Goal: Information Seeking & Learning: Learn about a topic

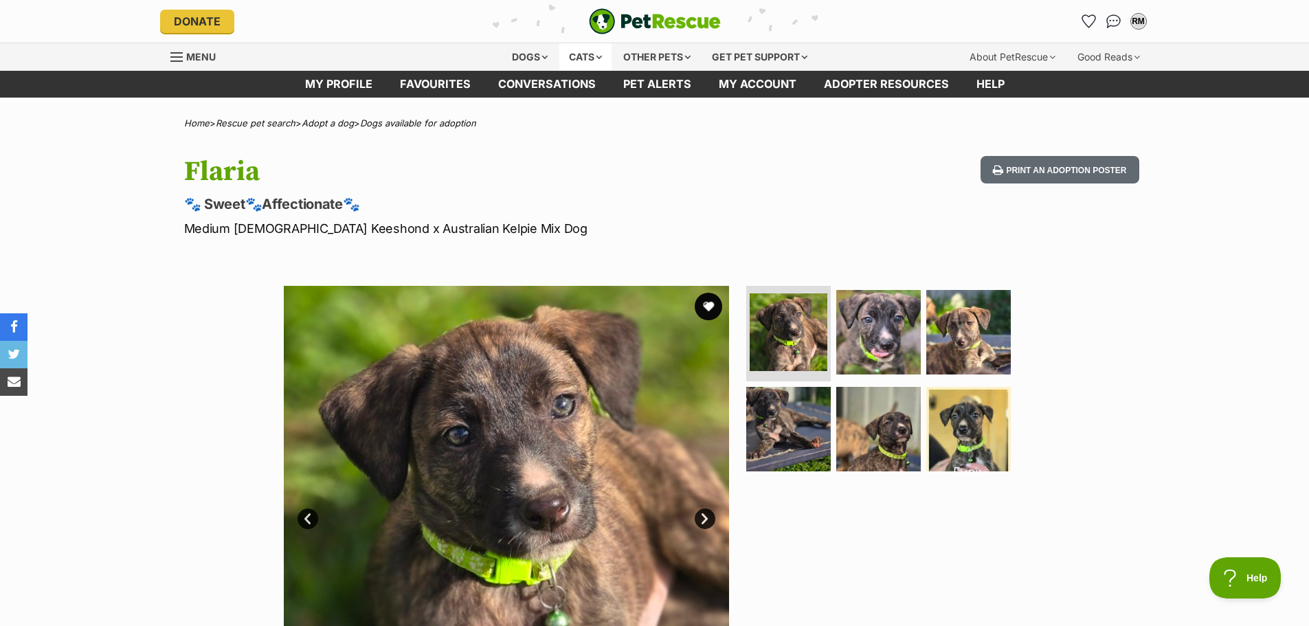
click at [577, 57] on div "Cats" at bounding box center [585, 56] width 52 height 27
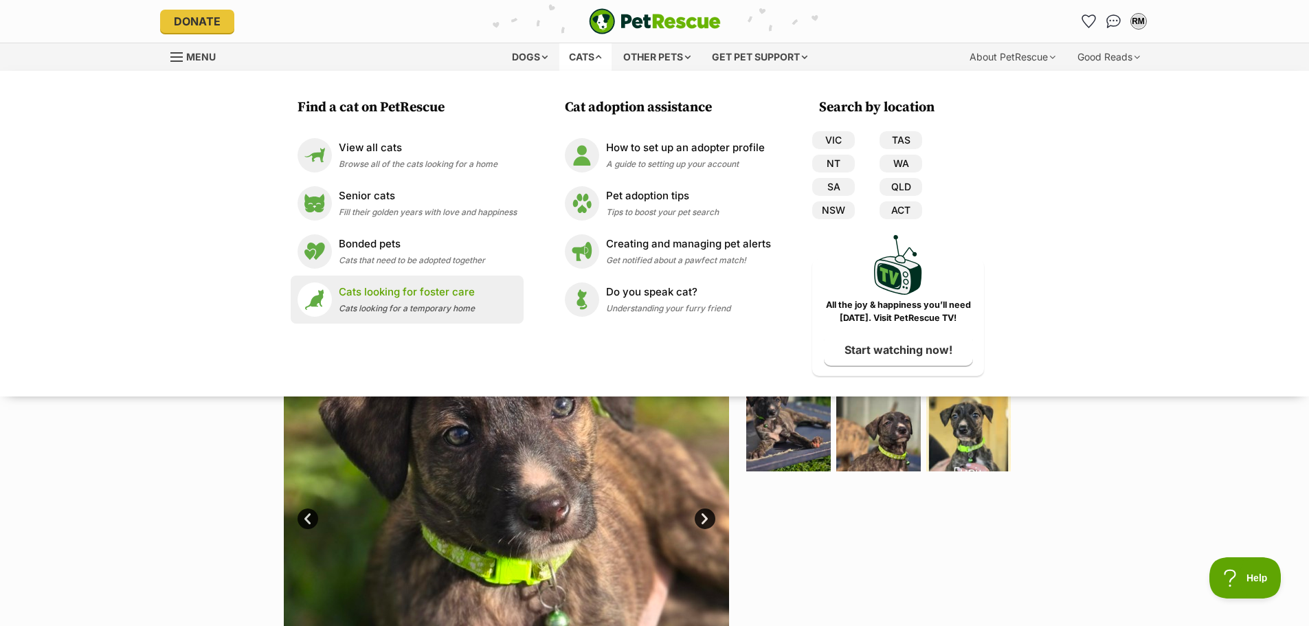
click at [436, 307] on span "Cats looking for a temporary home" at bounding box center [407, 308] width 136 height 10
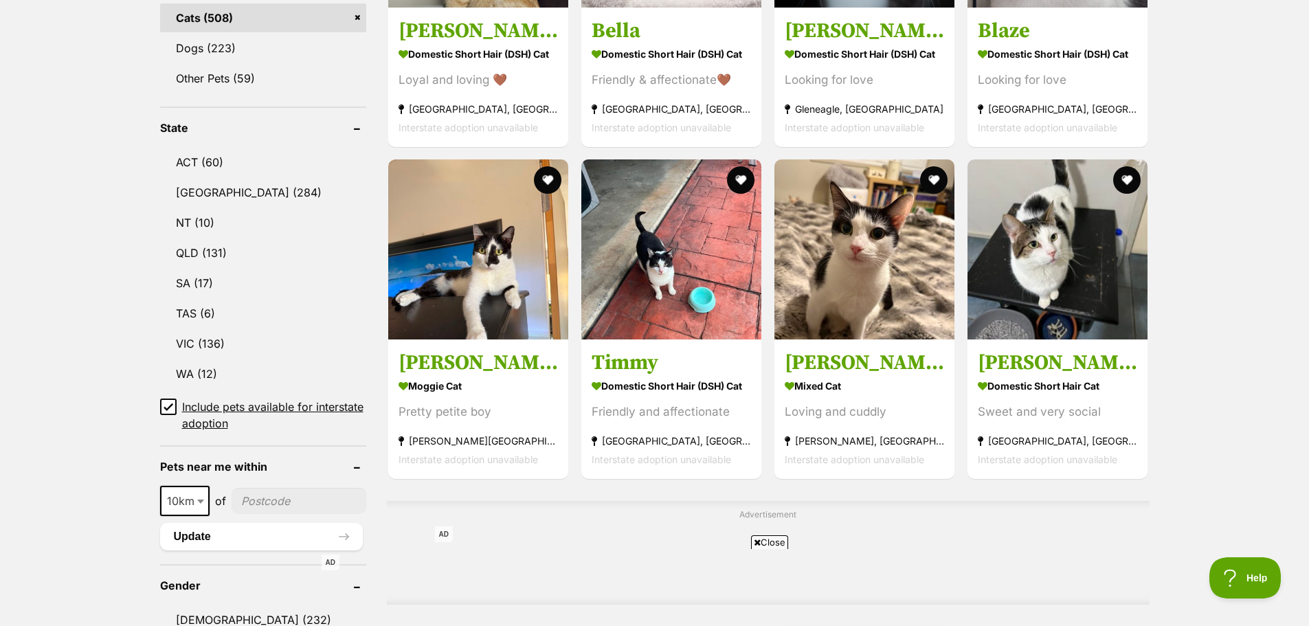
scroll to position [618, 0]
click at [211, 339] on link "VIC (136)" at bounding box center [263, 342] width 206 height 29
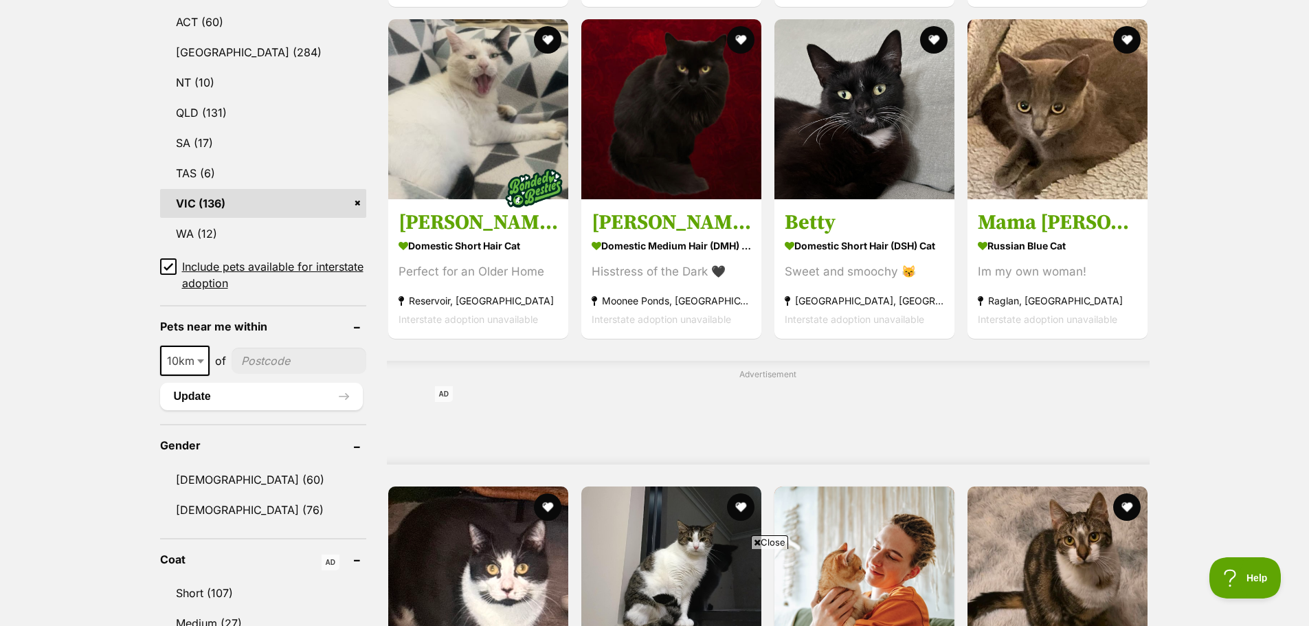
scroll to position [825, 0]
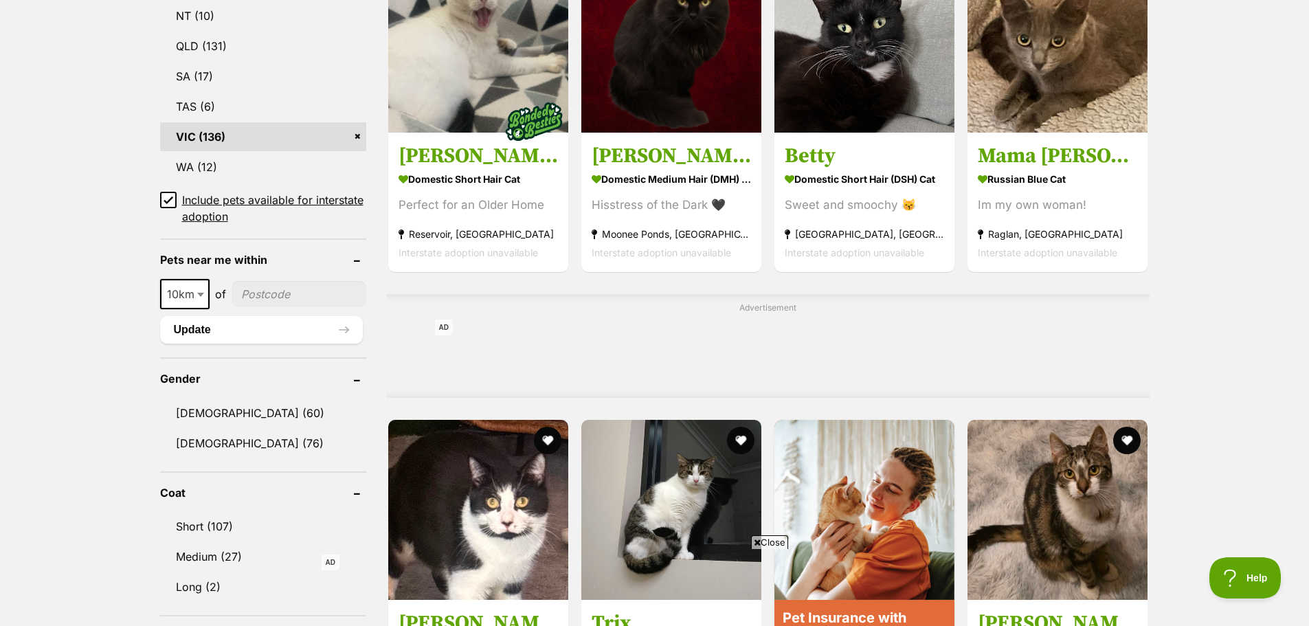
click at [296, 293] on input"] "postcode" at bounding box center [299, 294] width 135 height 26
type input"] "3357"
click at [199, 294] on b at bounding box center [200, 295] width 7 height 4
select select "25"
click at [301, 330] on button "Update" at bounding box center [261, 329] width 203 height 27
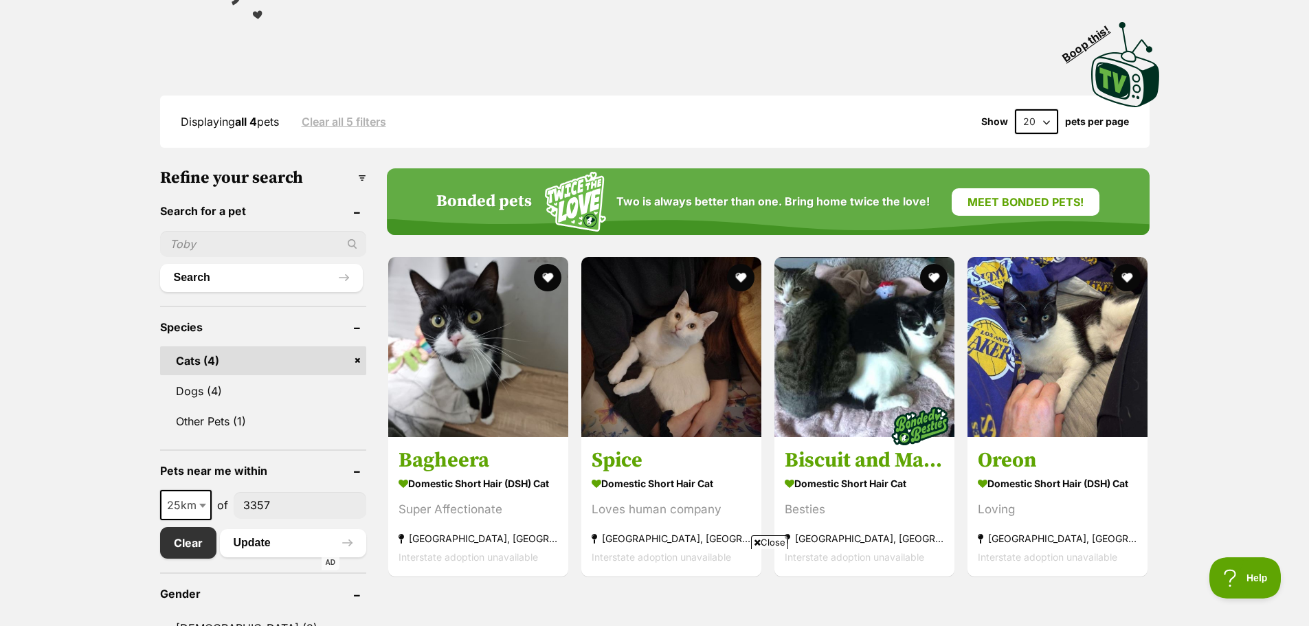
scroll to position [344, 0]
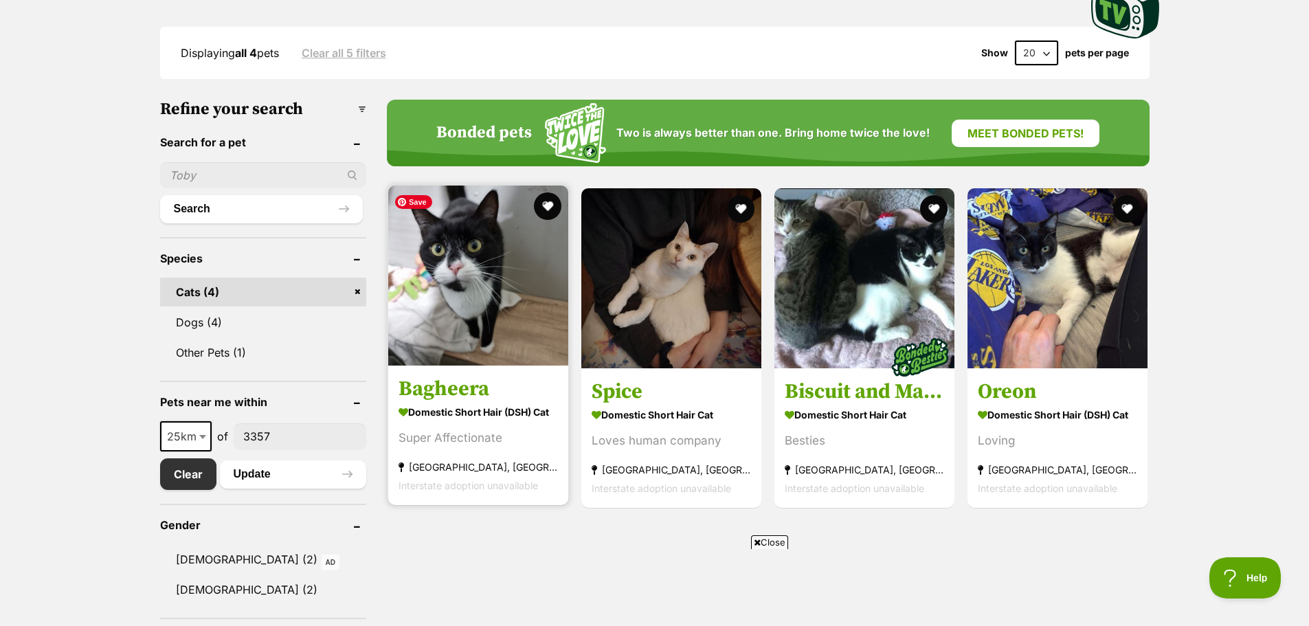
click at [448, 328] on img at bounding box center [478, 276] width 180 height 180
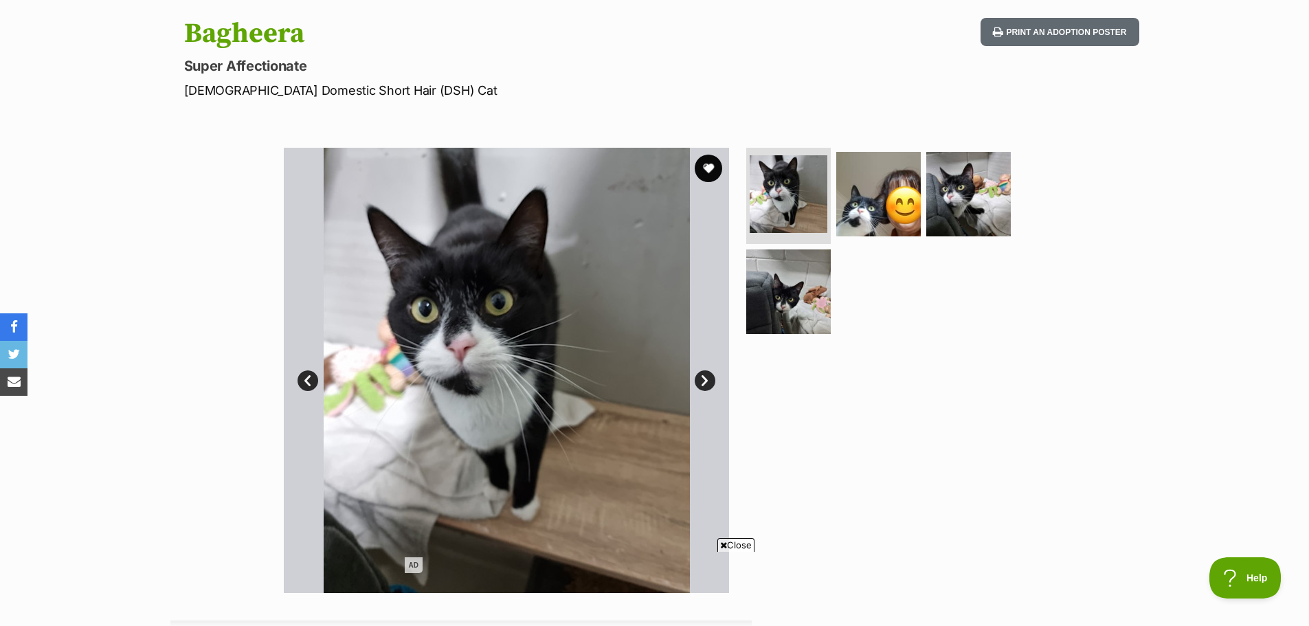
scroll to position [137, 0]
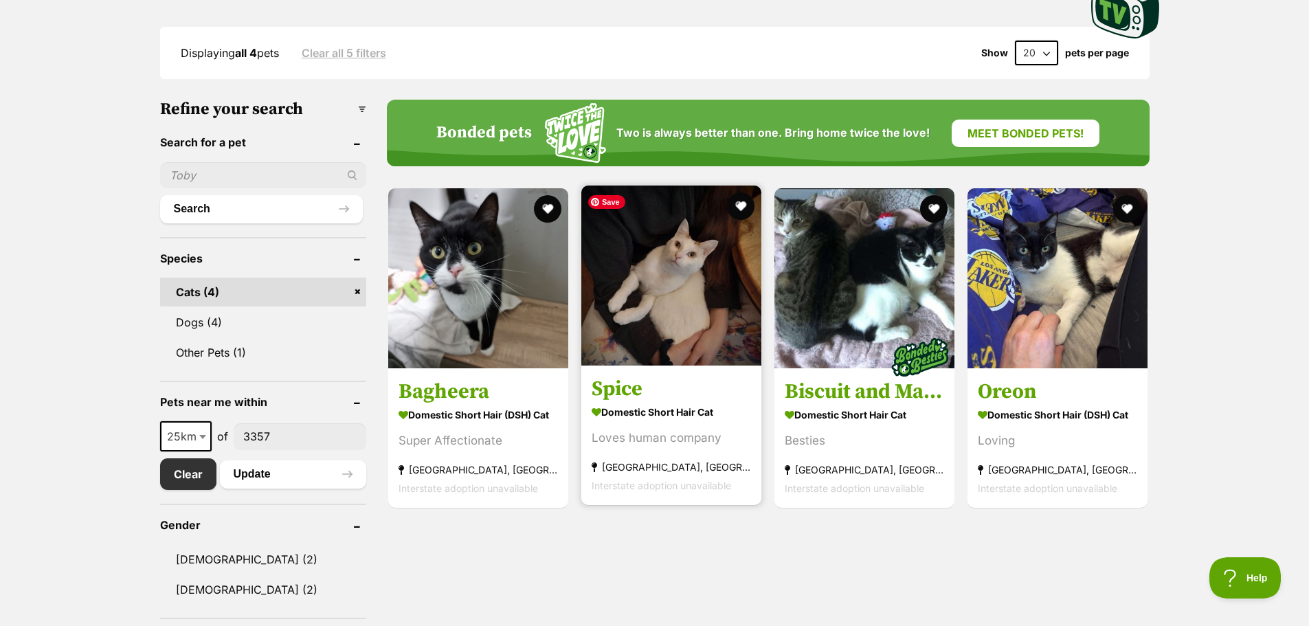
click at [680, 296] on img at bounding box center [671, 276] width 180 height 180
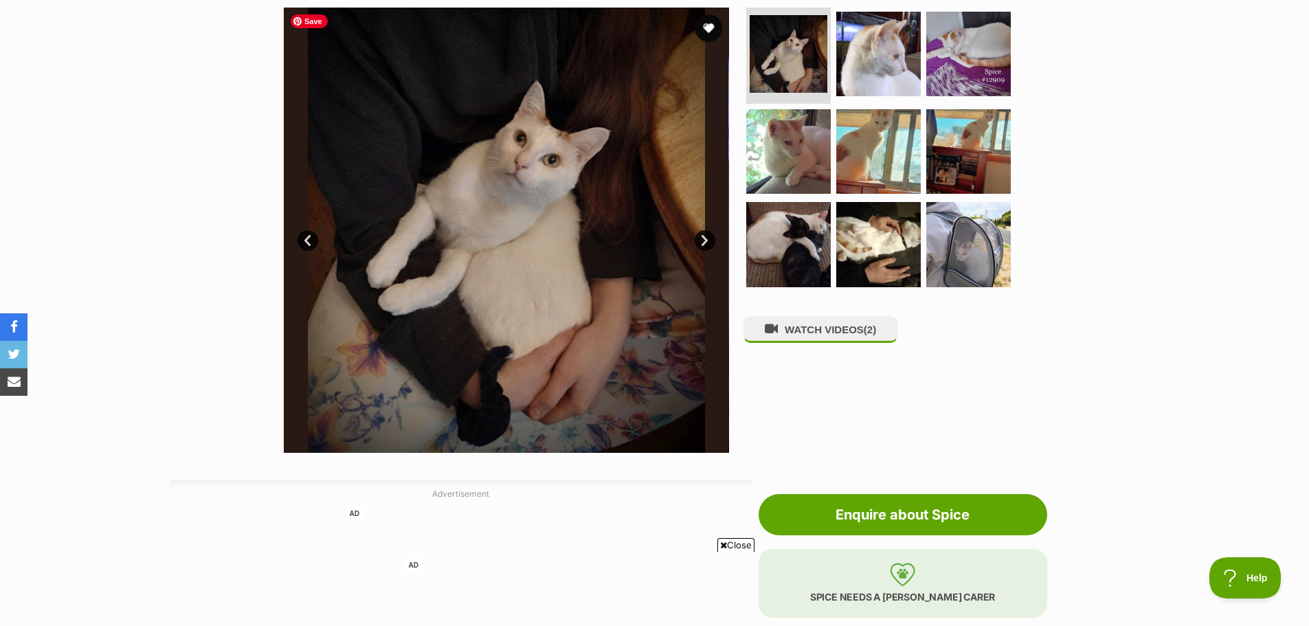
scroll to position [275, 0]
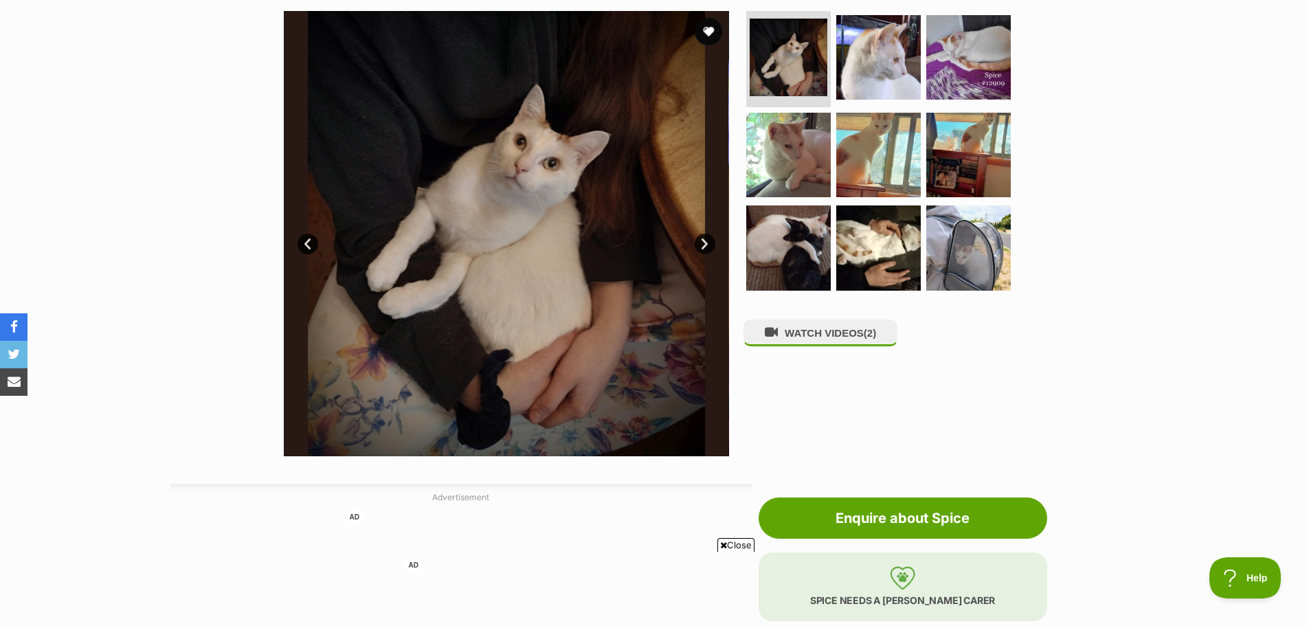
click at [707, 245] on link "Next" at bounding box center [705, 244] width 21 height 21
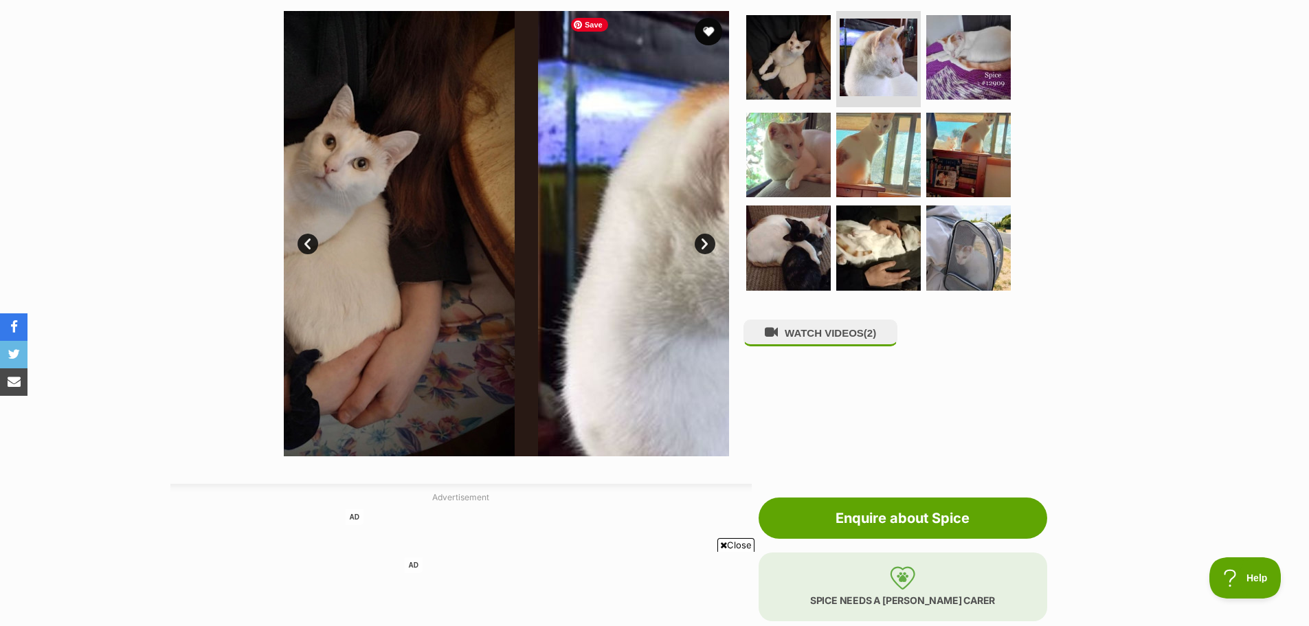
scroll to position [206, 0]
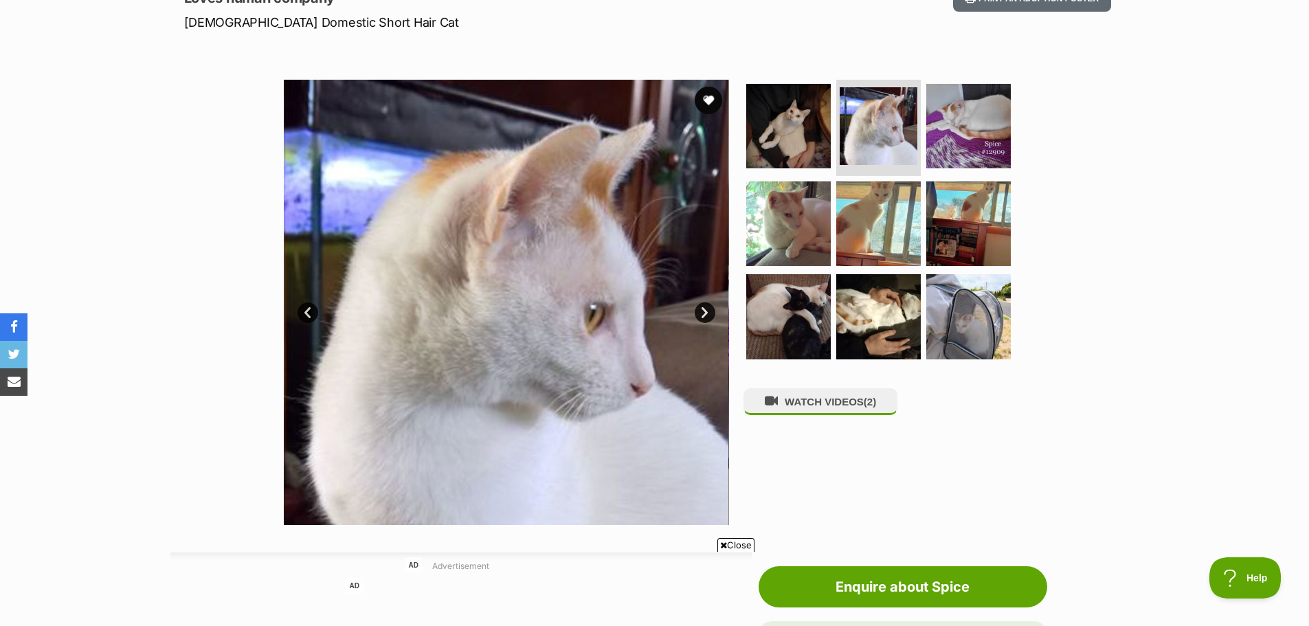
click at [704, 309] on link "Next" at bounding box center [705, 312] width 21 height 21
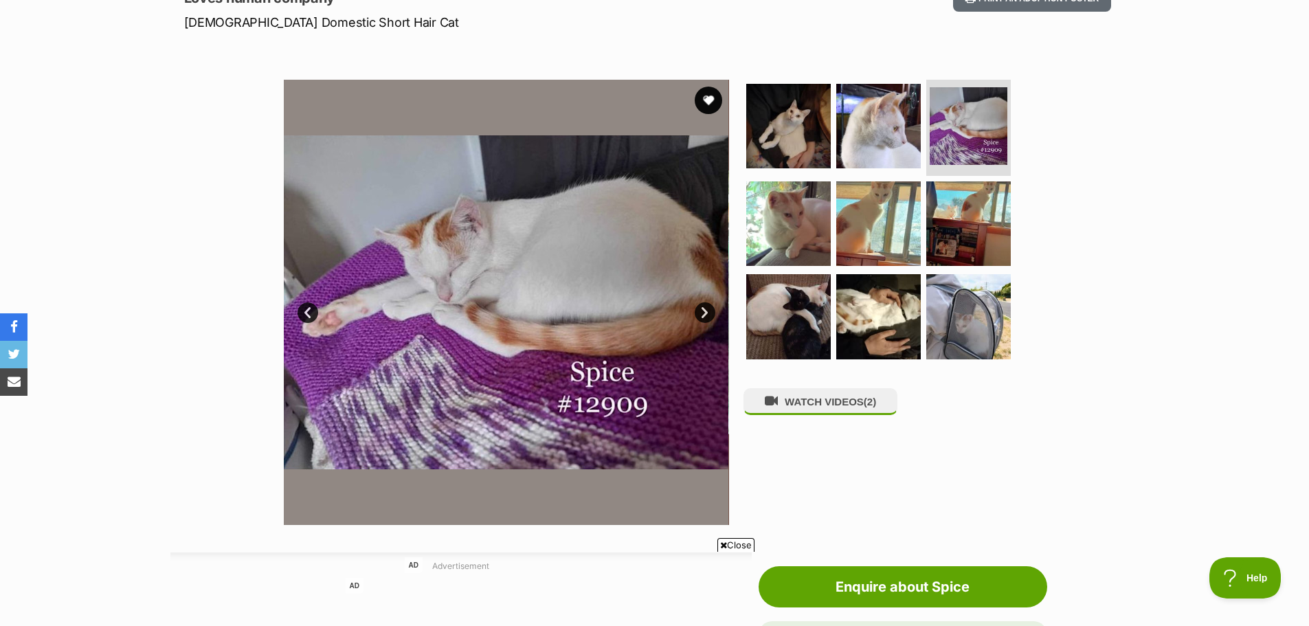
click at [704, 309] on link "Next" at bounding box center [705, 312] width 21 height 21
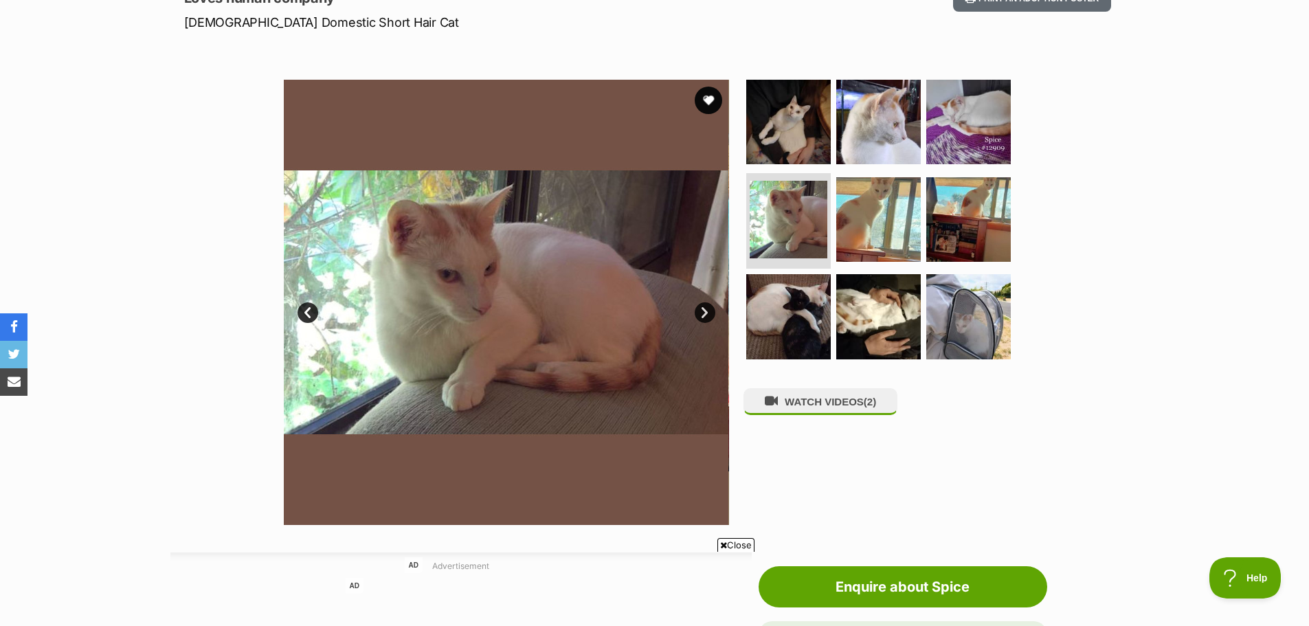
click at [704, 309] on link "Next" at bounding box center [705, 312] width 21 height 21
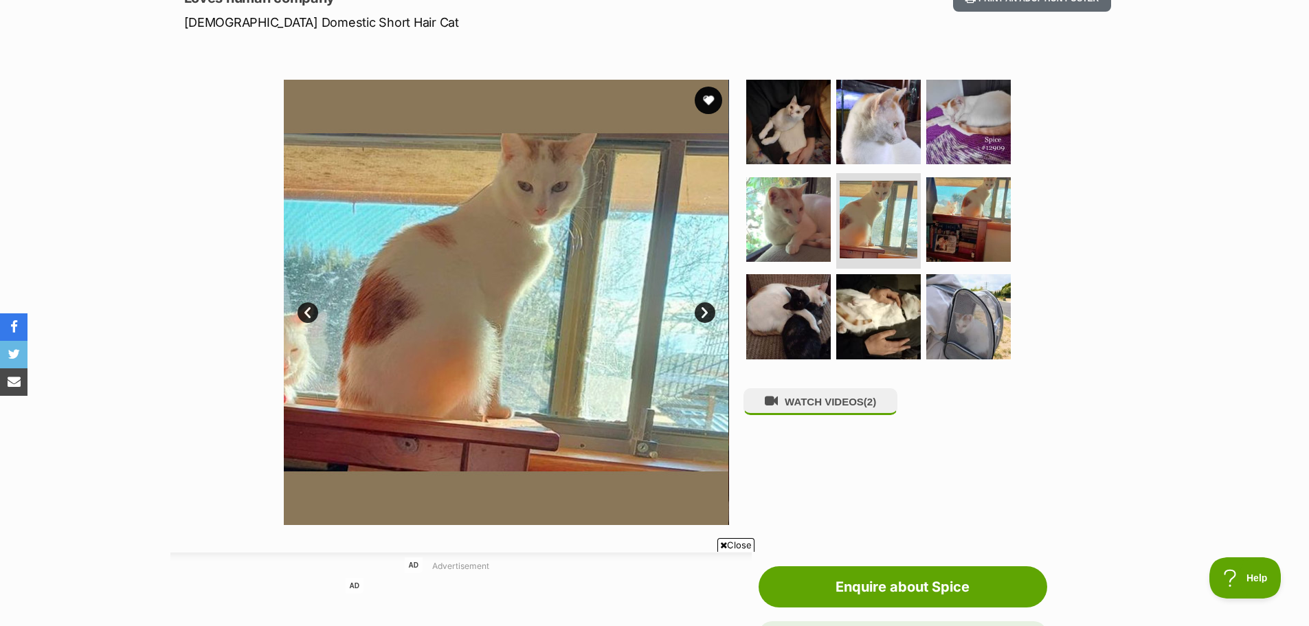
click at [704, 309] on link "Next" at bounding box center [705, 312] width 21 height 21
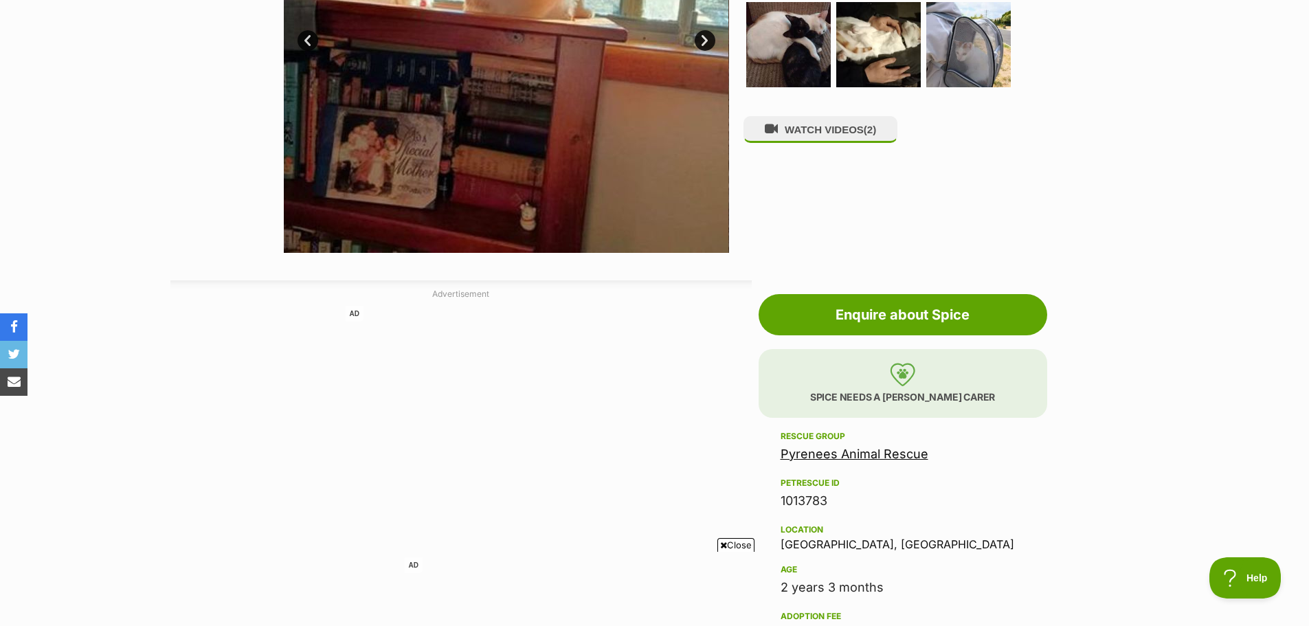
scroll to position [550, 0]
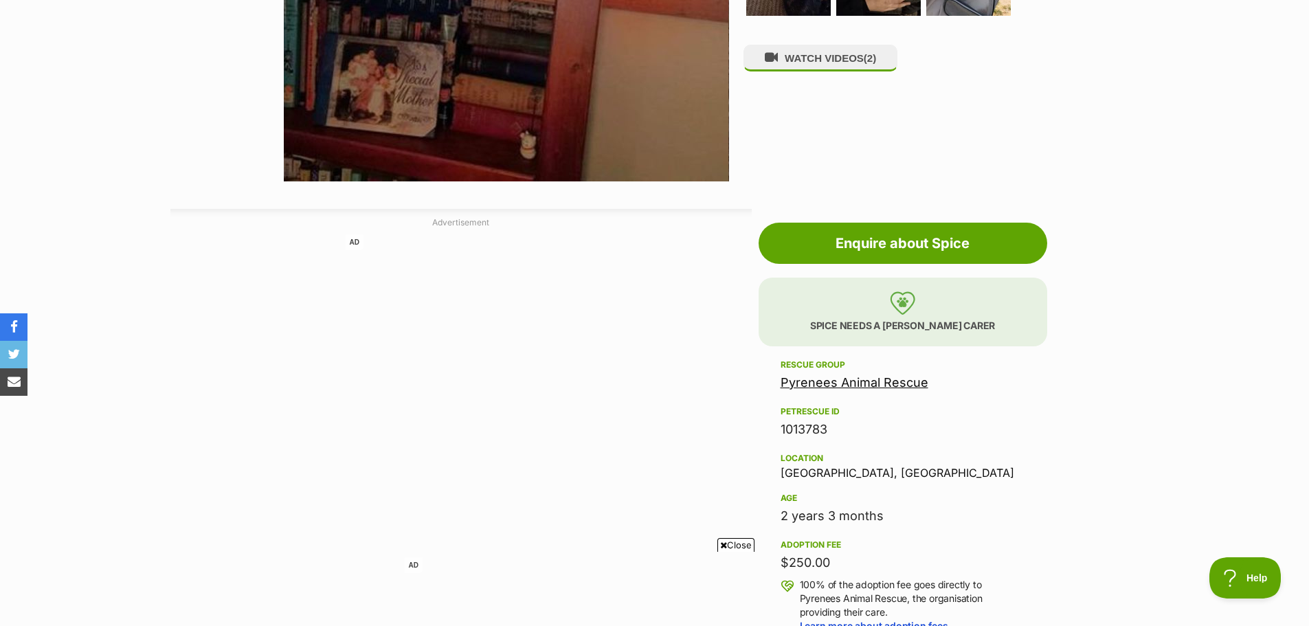
click at [894, 383] on link "Pyrenees Animal Rescue" at bounding box center [855, 382] width 148 height 14
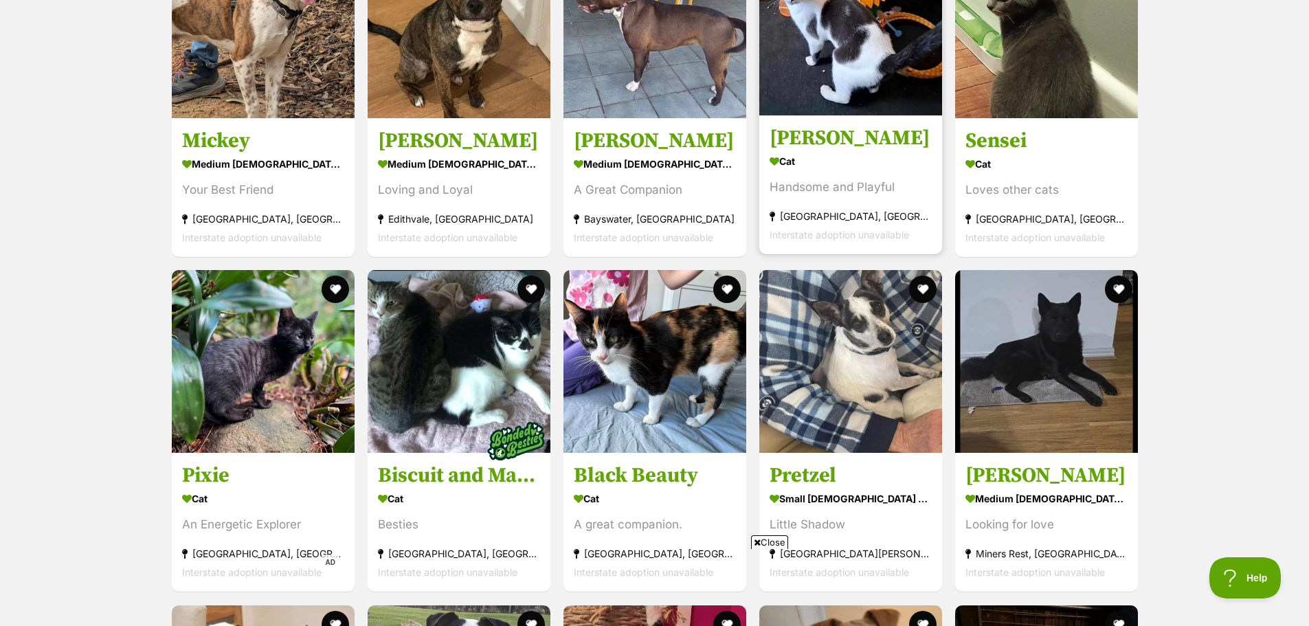
scroll to position [2130, 0]
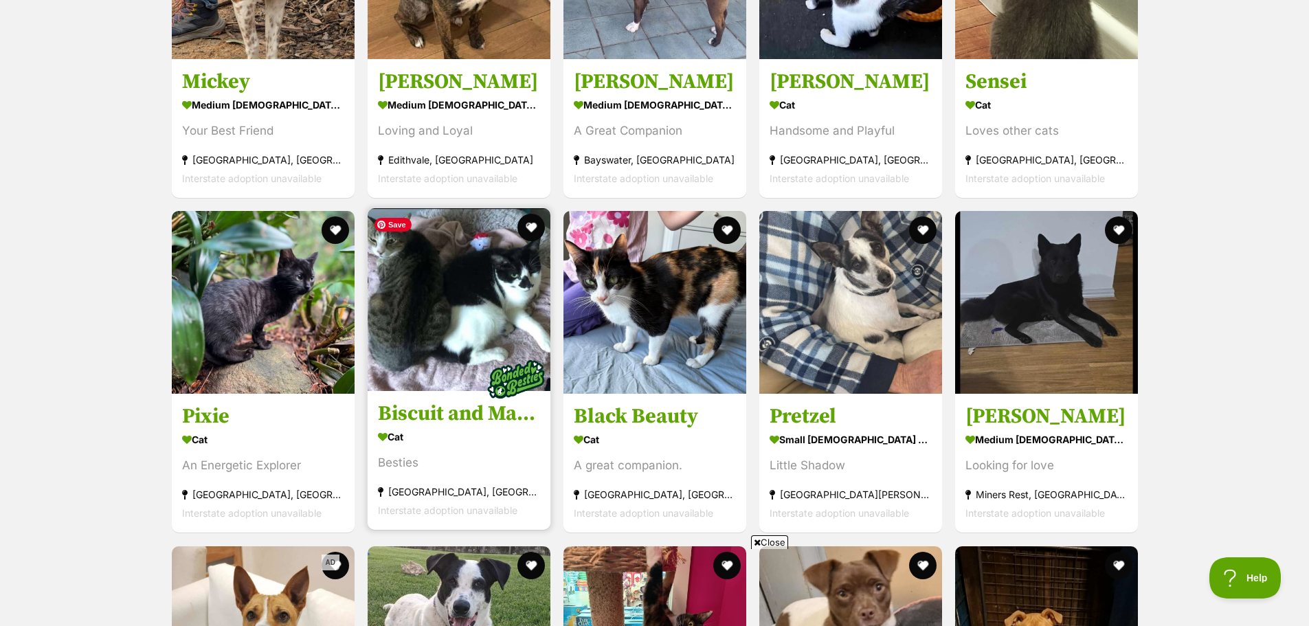
click at [448, 293] on img at bounding box center [459, 299] width 183 height 183
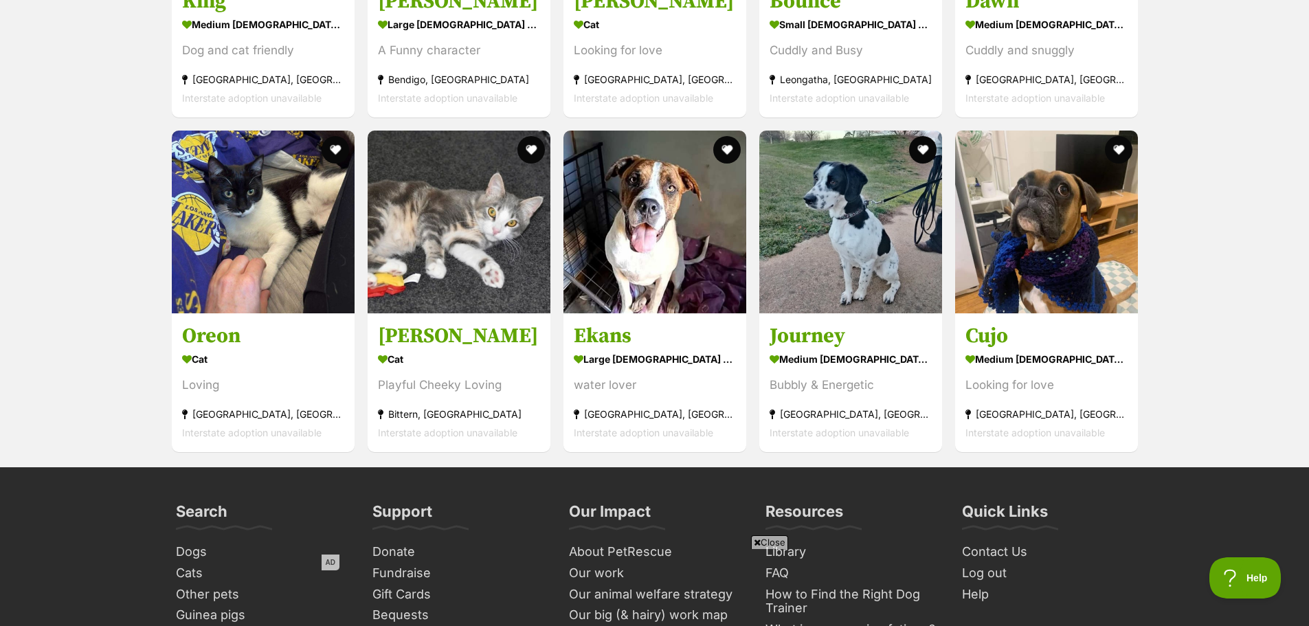
scroll to position [2886, 0]
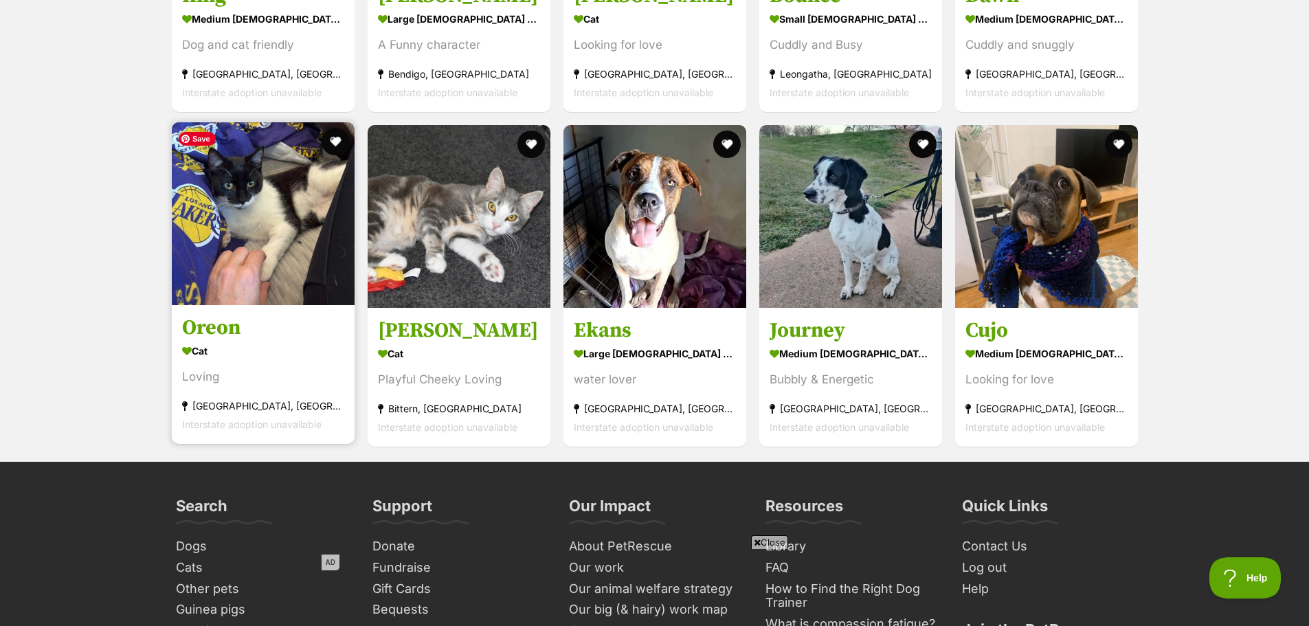
click at [243, 228] on img at bounding box center [263, 213] width 183 height 183
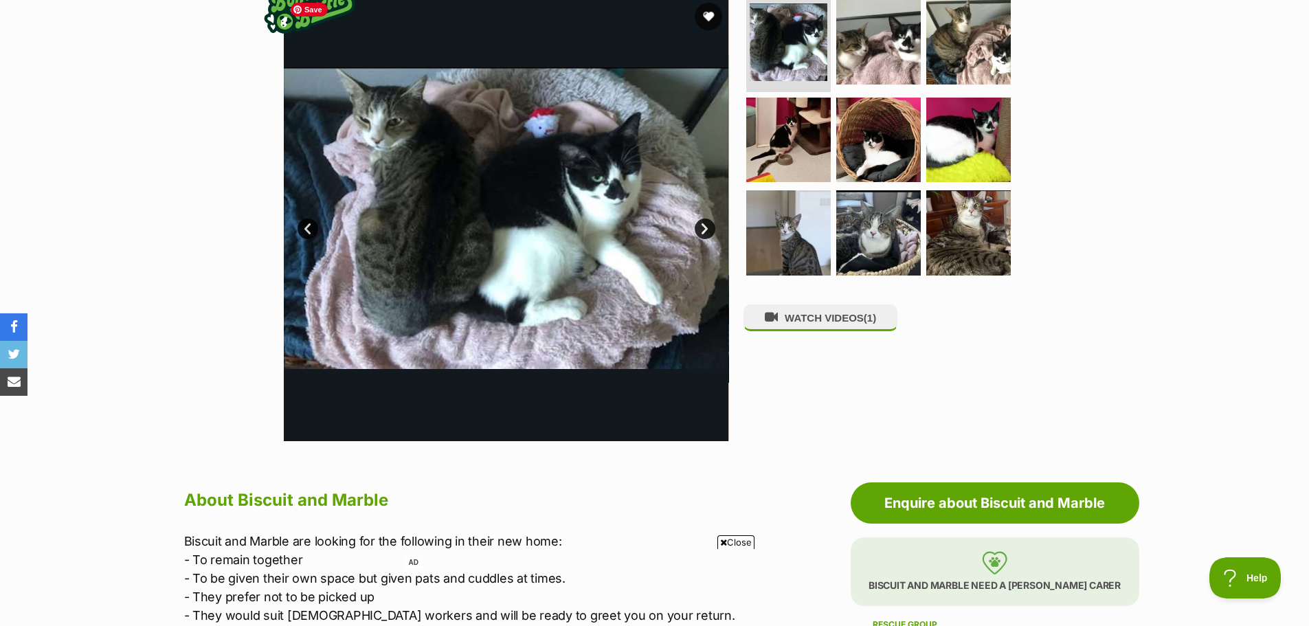
scroll to position [206, 0]
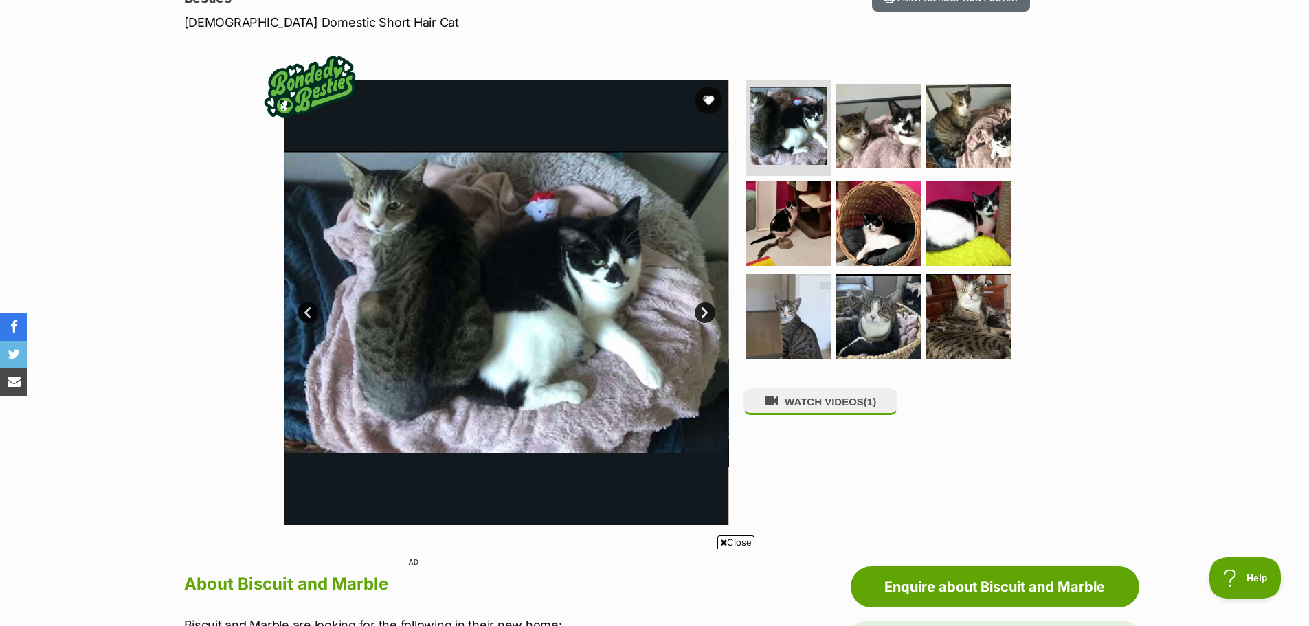
click at [704, 310] on link "Next" at bounding box center [705, 312] width 21 height 21
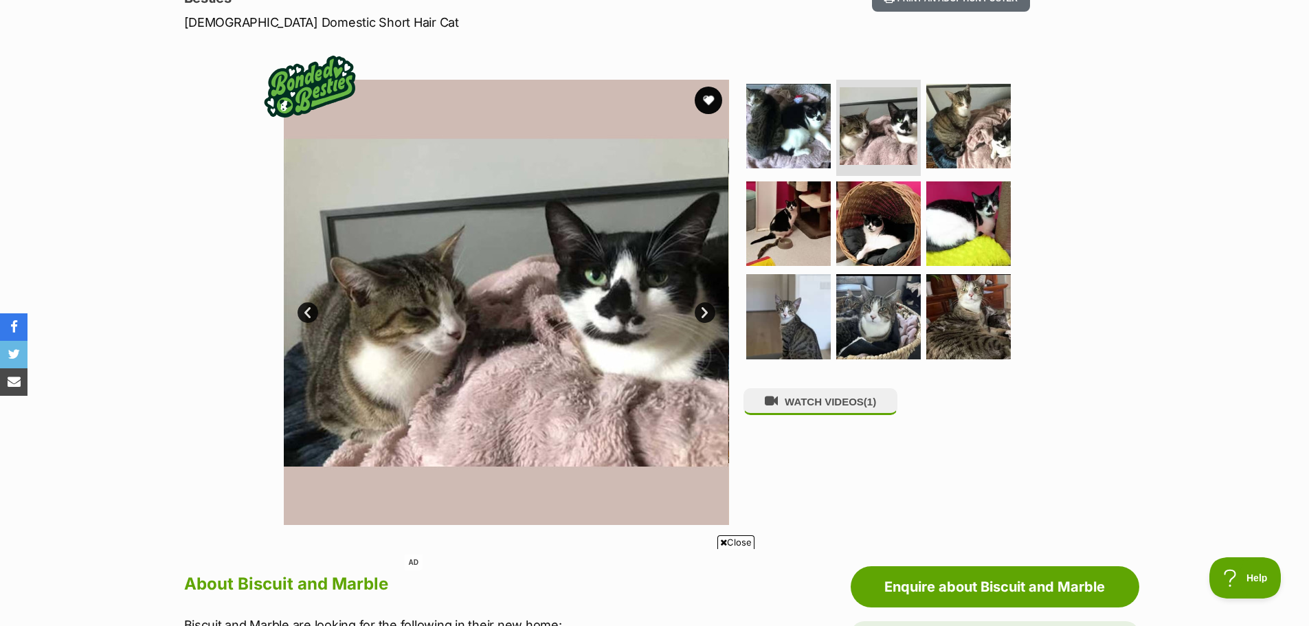
click at [704, 311] on link "Next" at bounding box center [705, 312] width 21 height 21
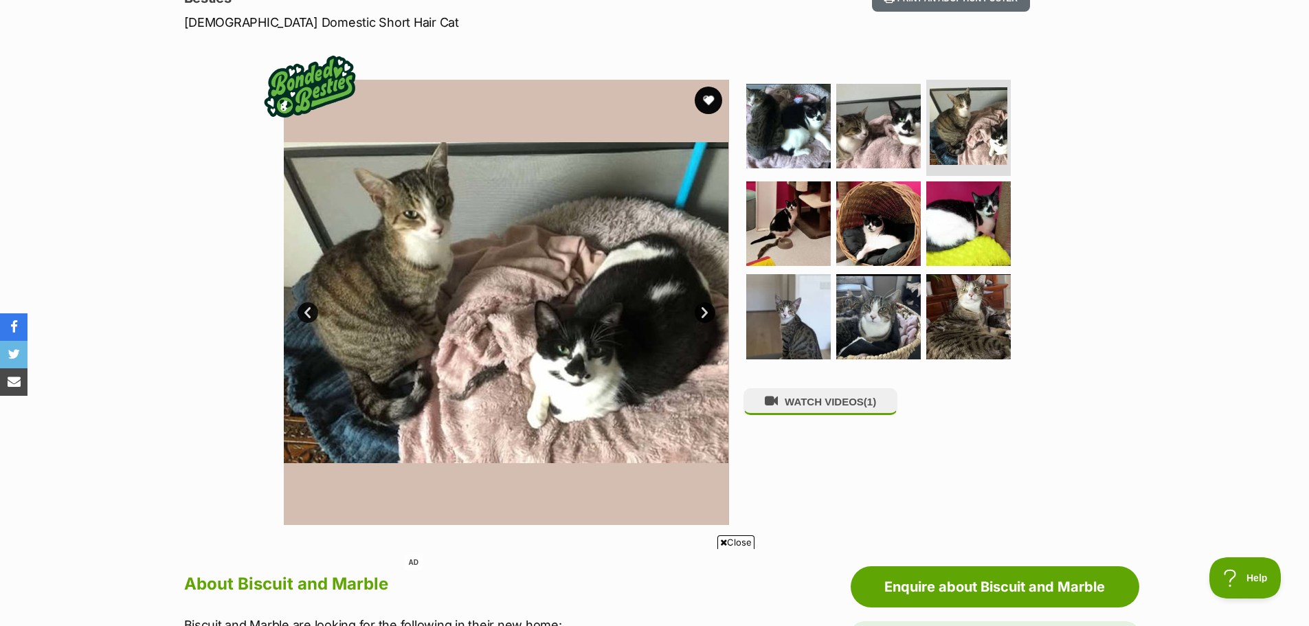
click at [705, 310] on link "Next" at bounding box center [705, 312] width 21 height 21
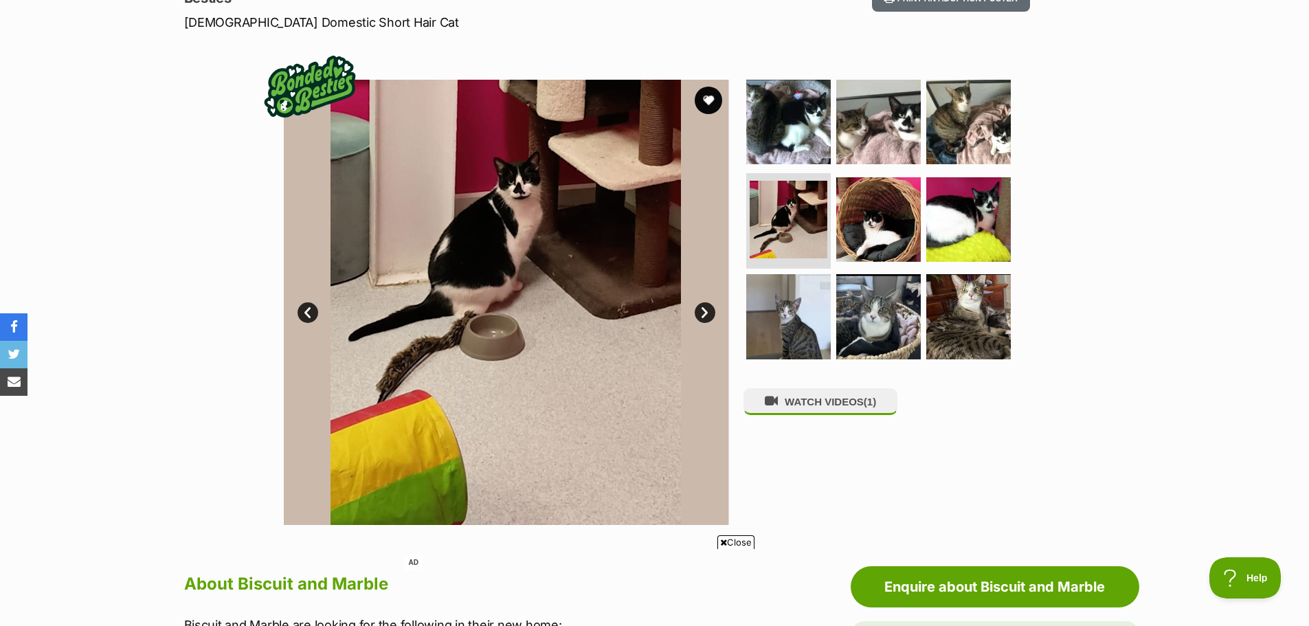
click at [705, 310] on link "Next" at bounding box center [705, 312] width 21 height 21
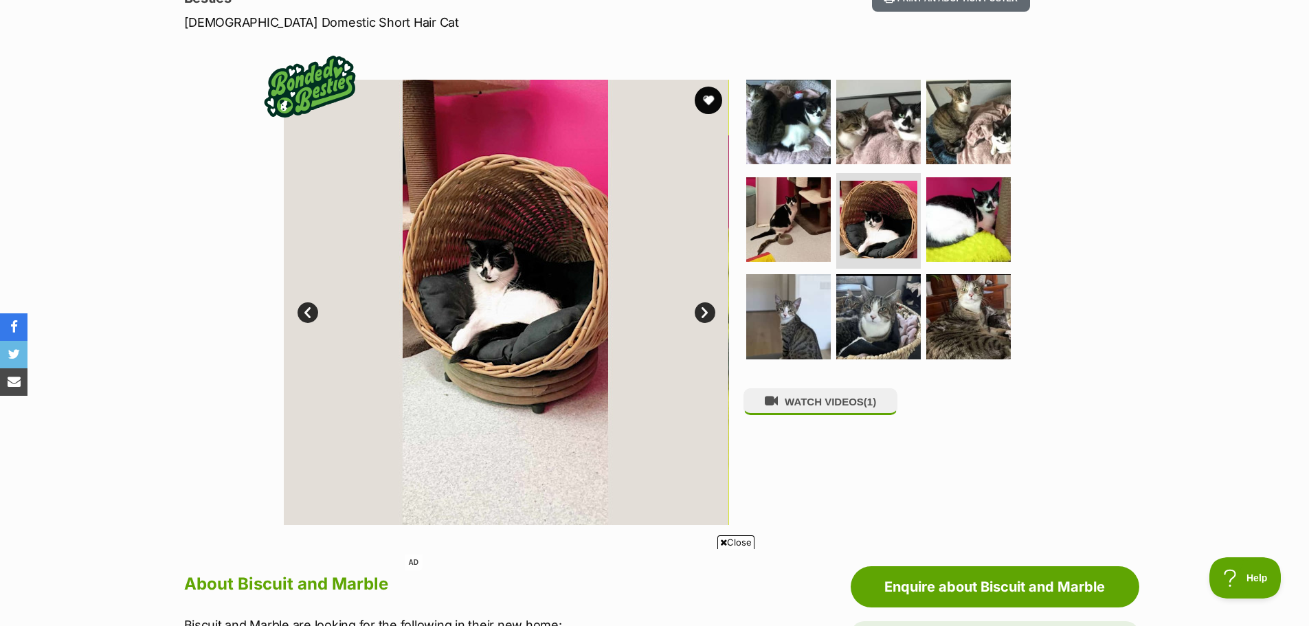
click at [705, 310] on link "Next" at bounding box center [705, 312] width 21 height 21
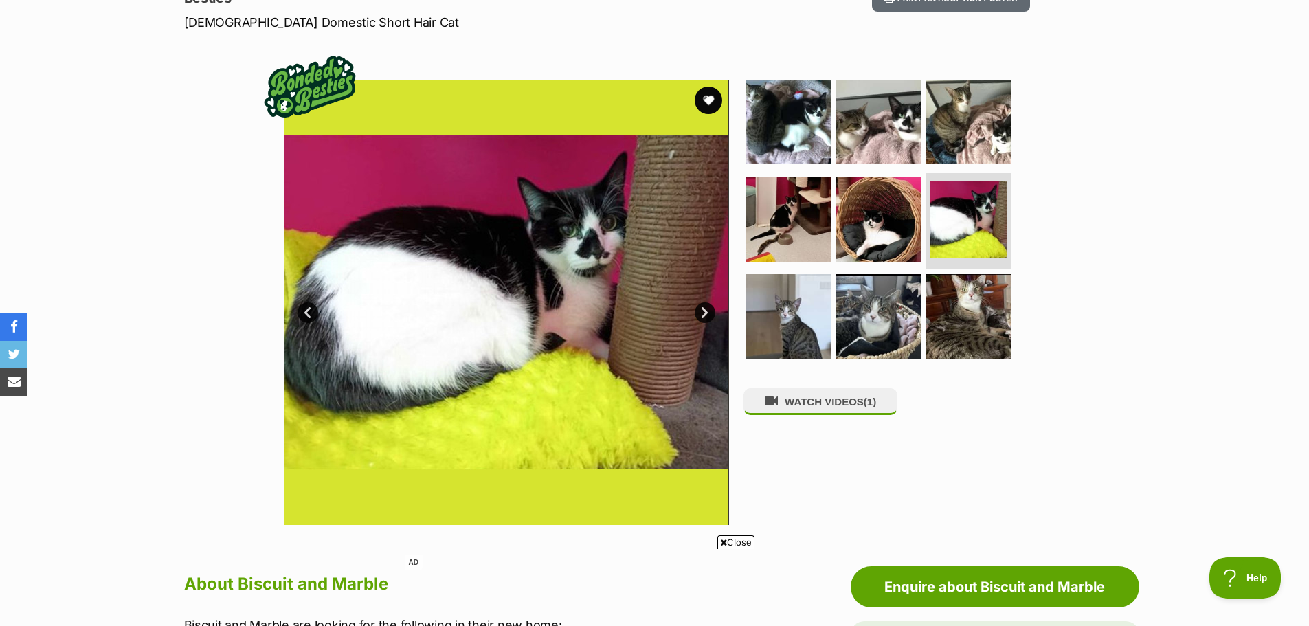
click at [705, 310] on link "Next" at bounding box center [705, 312] width 21 height 21
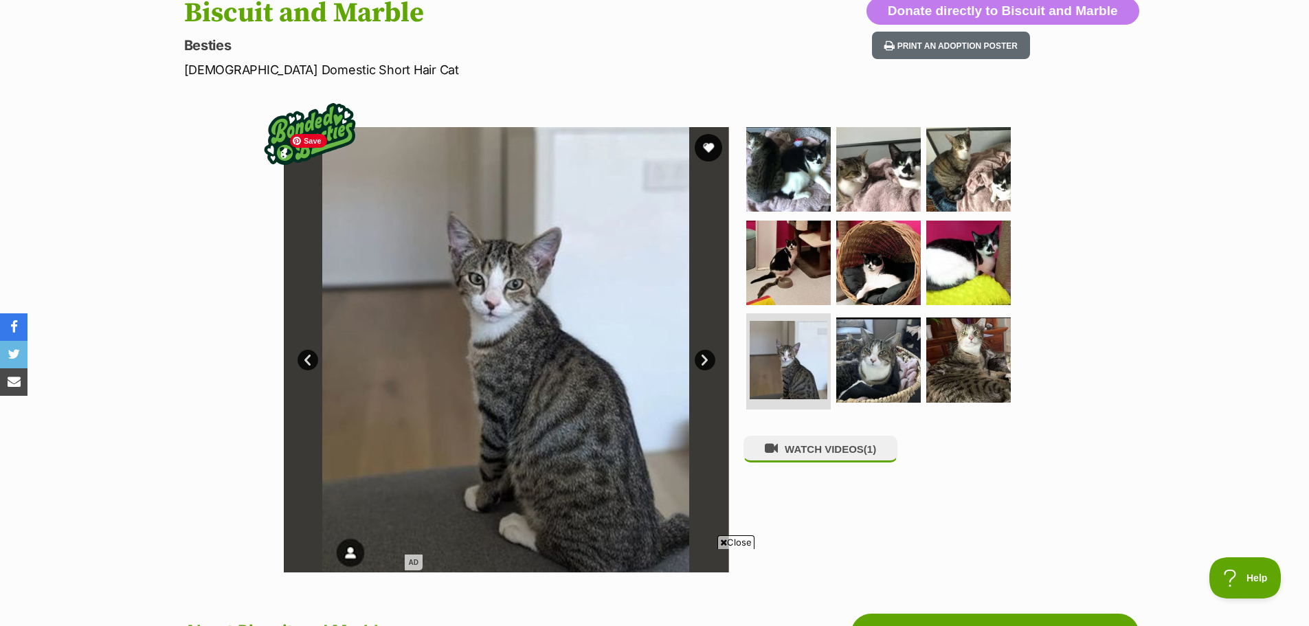
scroll to position [137, 0]
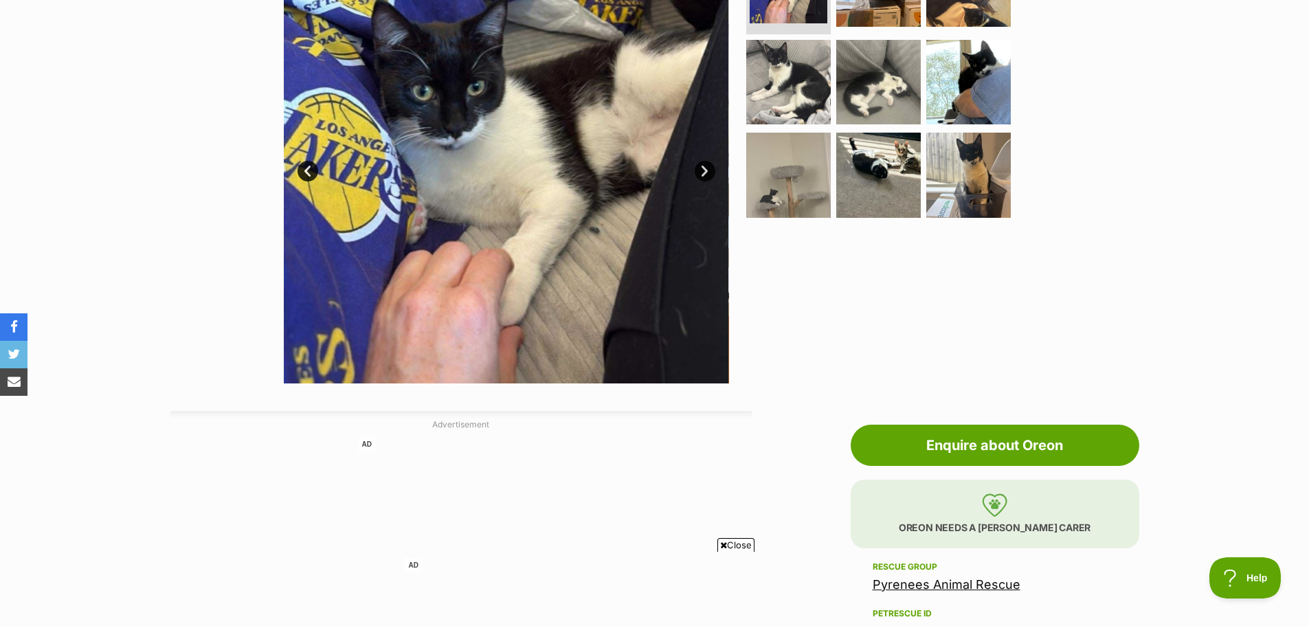
scroll to position [344, 0]
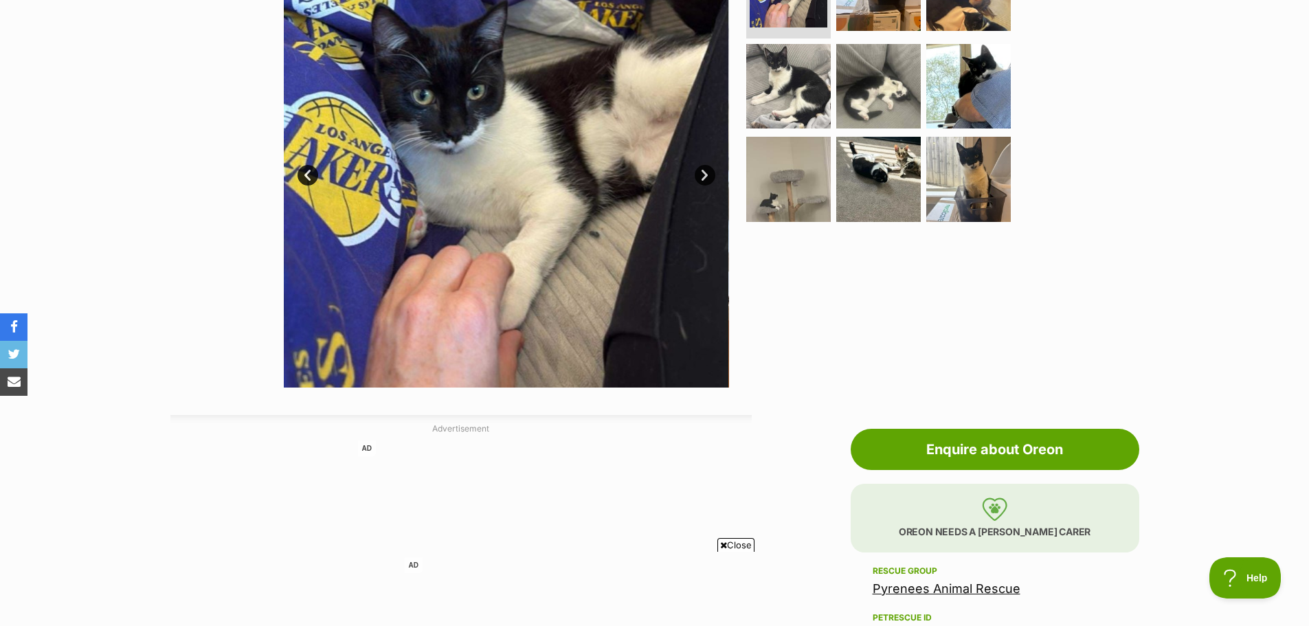
click at [987, 585] on link "Pyrenees Animal Rescue" at bounding box center [947, 588] width 148 height 14
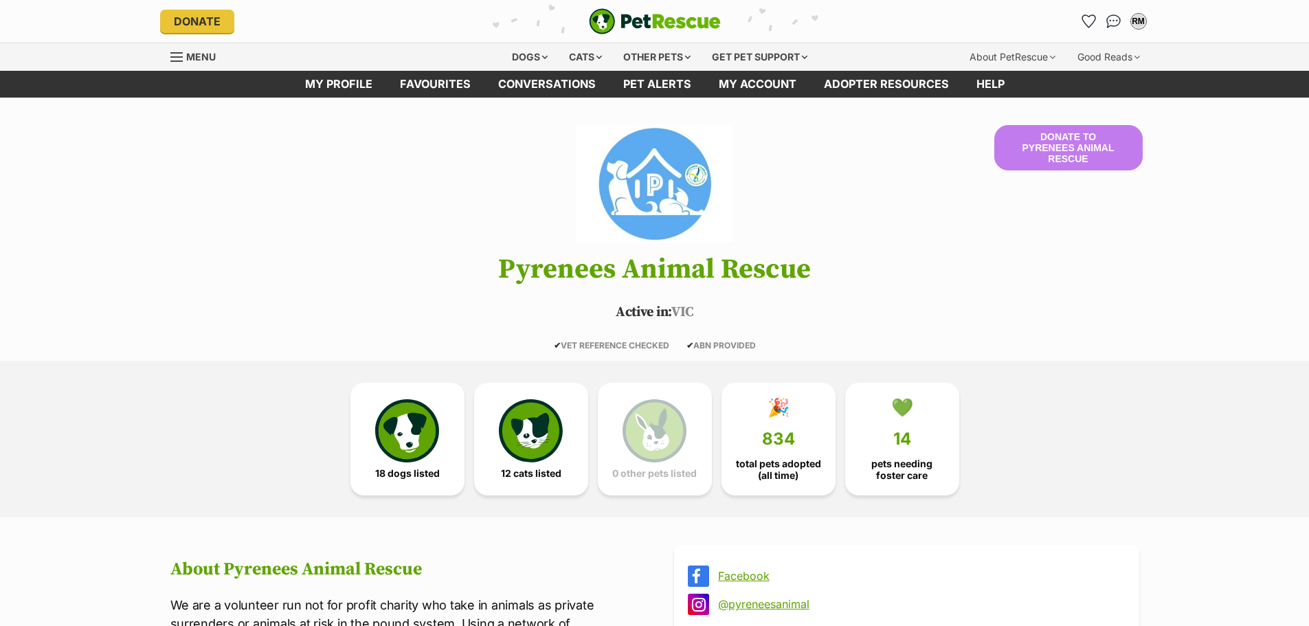
click at [750, 573] on link "Facebook" at bounding box center [919, 576] width 402 height 12
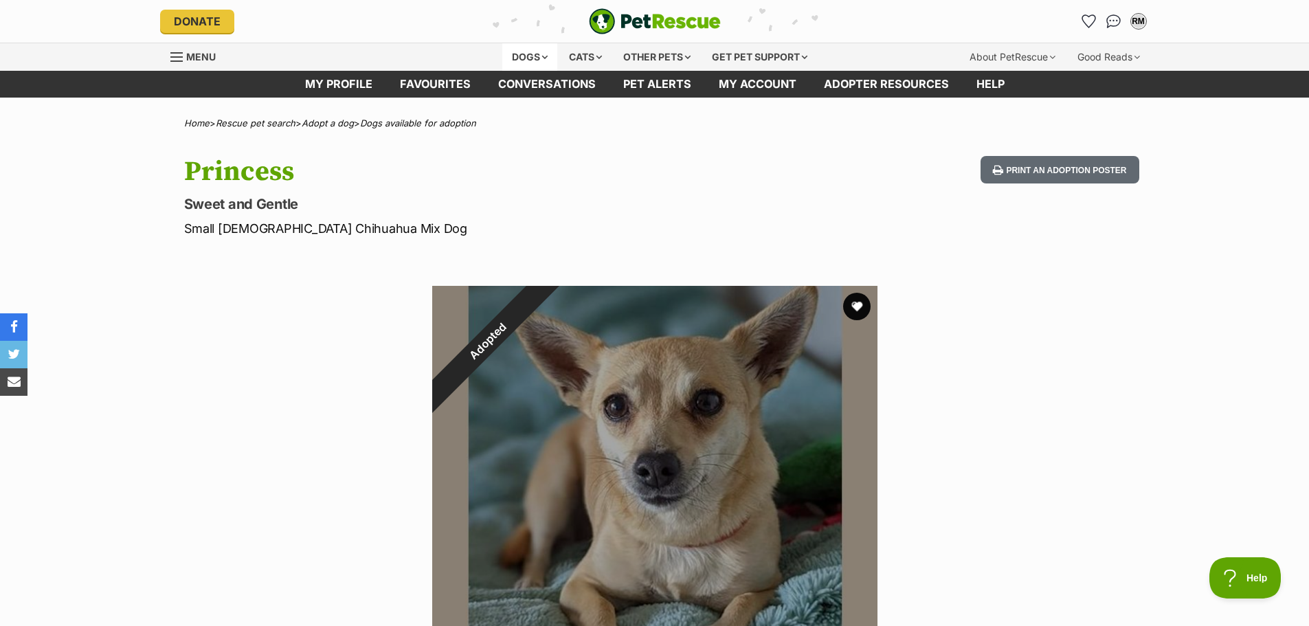
click at [524, 54] on div "Dogs" at bounding box center [529, 56] width 55 height 27
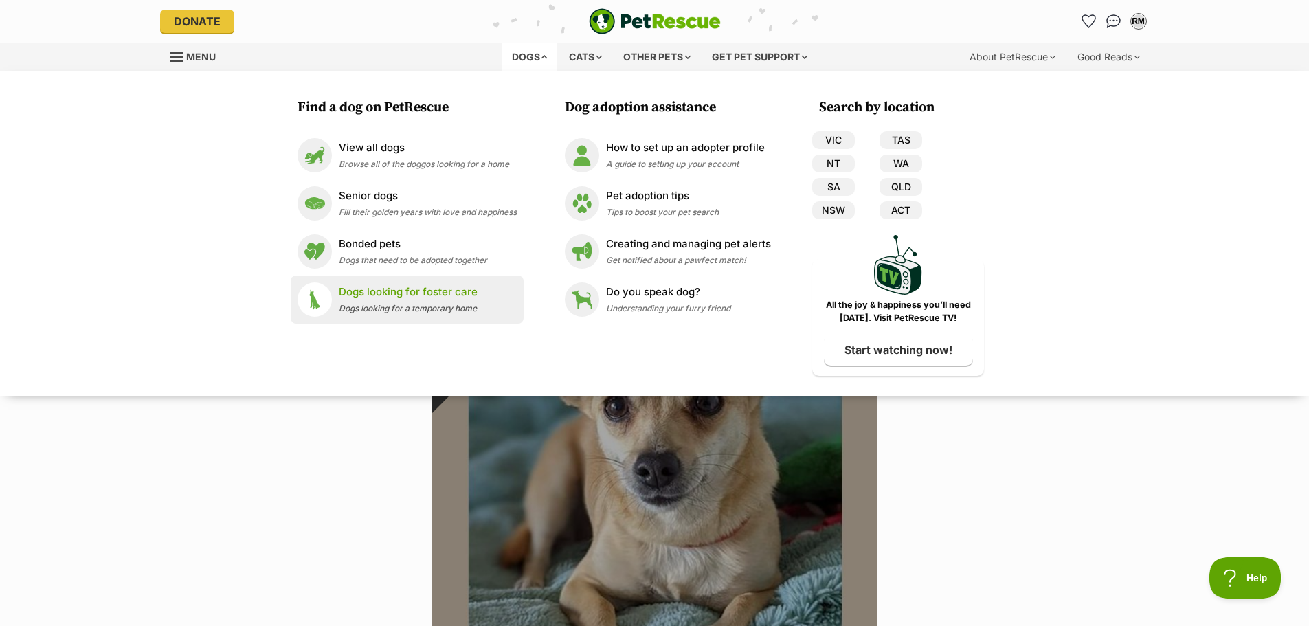
click at [432, 293] on p "Dogs looking for foster care" at bounding box center [408, 292] width 139 height 16
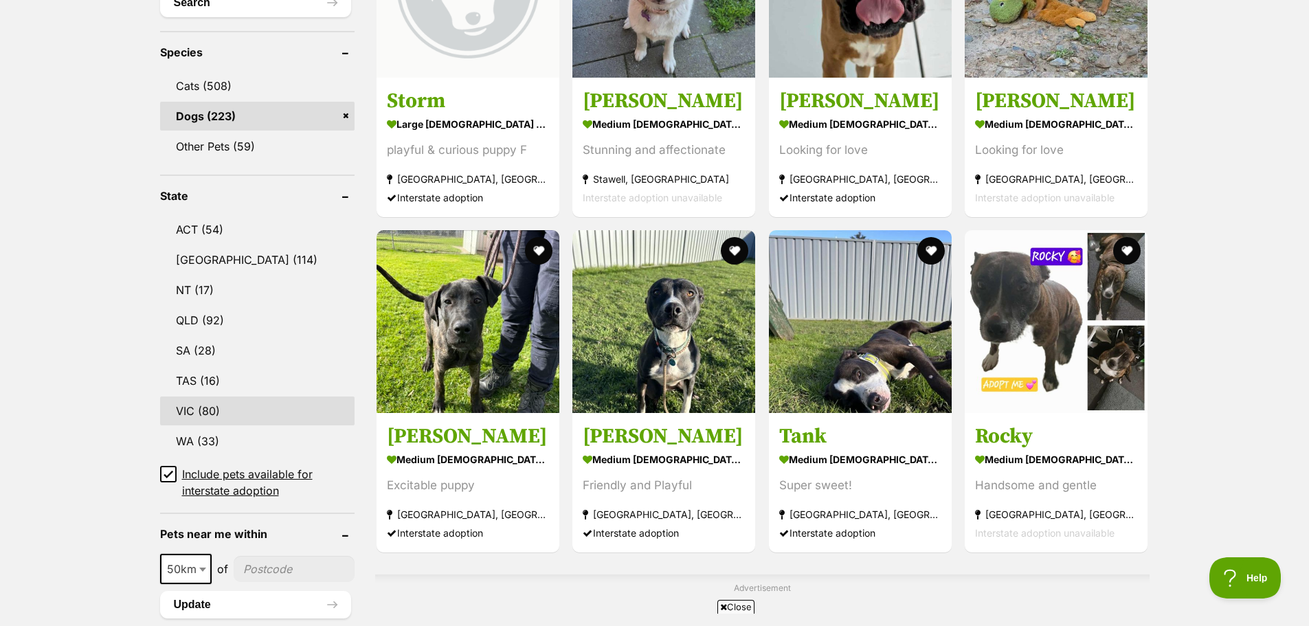
click at [211, 410] on link "VIC (80)" at bounding box center [257, 411] width 194 height 29
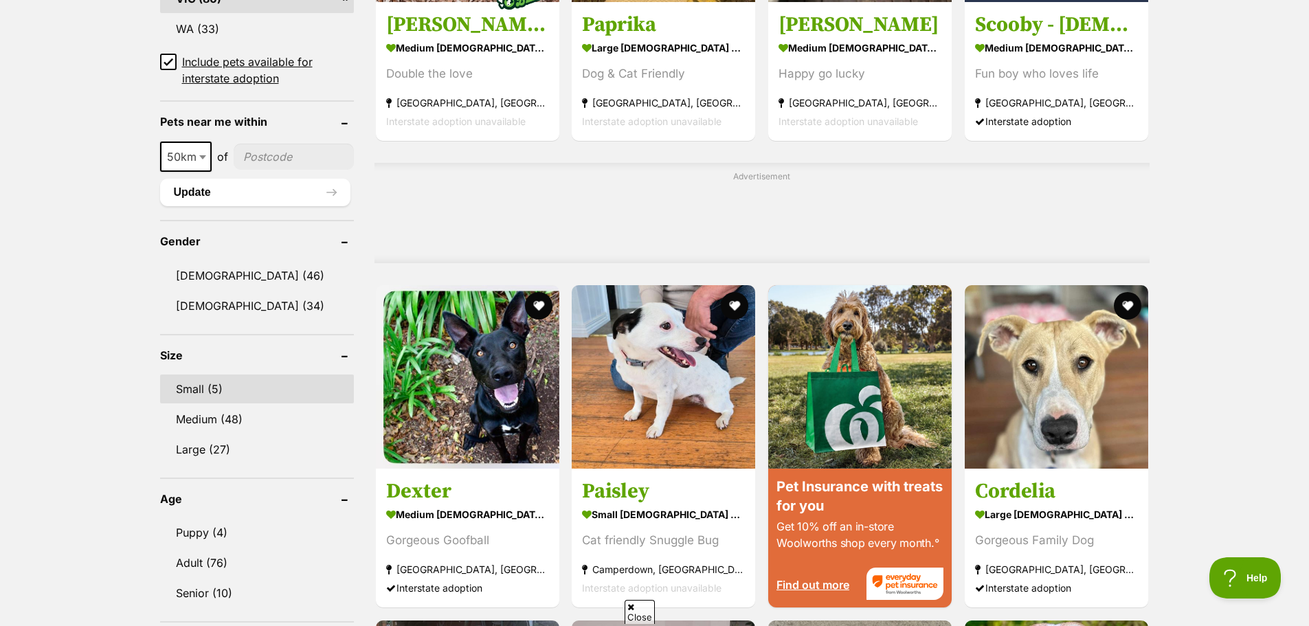
click at [210, 390] on link "Small (5)" at bounding box center [257, 389] width 194 height 29
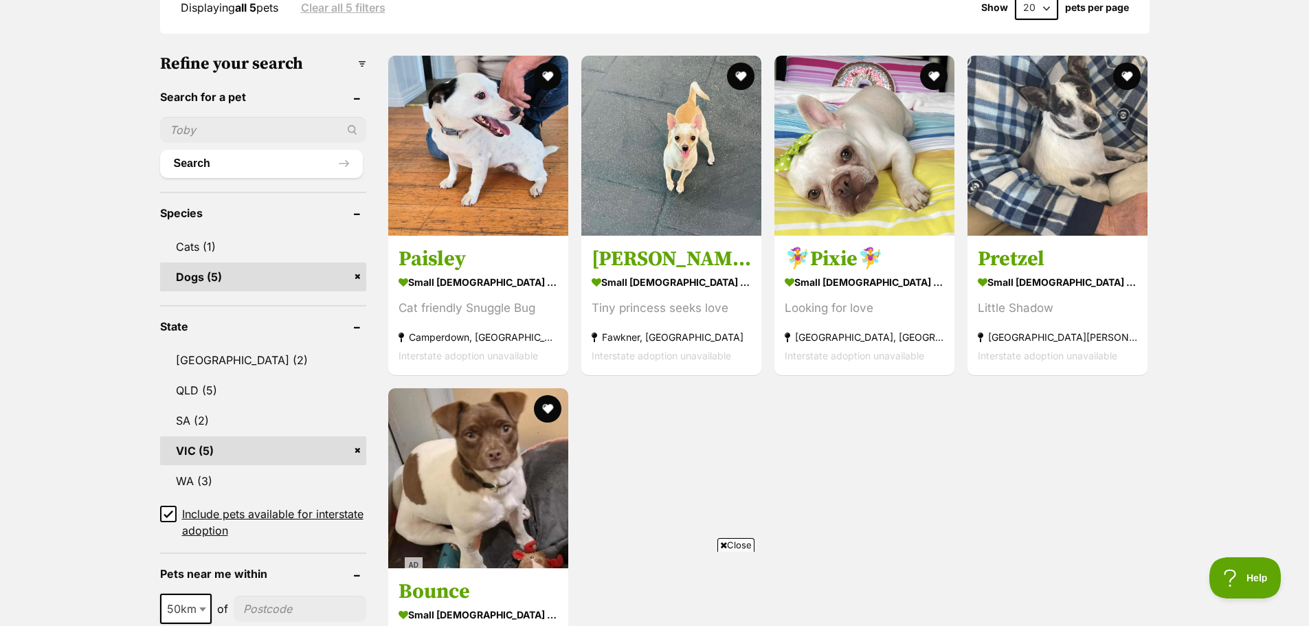
scroll to position [344, 0]
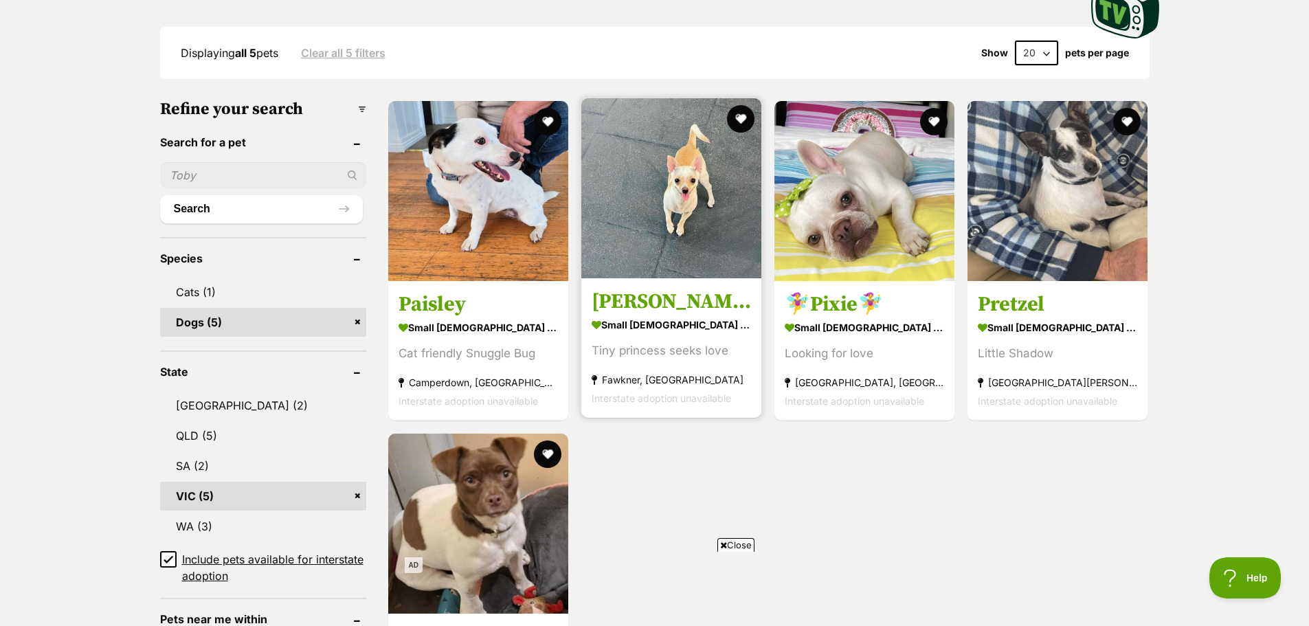
click at [680, 294] on h3 "[PERSON_NAME]" at bounding box center [671, 302] width 159 height 26
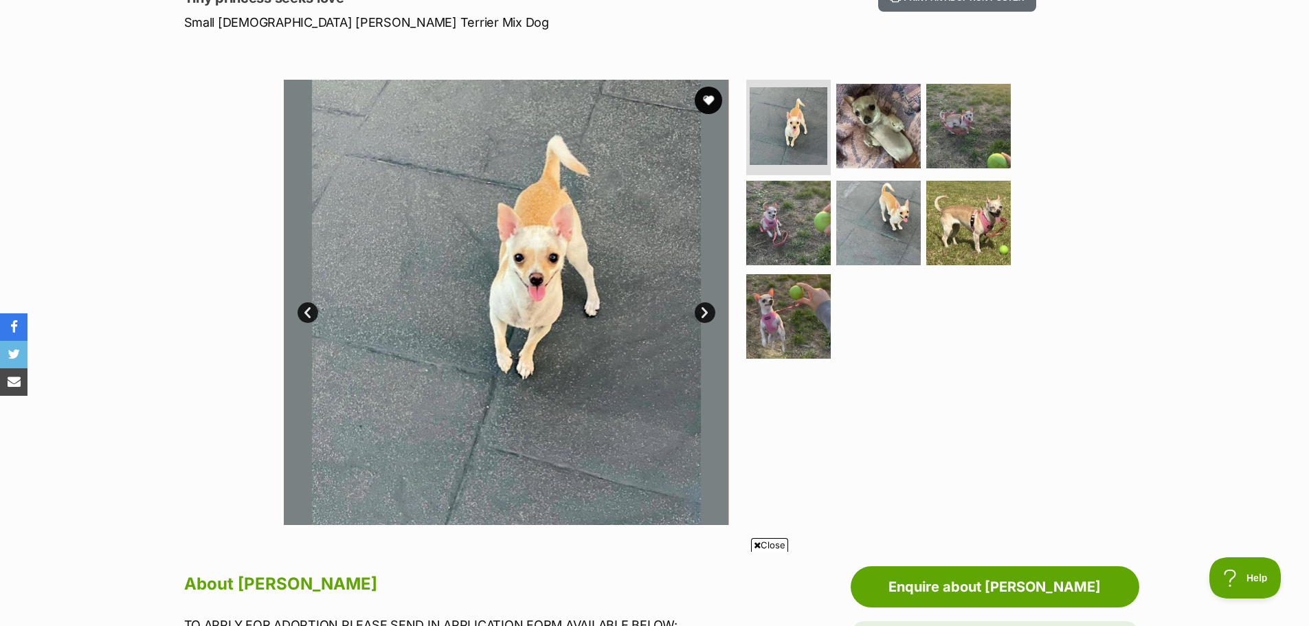
click at [707, 311] on link "Next" at bounding box center [705, 312] width 21 height 21
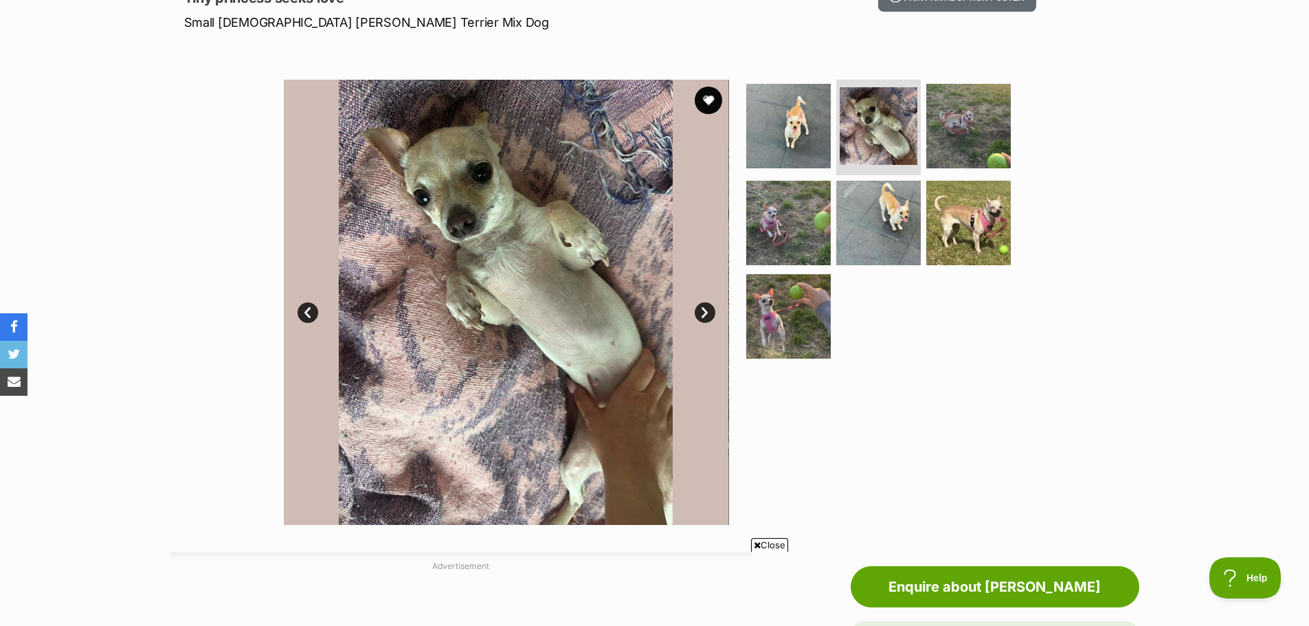
click at [707, 311] on link "Next" at bounding box center [705, 312] width 21 height 21
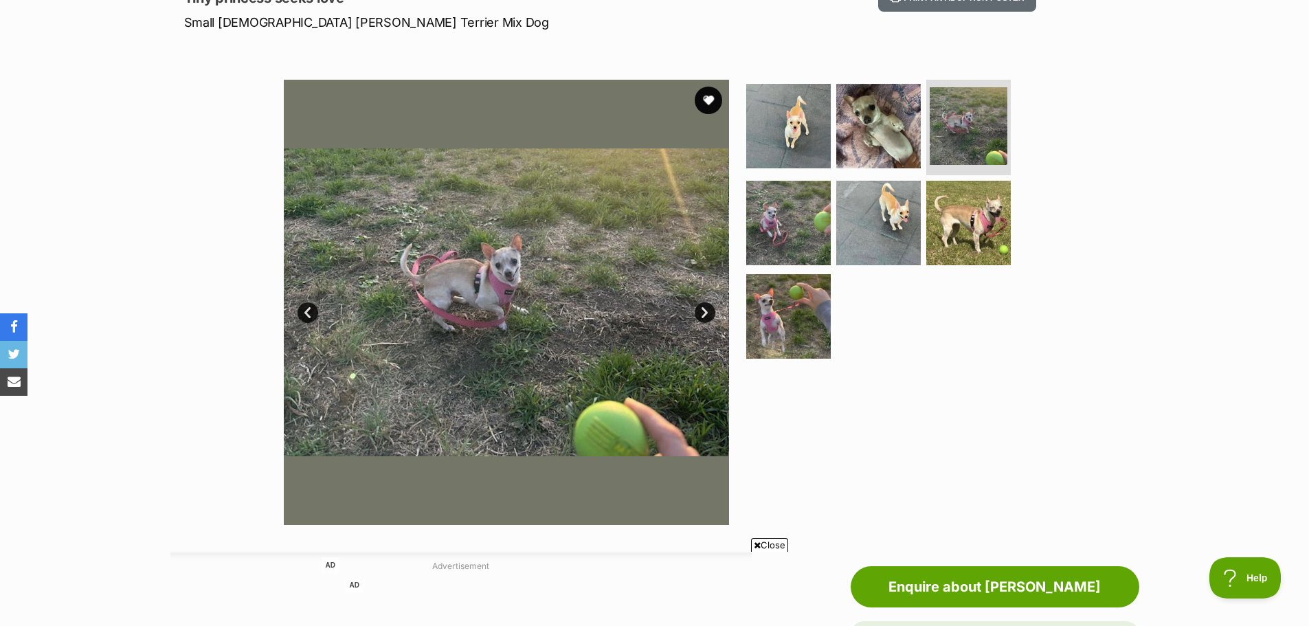
click at [707, 311] on link "Next" at bounding box center [705, 312] width 21 height 21
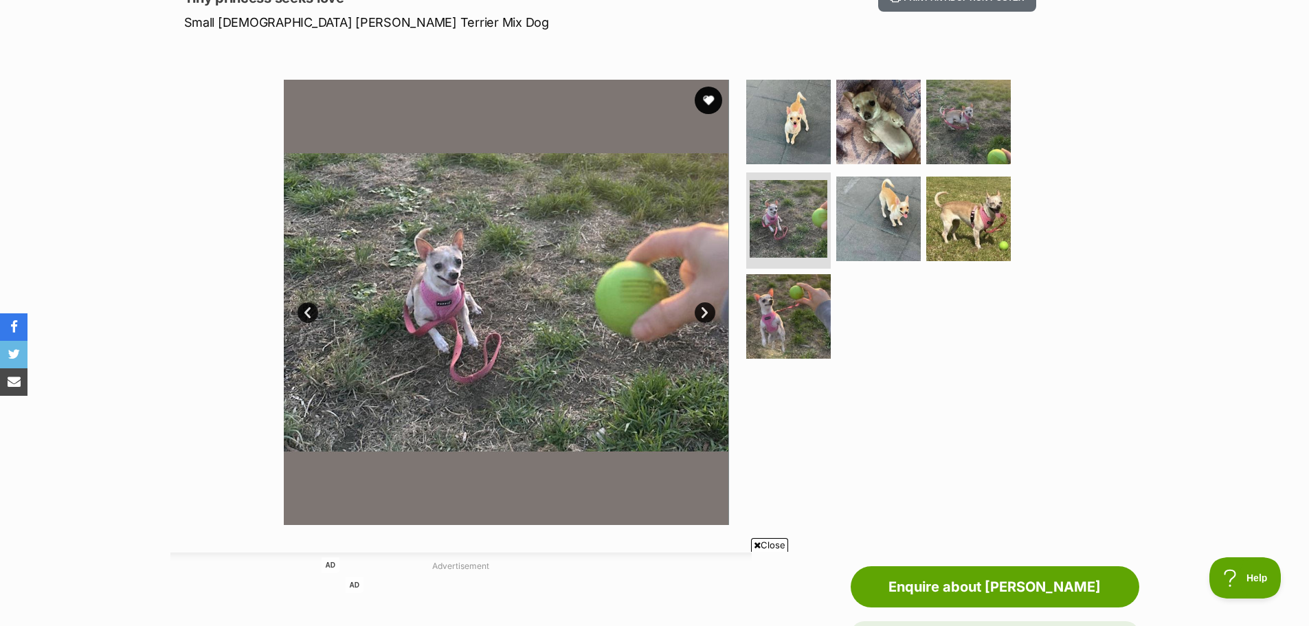
click at [708, 311] on link "Next" at bounding box center [705, 312] width 21 height 21
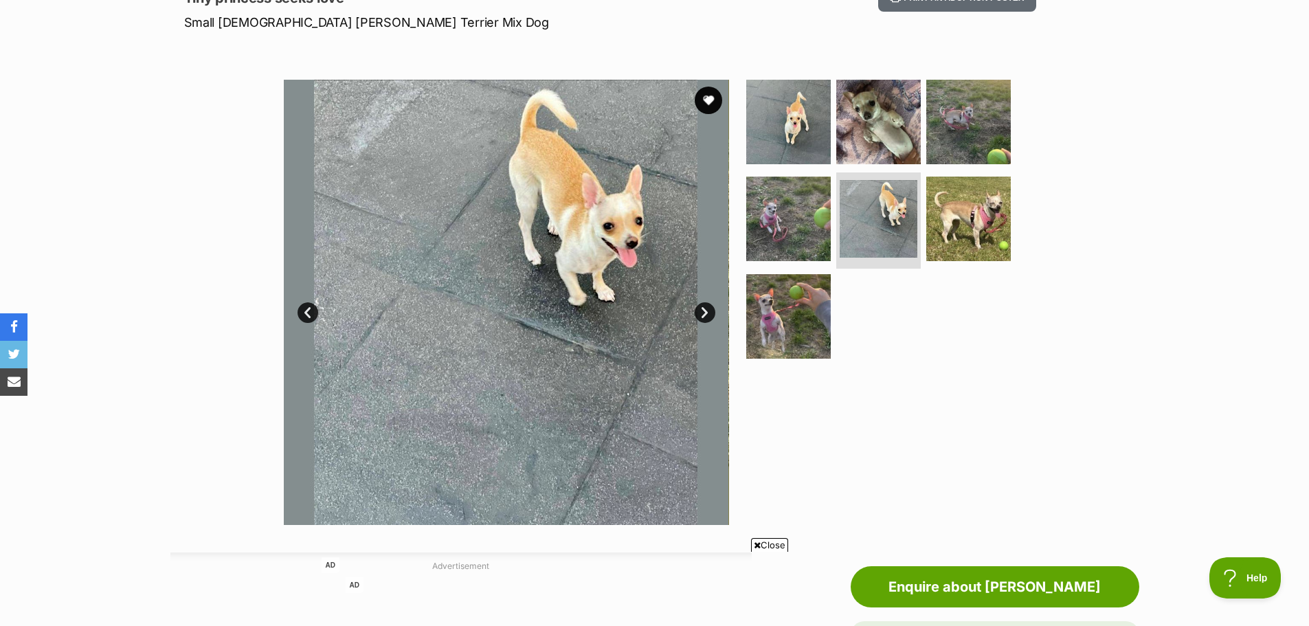
click at [708, 311] on link "Next" at bounding box center [705, 312] width 21 height 21
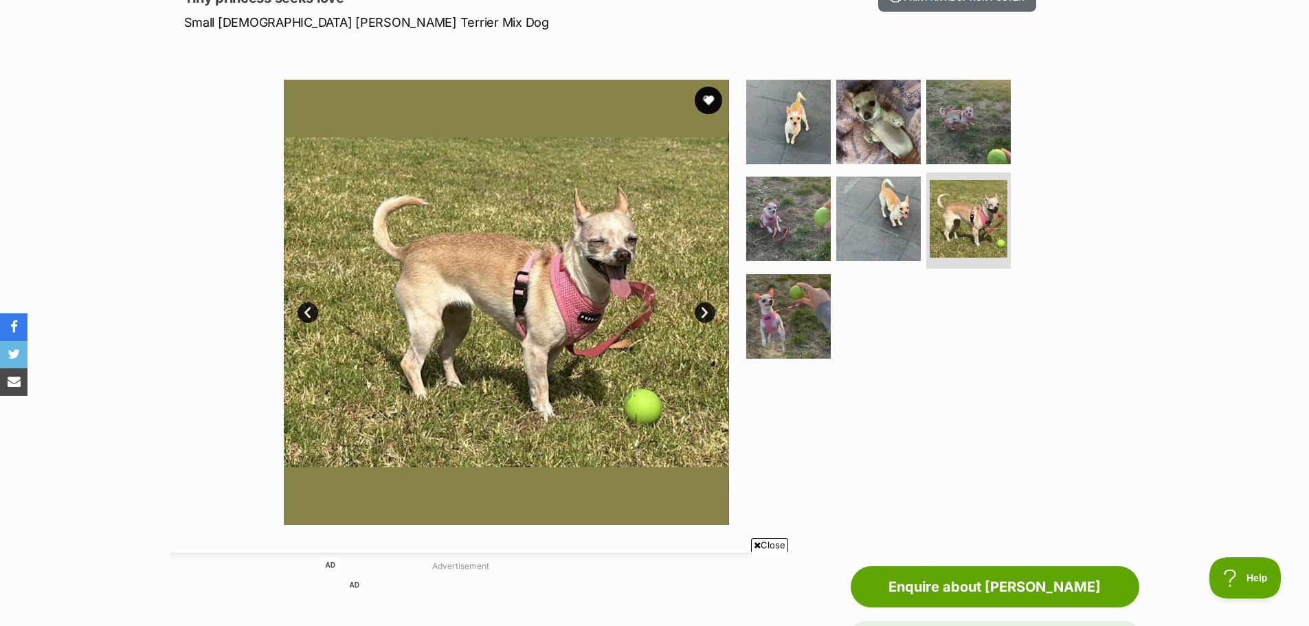
click at [708, 311] on link "Next" at bounding box center [705, 312] width 21 height 21
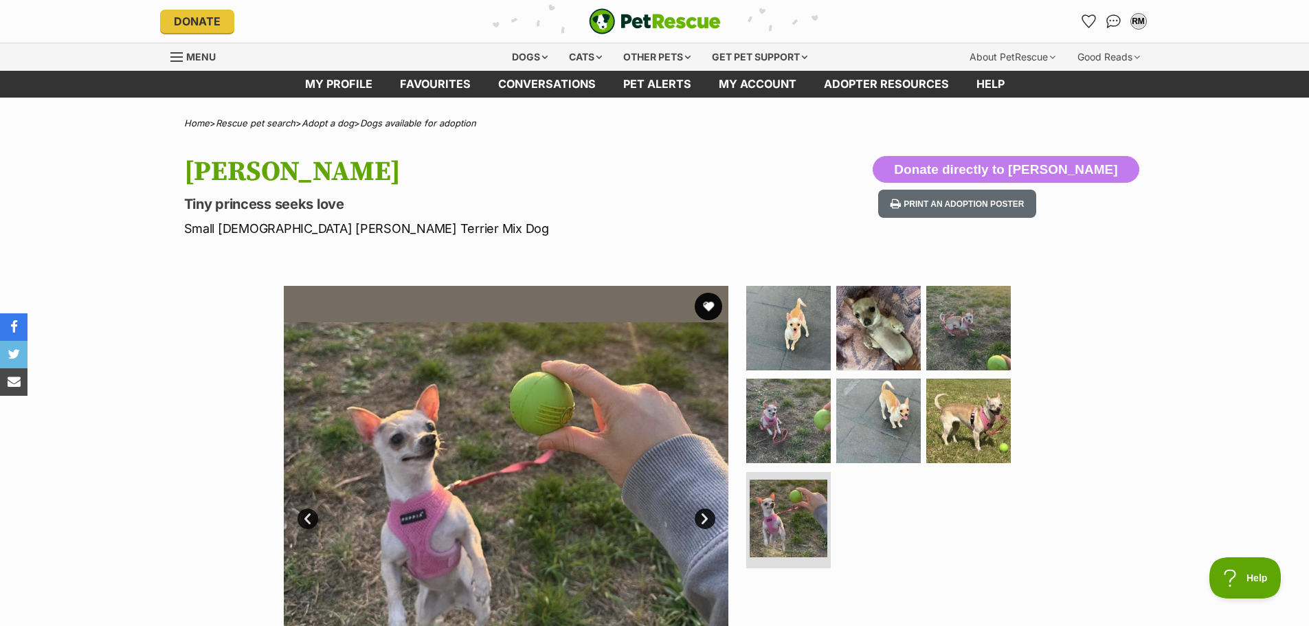
click at [183, 56] on div "Menu" at bounding box center [177, 57] width 14 height 11
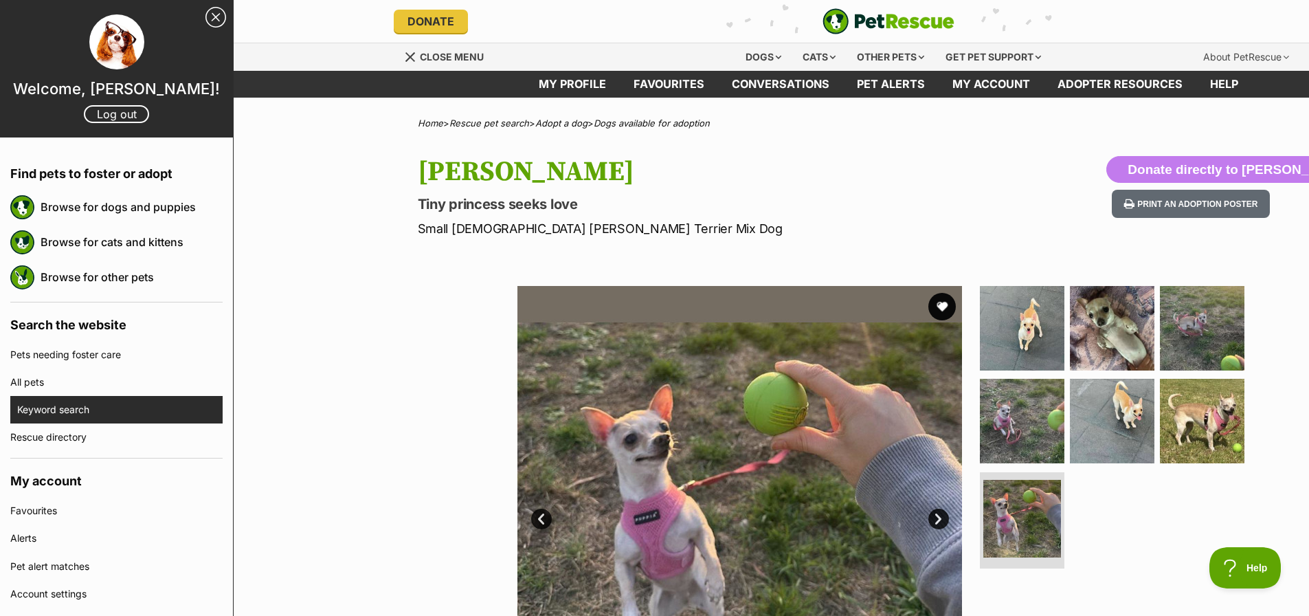
click at [56, 410] on link "Keyword search" at bounding box center [119, 409] width 205 height 27
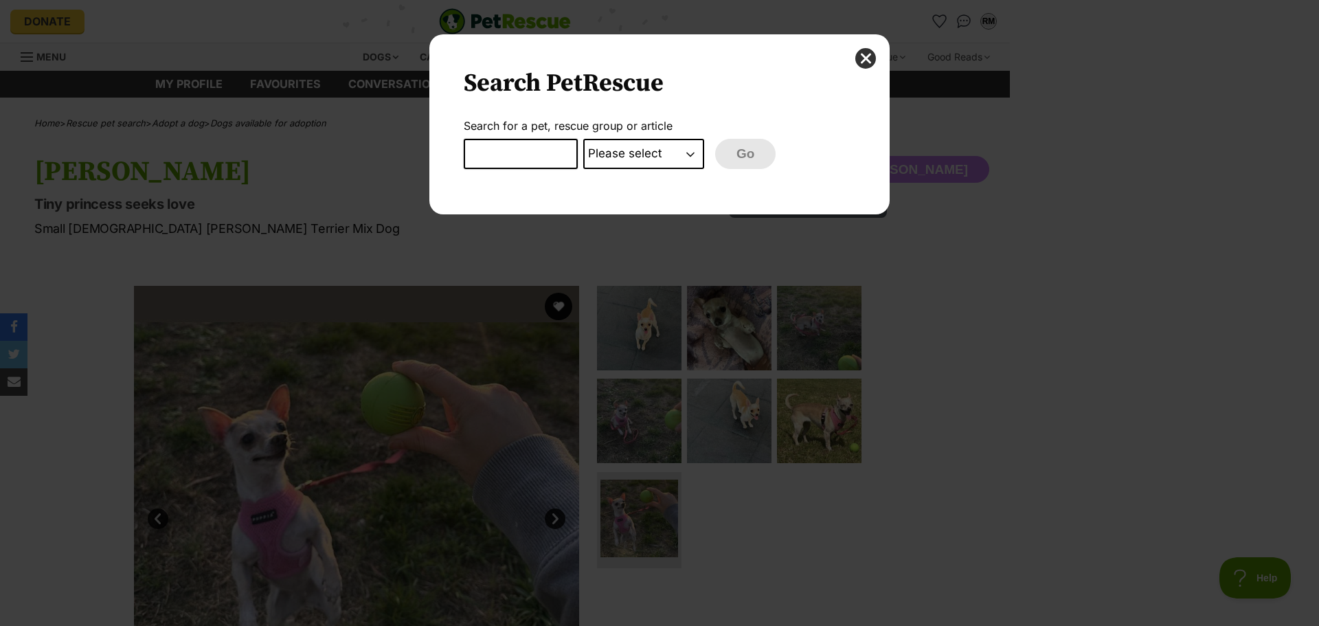
click at [515, 152] on input "Dialog Window - Close (Press escape to close)" at bounding box center [521, 154] width 114 height 30
type input "jack russel"
click at [693, 155] on select "Please select PetRescue ID Pet name Group Article" at bounding box center [643, 154] width 121 height 30
select select "pet_name"
click at [583, 139] on select "Please select PetRescue ID Pet name Group Article" at bounding box center [643, 154] width 121 height 30
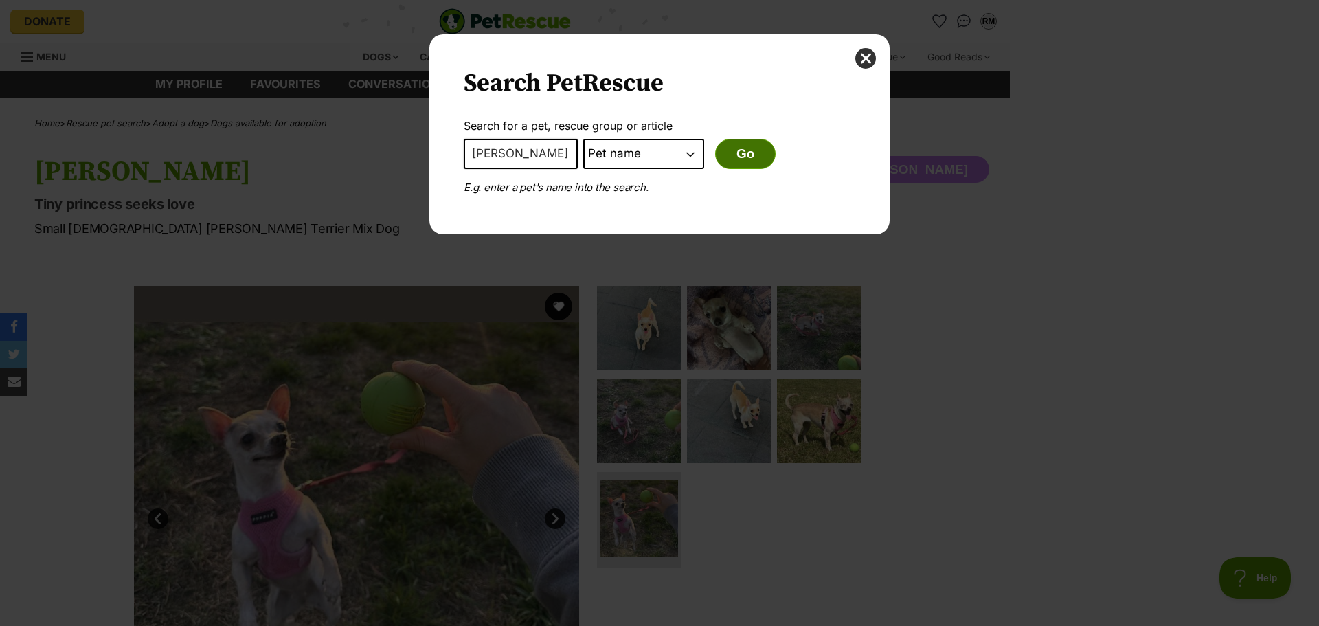
click at [740, 157] on button "Go" at bounding box center [745, 154] width 60 height 30
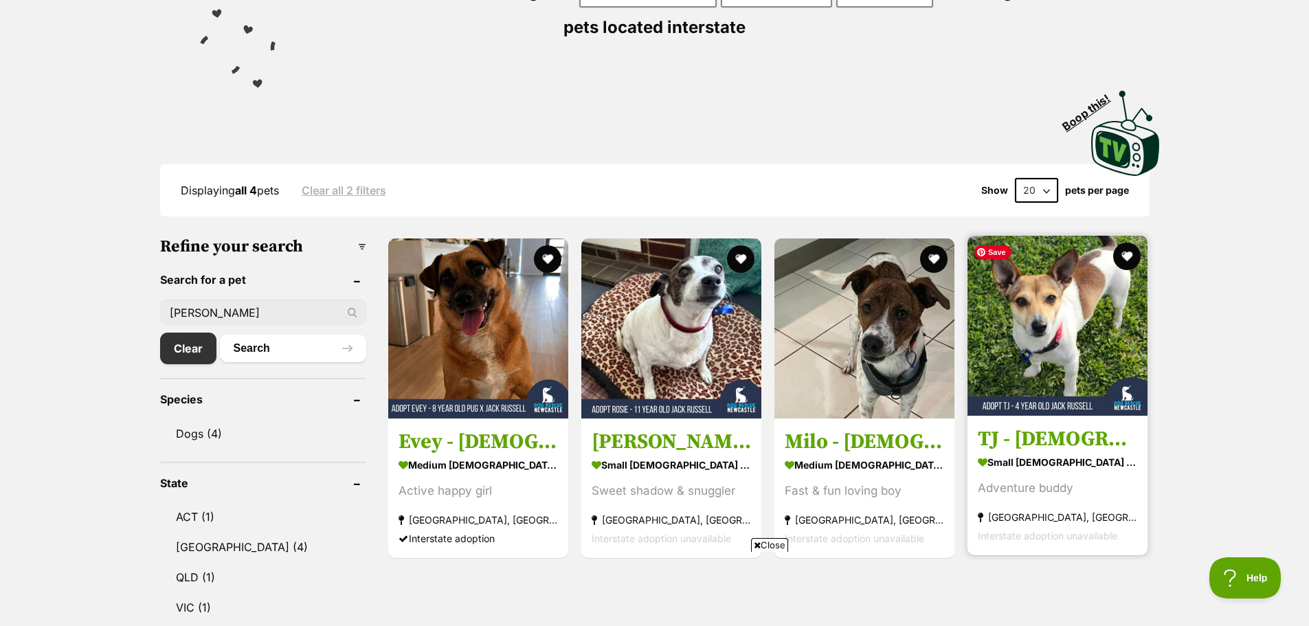
click at [1101, 355] on img at bounding box center [1058, 326] width 180 height 180
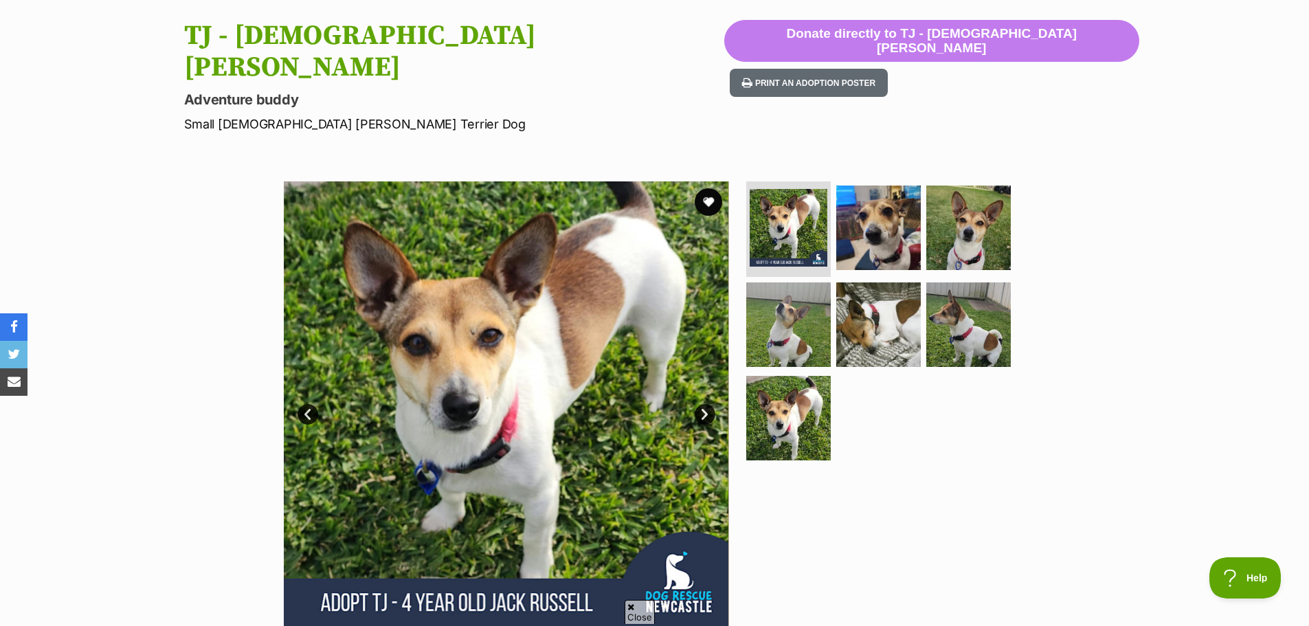
scroll to position [137, 0]
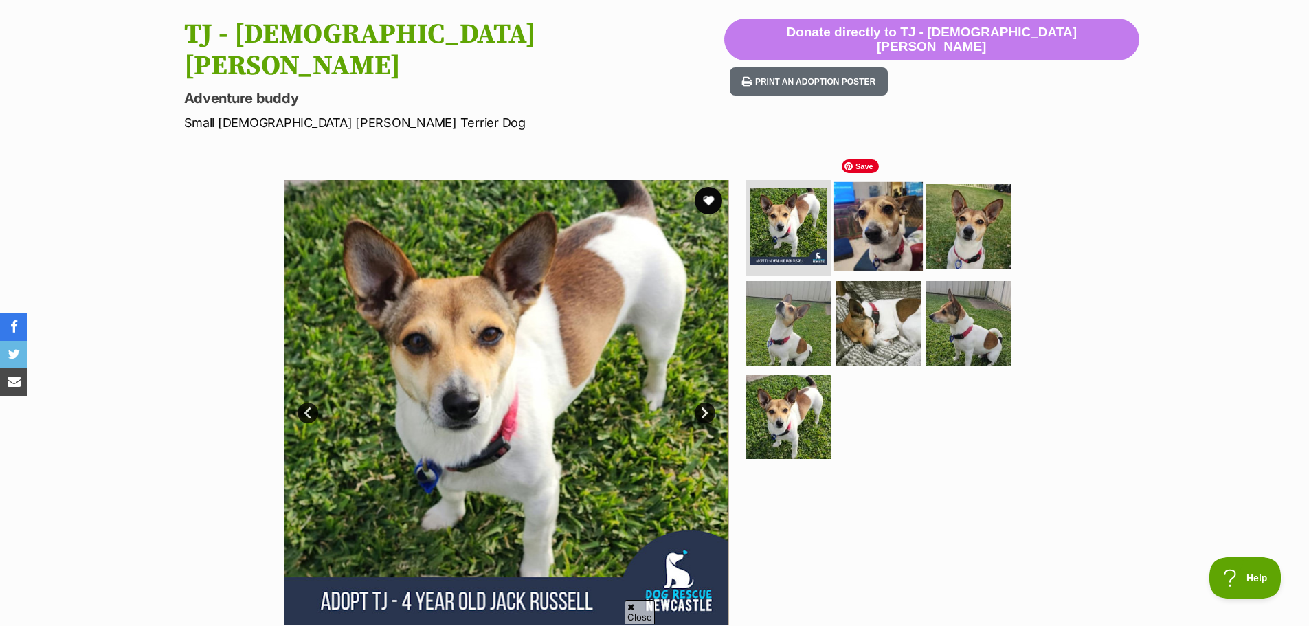
click at [893, 207] on img at bounding box center [878, 225] width 89 height 89
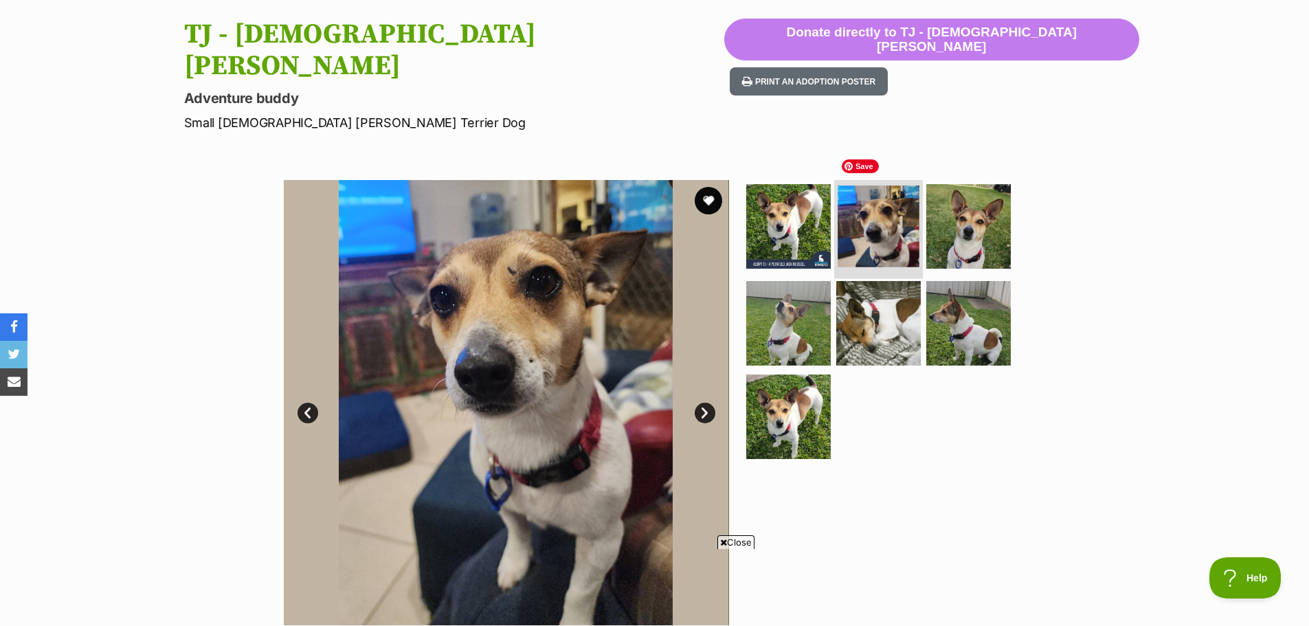
scroll to position [0, 0]
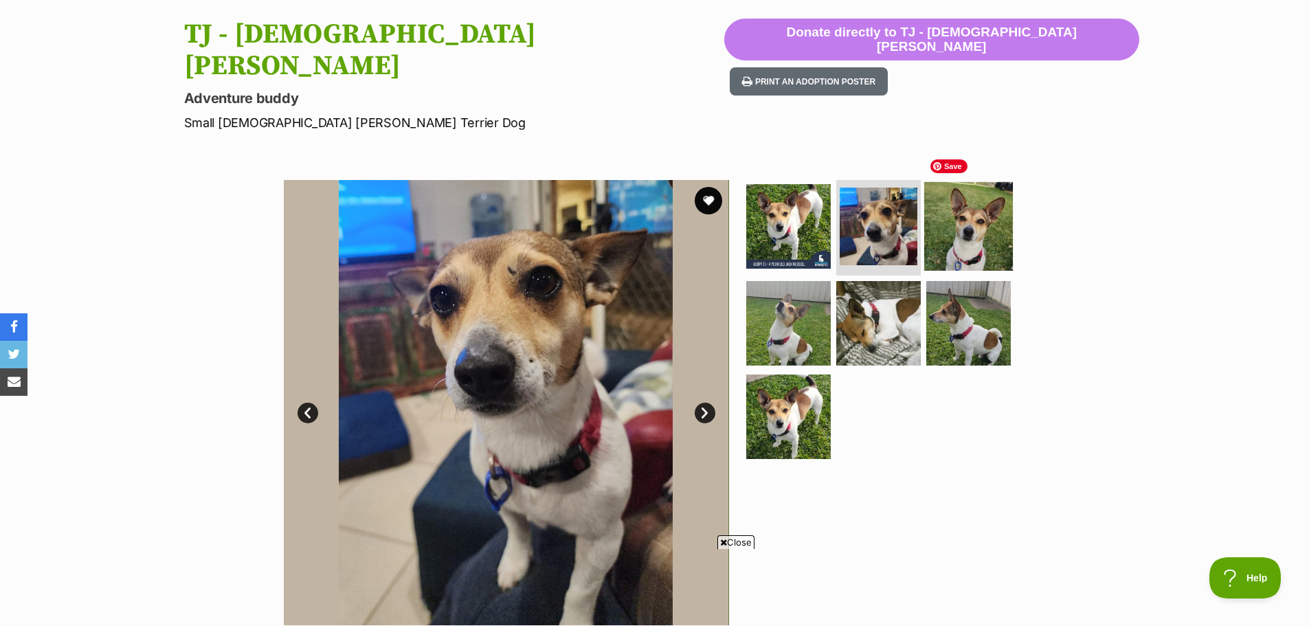
click at [957, 212] on img at bounding box center [968, 225] width 89 height 89
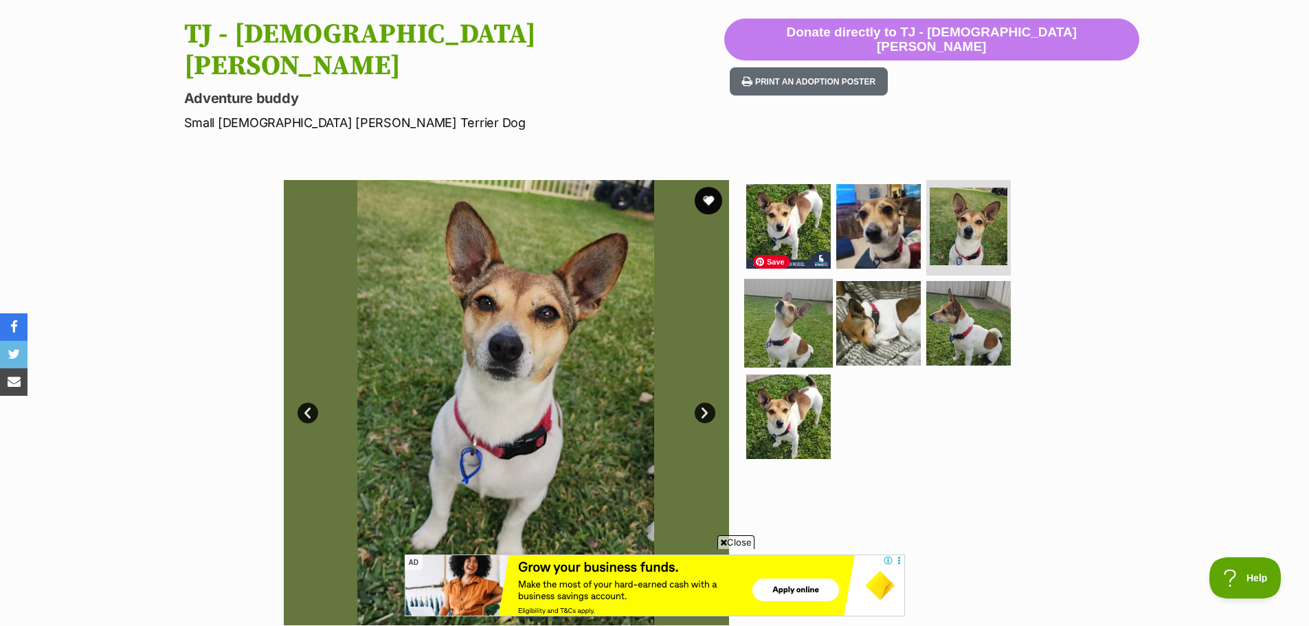
click at [786, 297] on img at bounding box center [788, 323] width 89 height 89
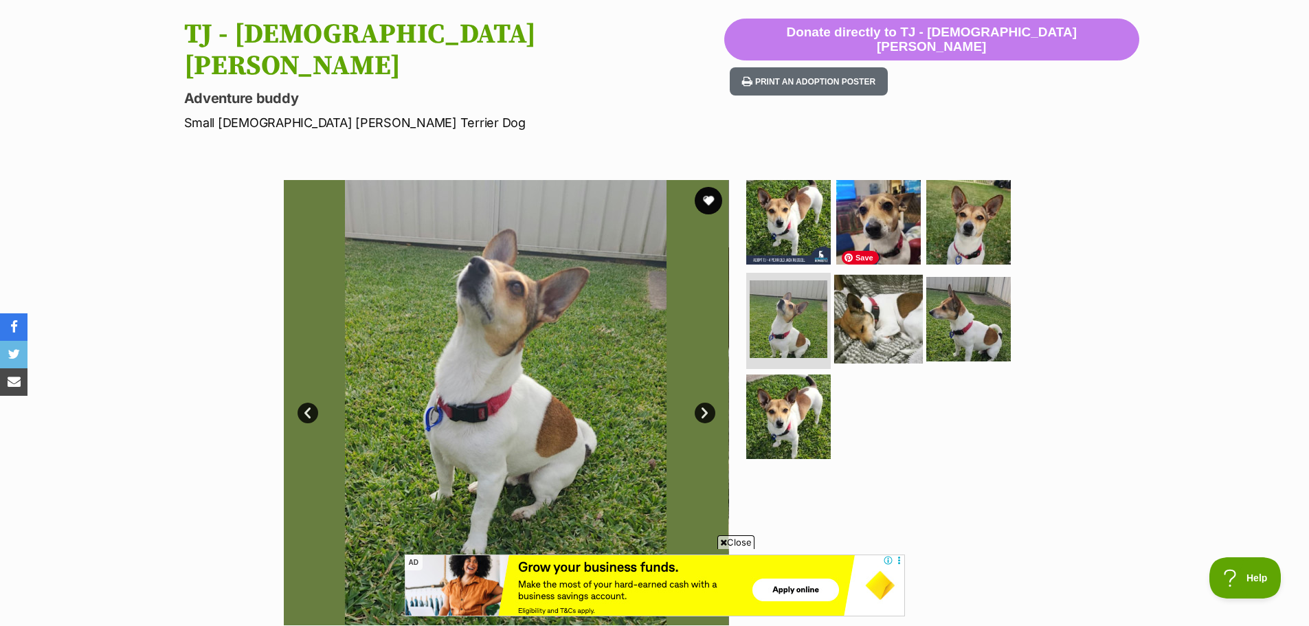
click at [891, 305] on img at bounding box center [878, 319] width 89 height 89
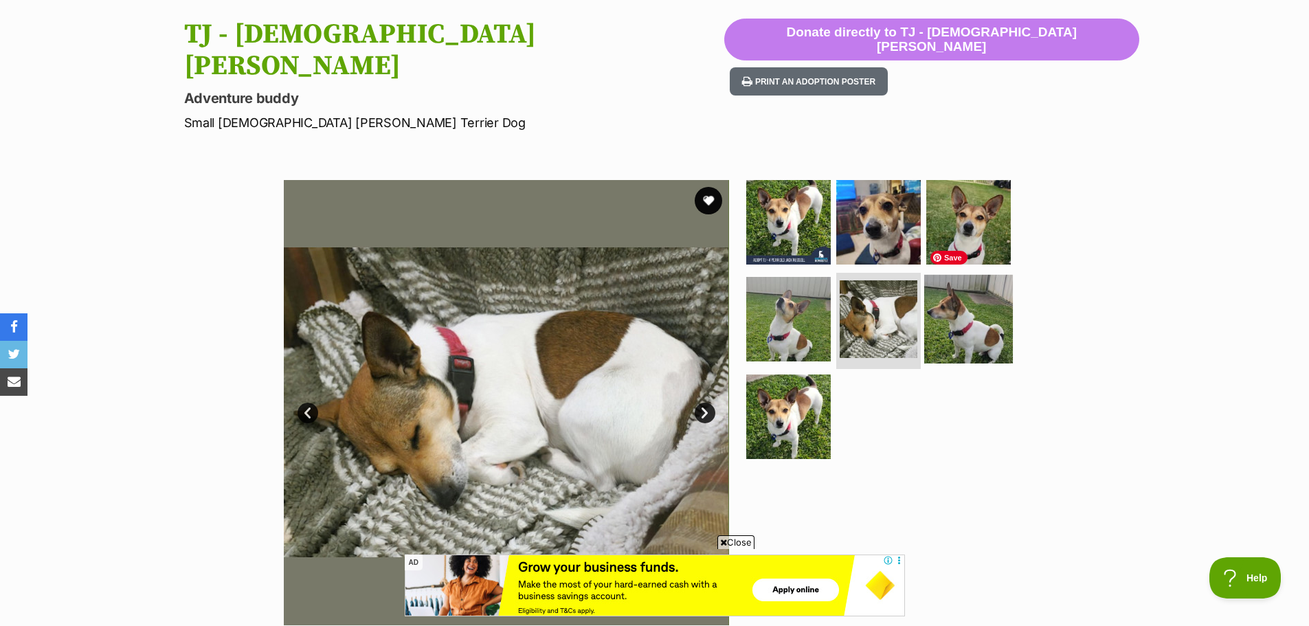
click at [987, 306] on img at bounding box center [968, 319] width 89 height 89
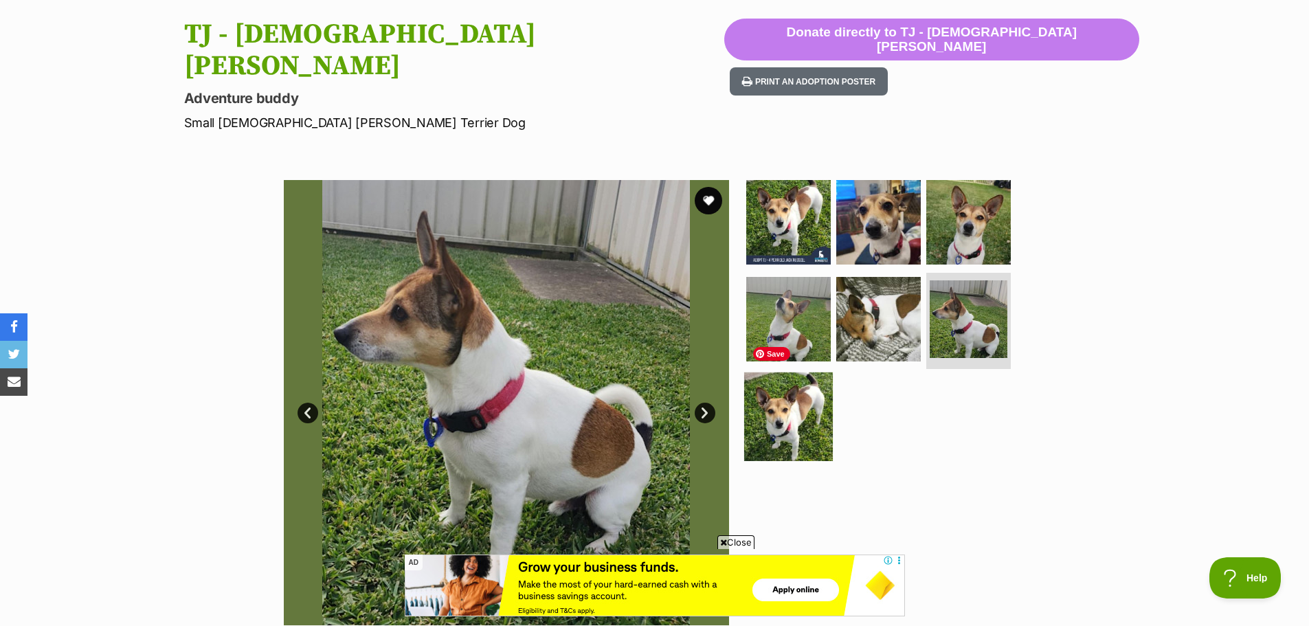
click at [813, 376] on img at bounding box center [788, 416] width 89 height 89
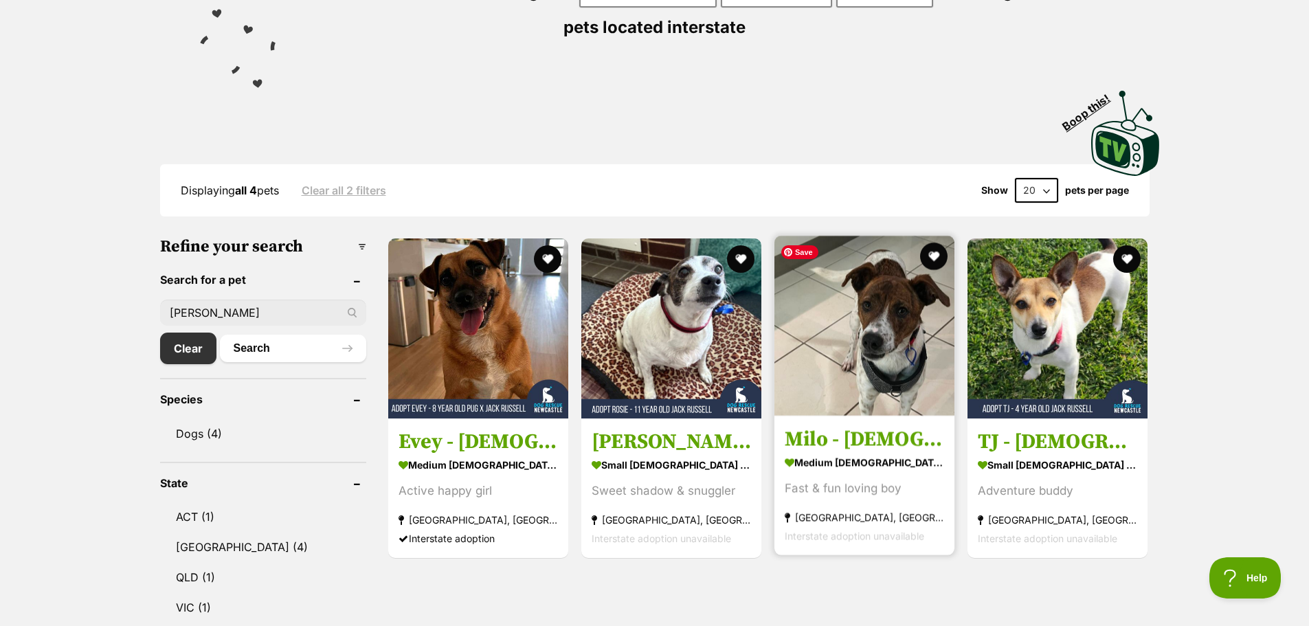
click at [843, 312] on img at bounding box center [864, 326] width 180 height 180
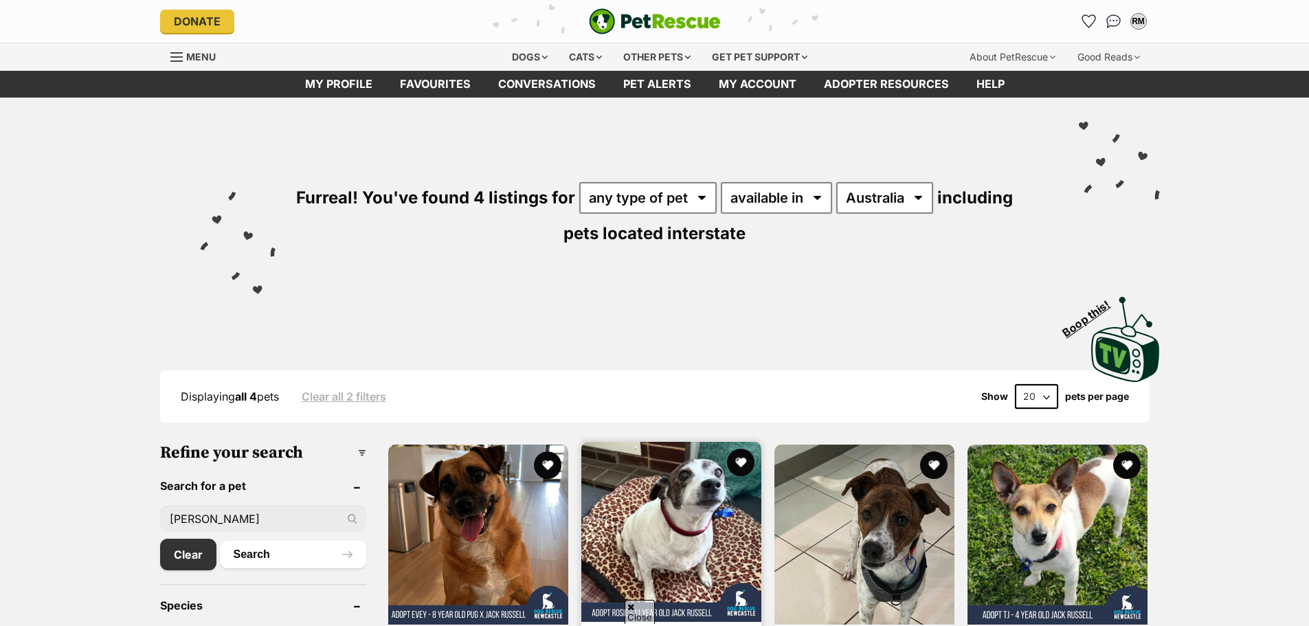
click at [727, 442] on img at bounding box center [671, 532] width 180 height 180
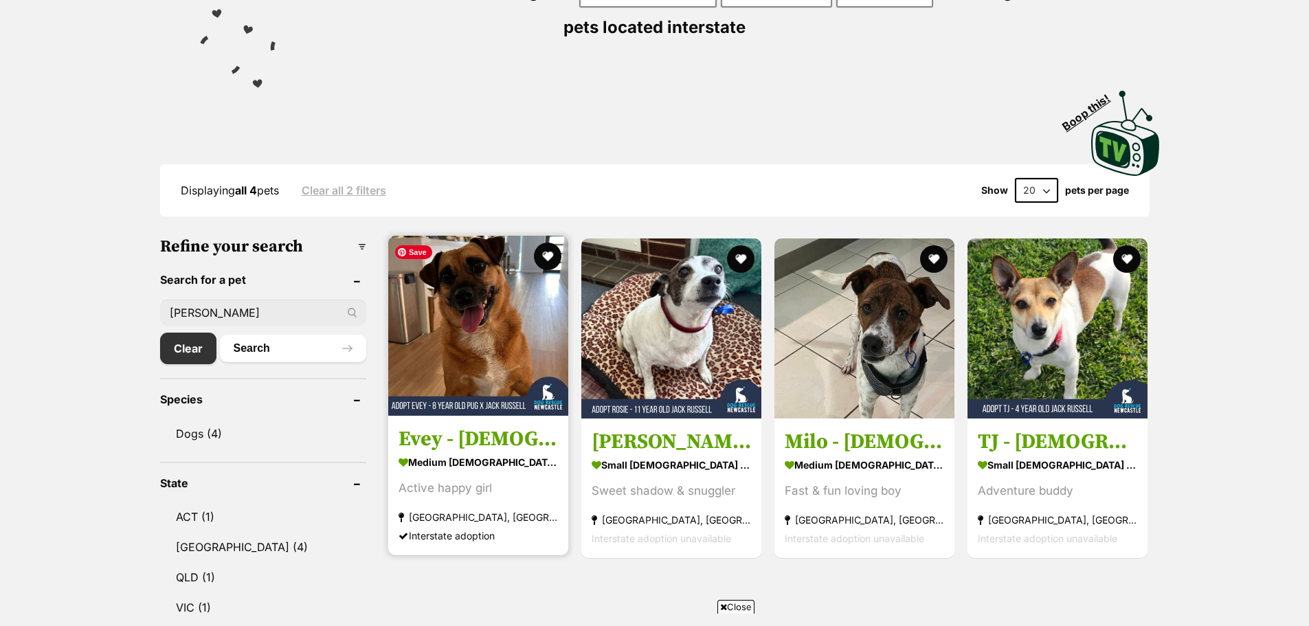
click at [446, 322] on img at bounding box center [478, 326] width 180 height 180
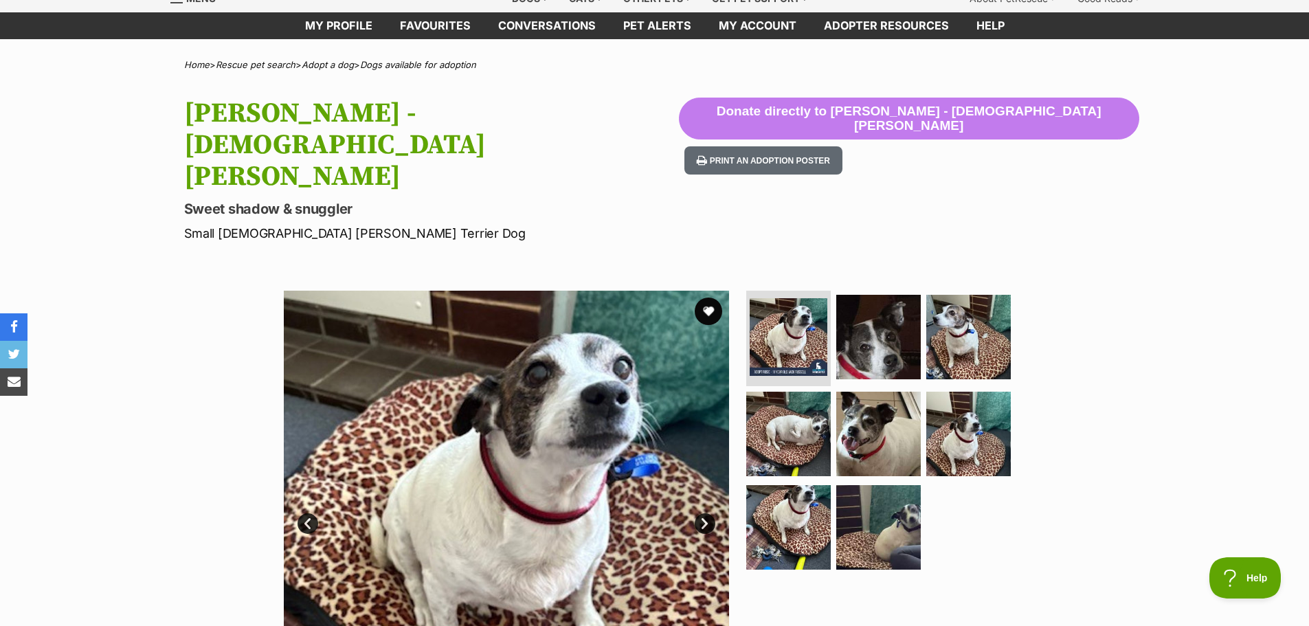
scroll to position [137, 0]
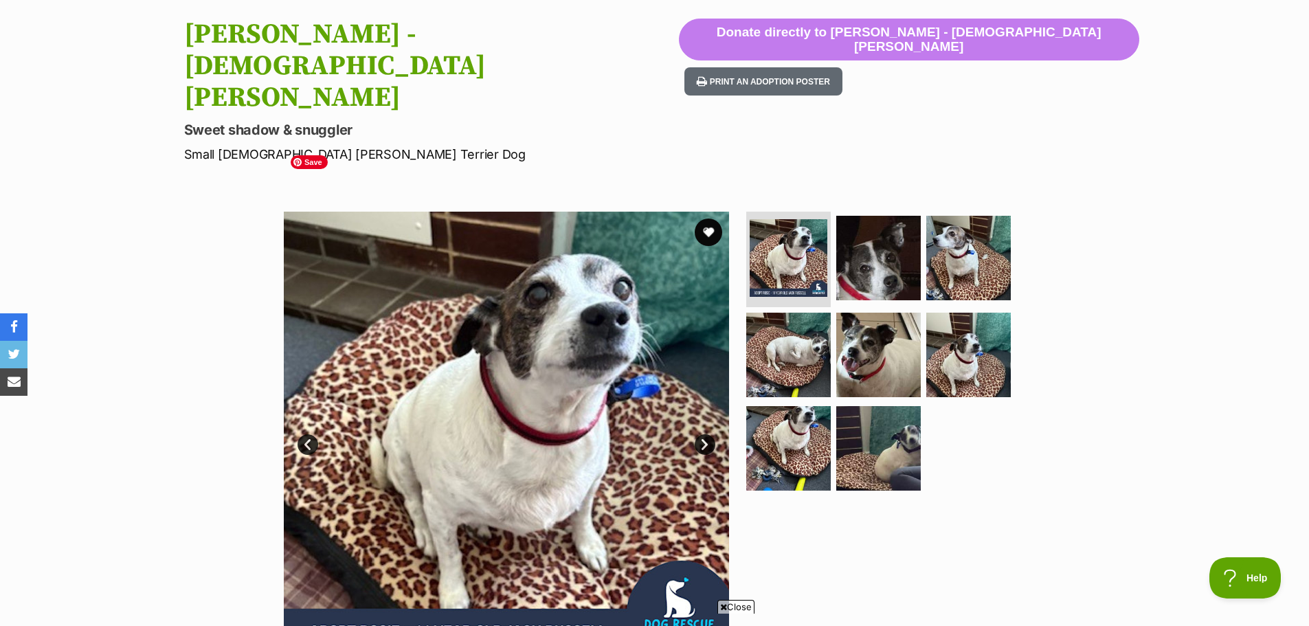
click at [706, 434] on link "Next" at bounding box center [705, 444] width 21 height 21
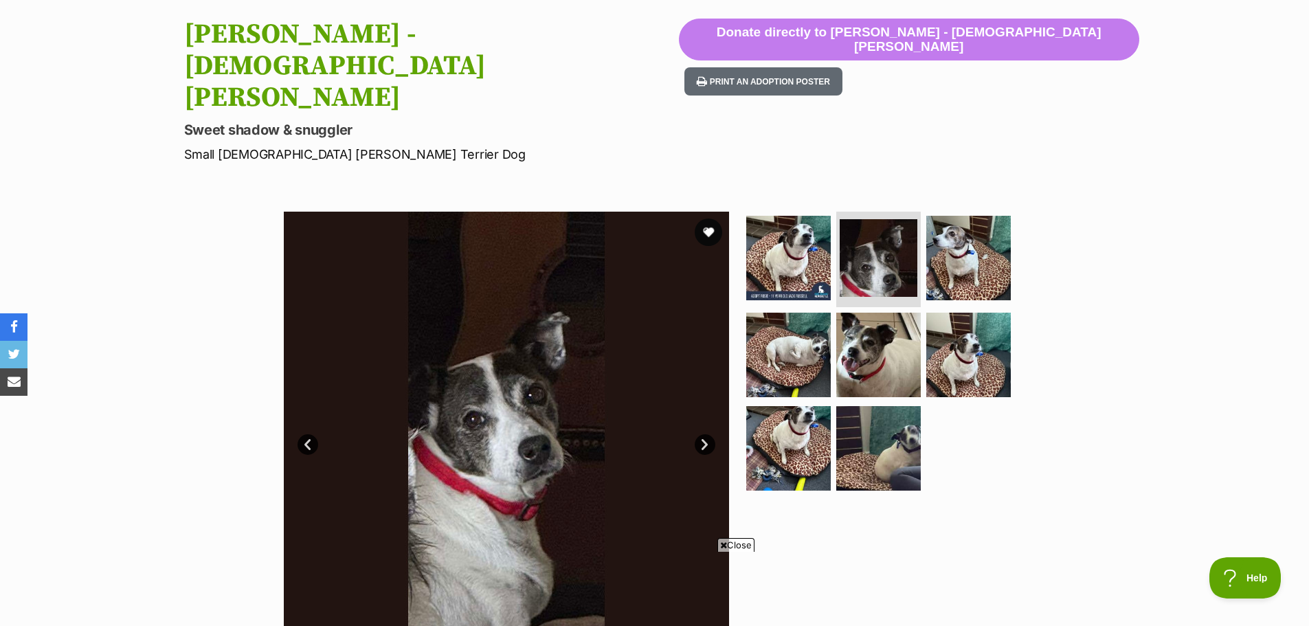
click at [706, 434] on link "Next" at bounding box center [705, 444] width 21 height 21
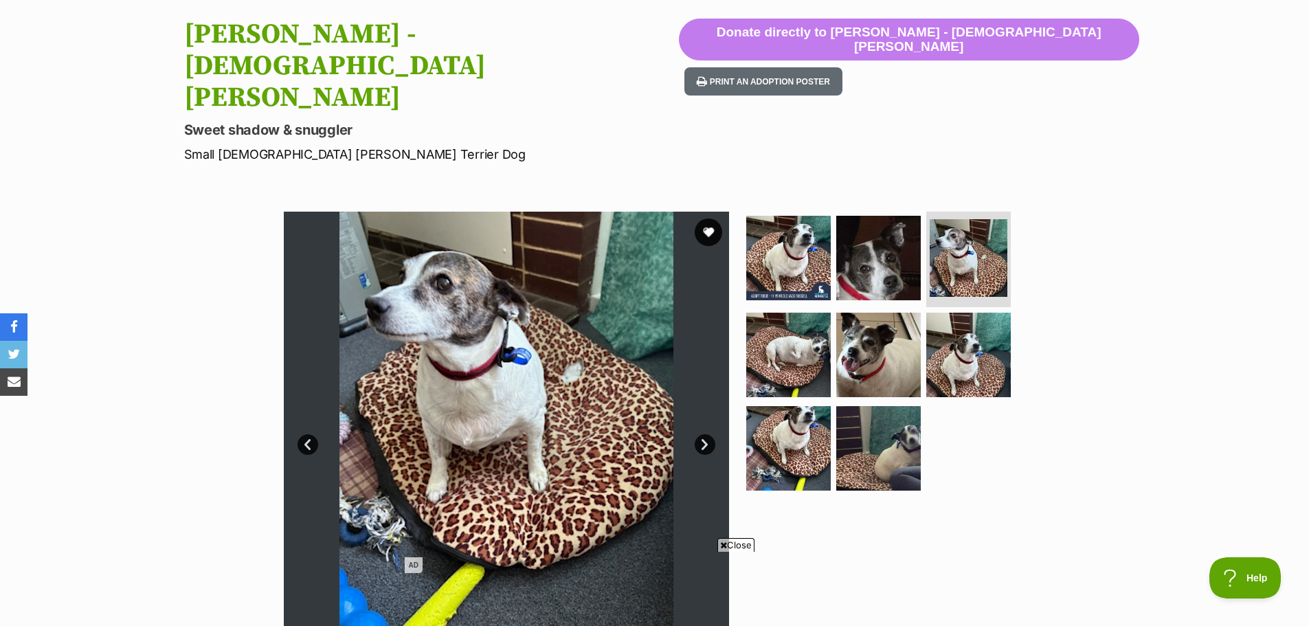
click at [706, 434] on link "Next" at bounding box center [705, 444] width 21 height 21
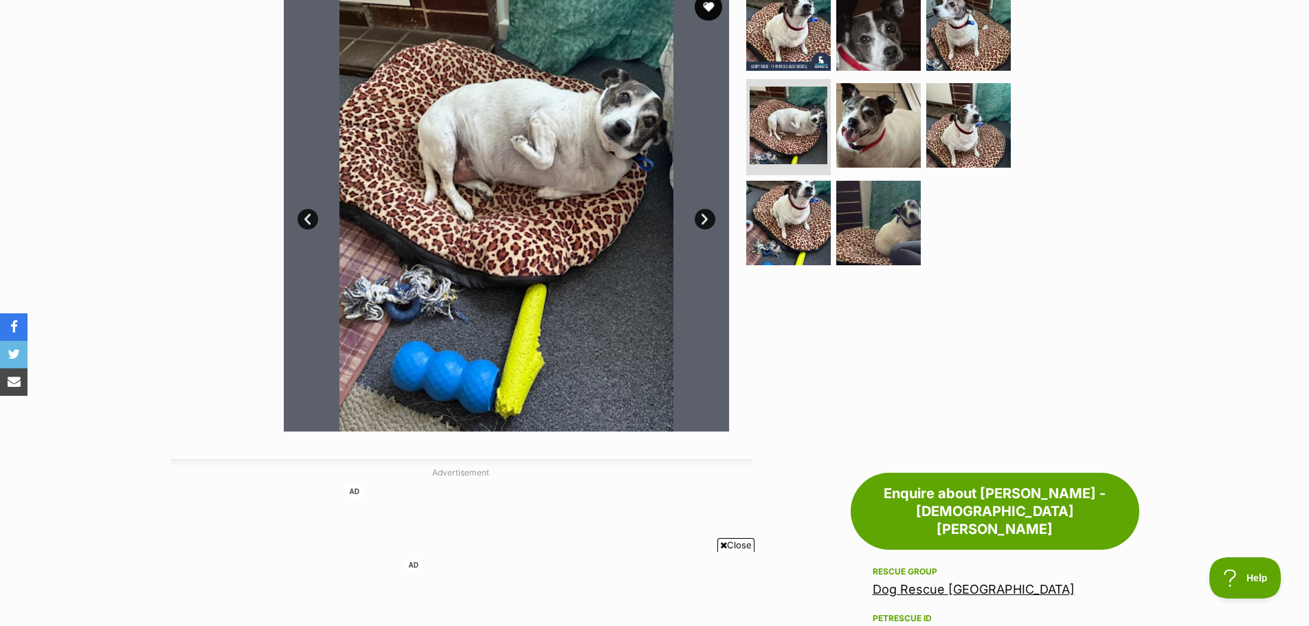
scroll to position [206, 0]
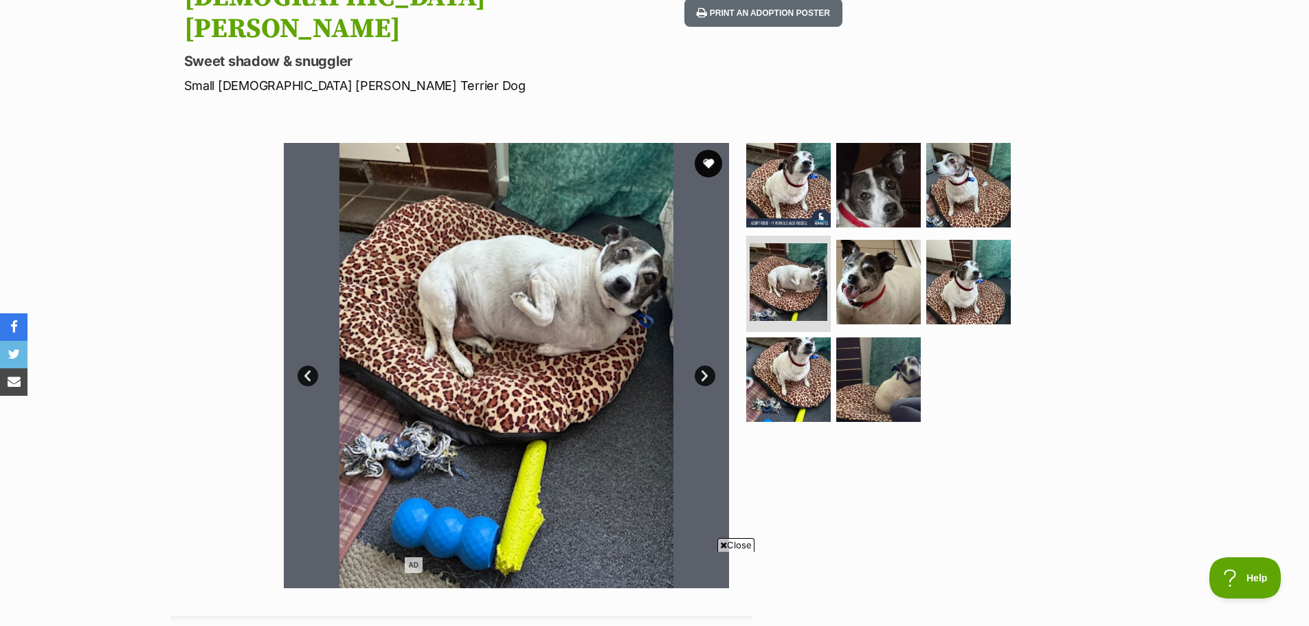
click at [704, 366] on link "Next" at bounding box center [705, 376] width 21 height 21
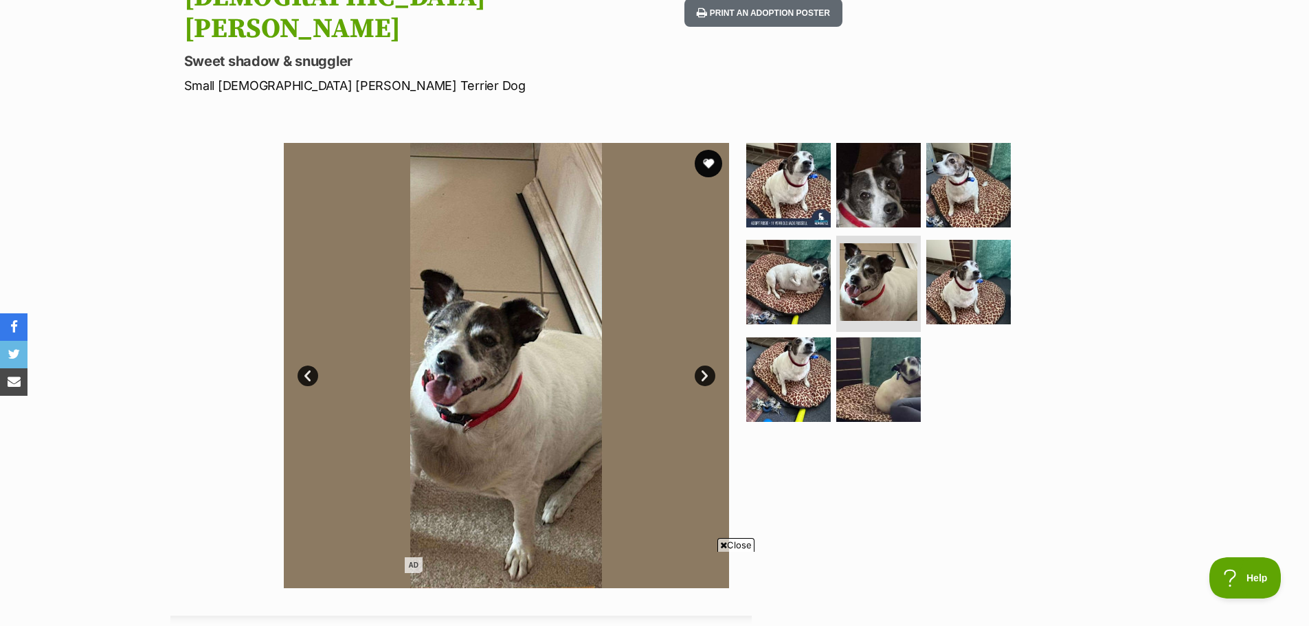
click at [704, 366] on link "Next" at bounding box center [705, 376] width 21 height 21
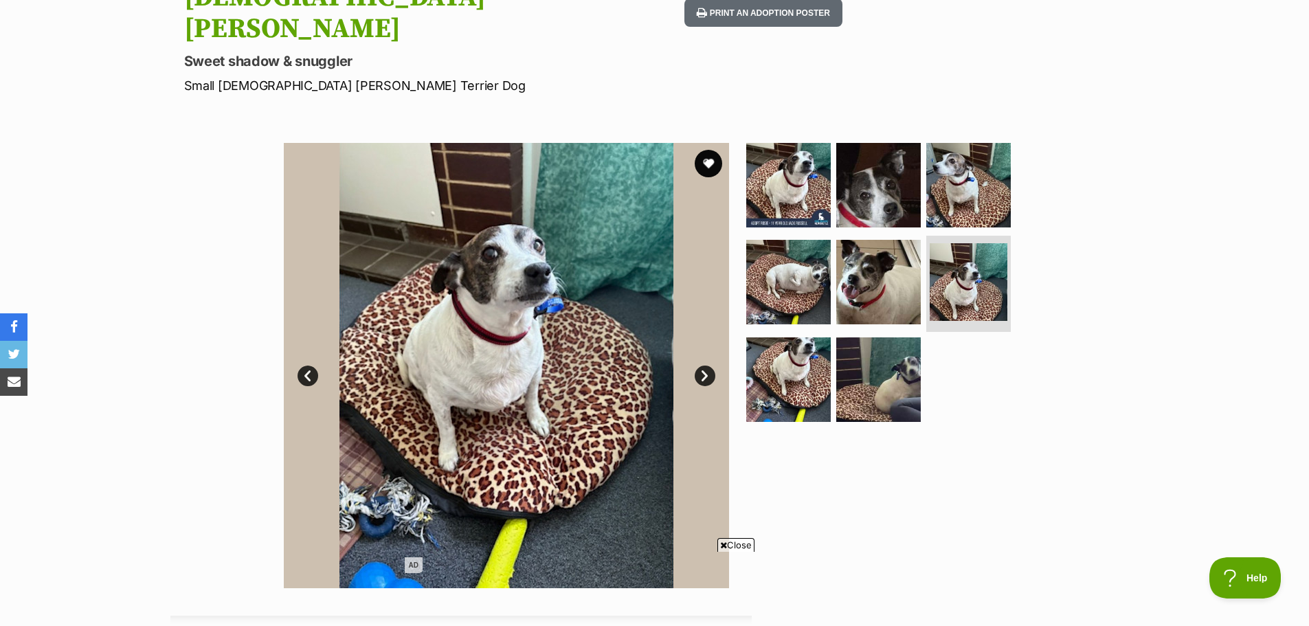
click at [704, 366] on link "Next" at bounding box center [705, 376] width 21 height 21
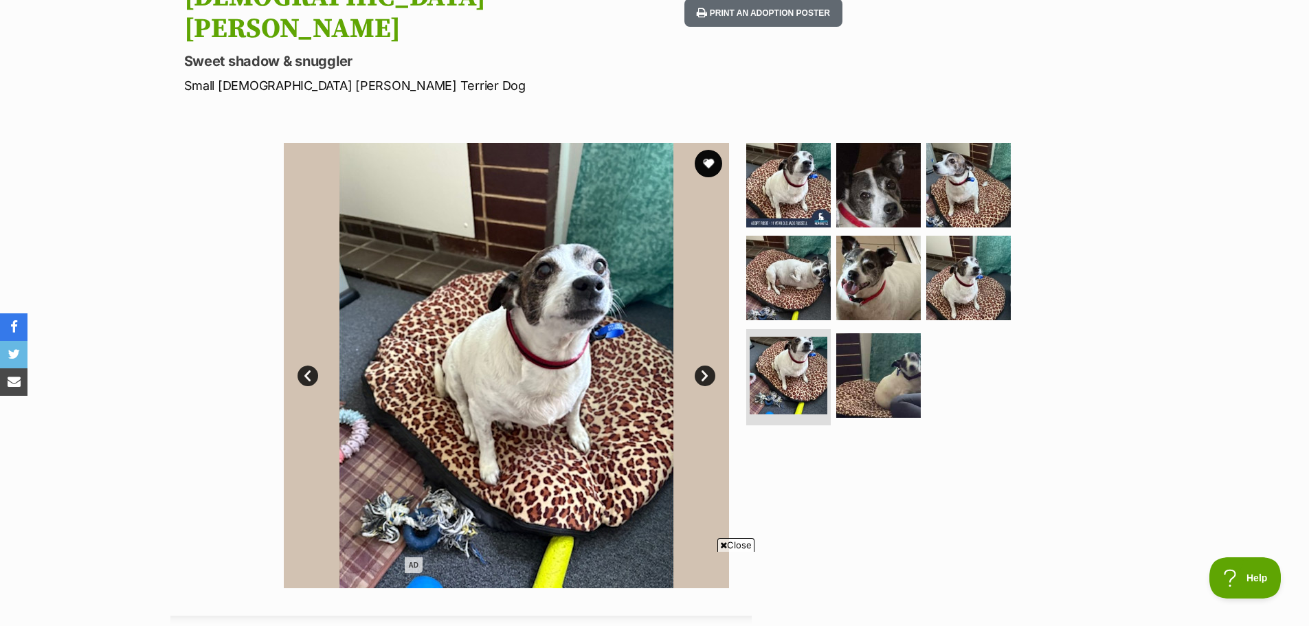
click at [704, 366] on link "Next" at bounding box center [705, 376] width 21 height 21
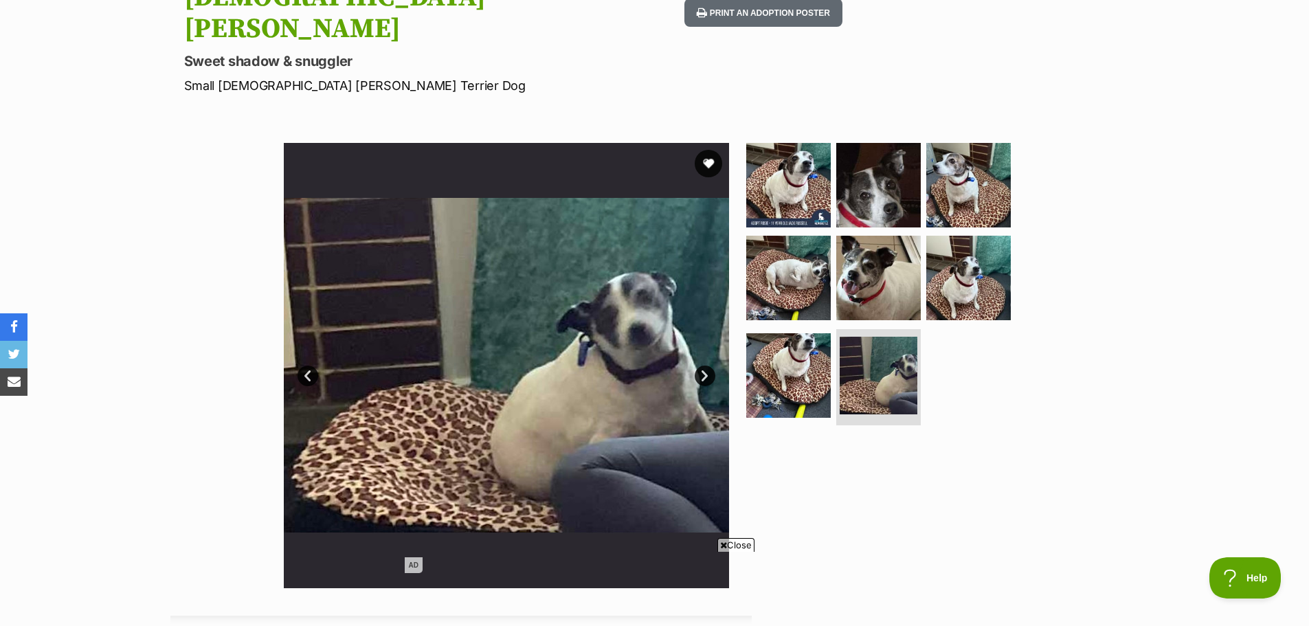
click at [704, 366] on link "Next" at bounding box center [705, 376] width 21 height 21
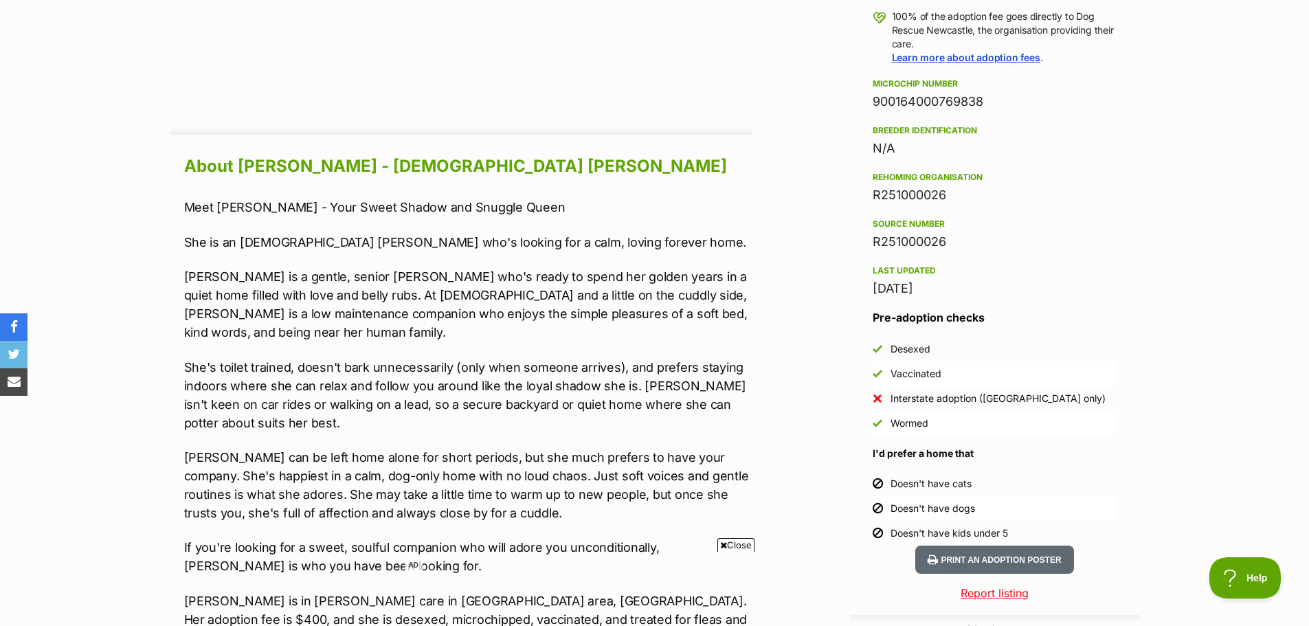
scroll to position [1168, 0]
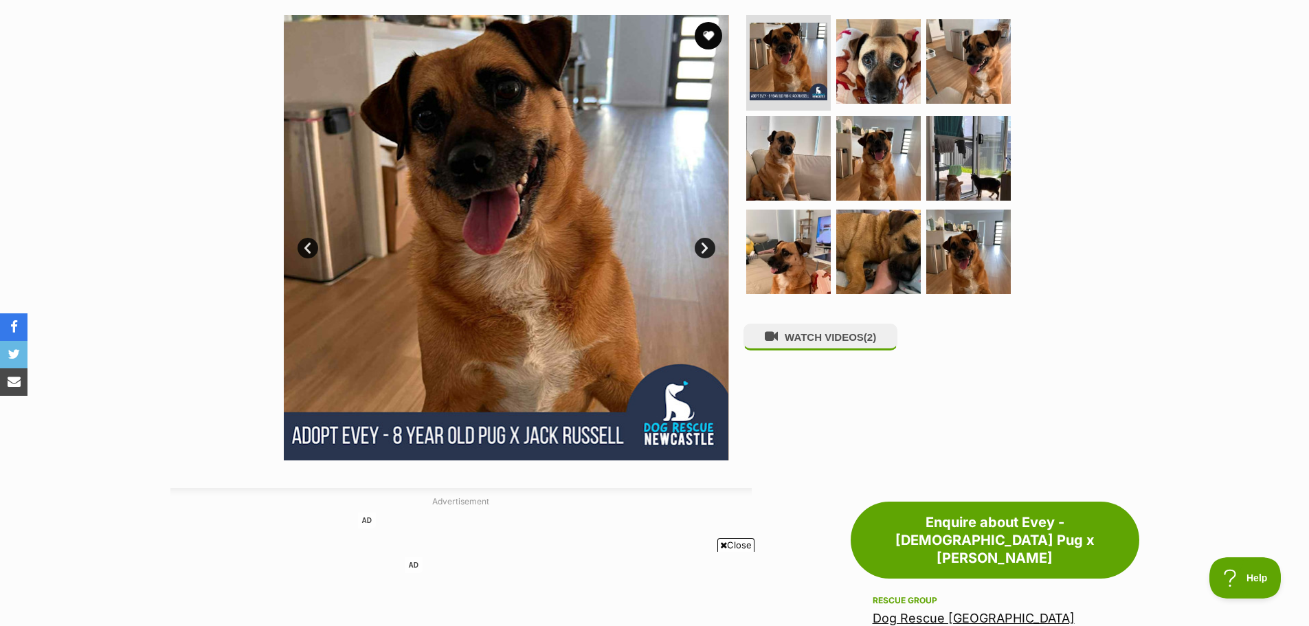
scroll to position [245, 0]
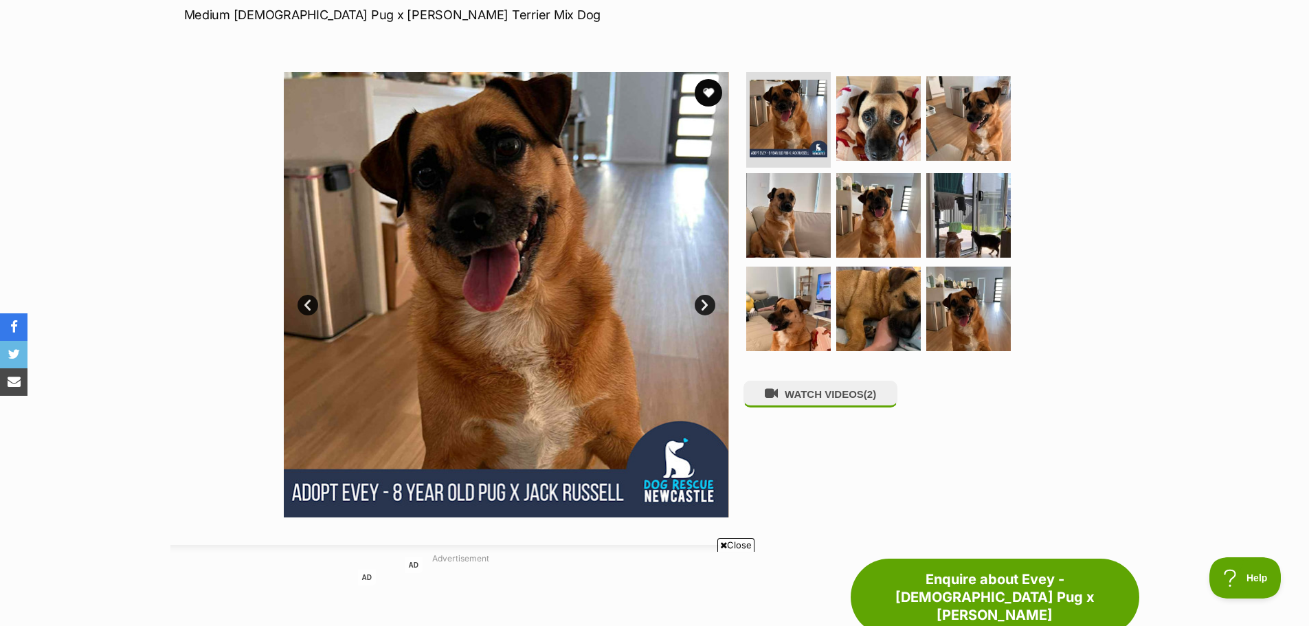
click at [707, 295] on link "Next" at bounding box center [705, 305] width 21 height 21
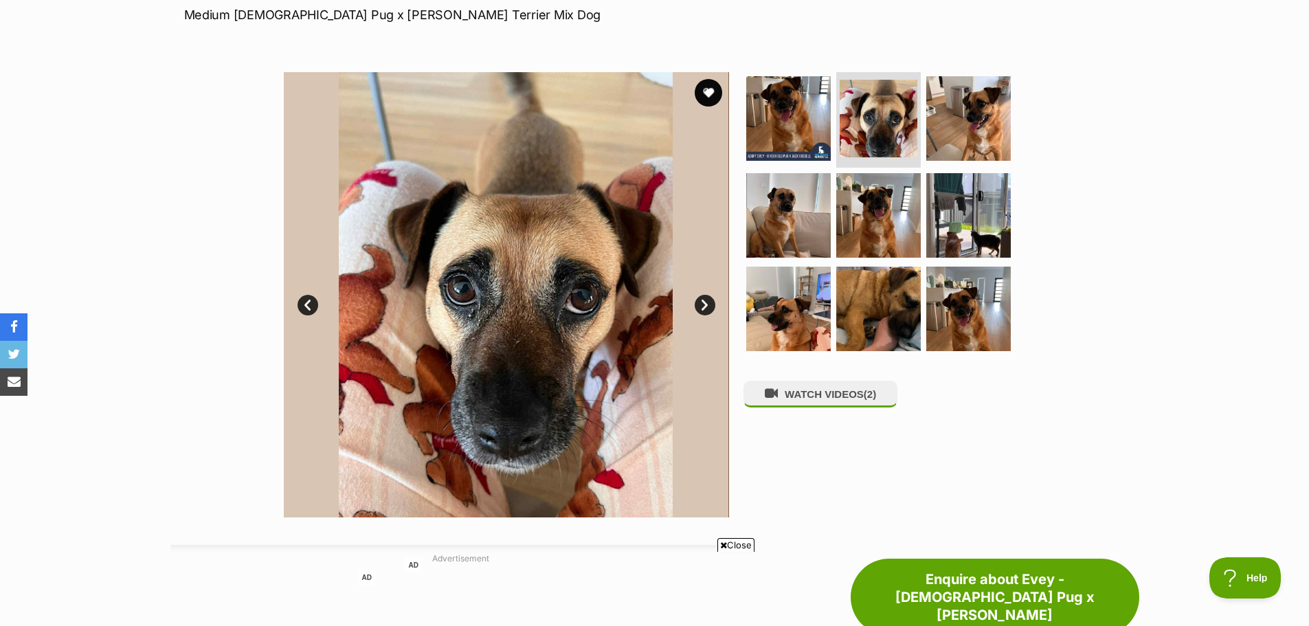
click at [706, 295] on link "Next" at bounding box center [705, 305] width 21 height 21
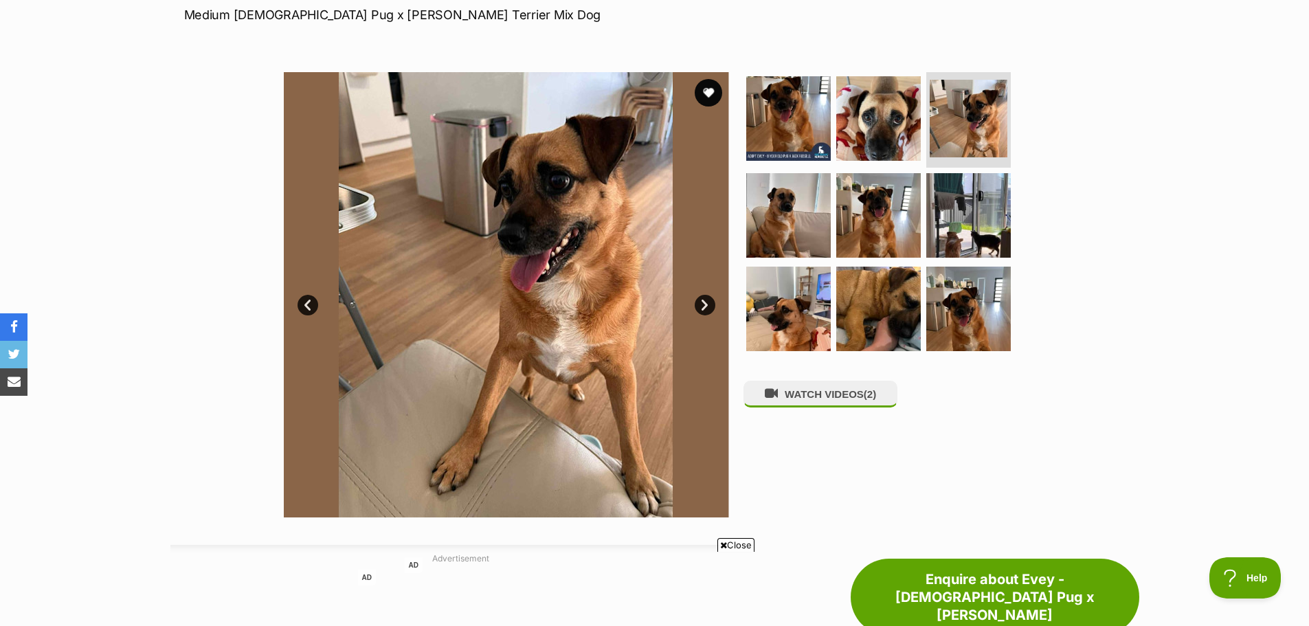
click at [706, 295] on link "Next" at bounding box center [705, 305] width 21 height 21
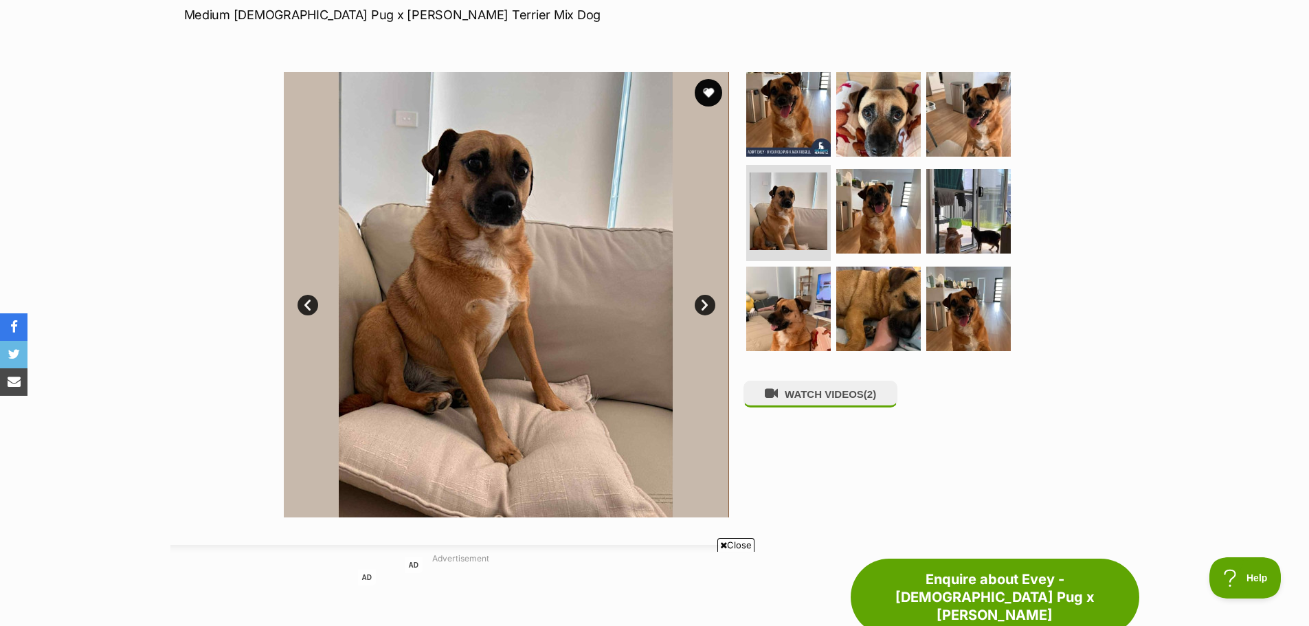
click at [706, 295] on link "Next" at bounding box center [705, 305] width 21 height 21
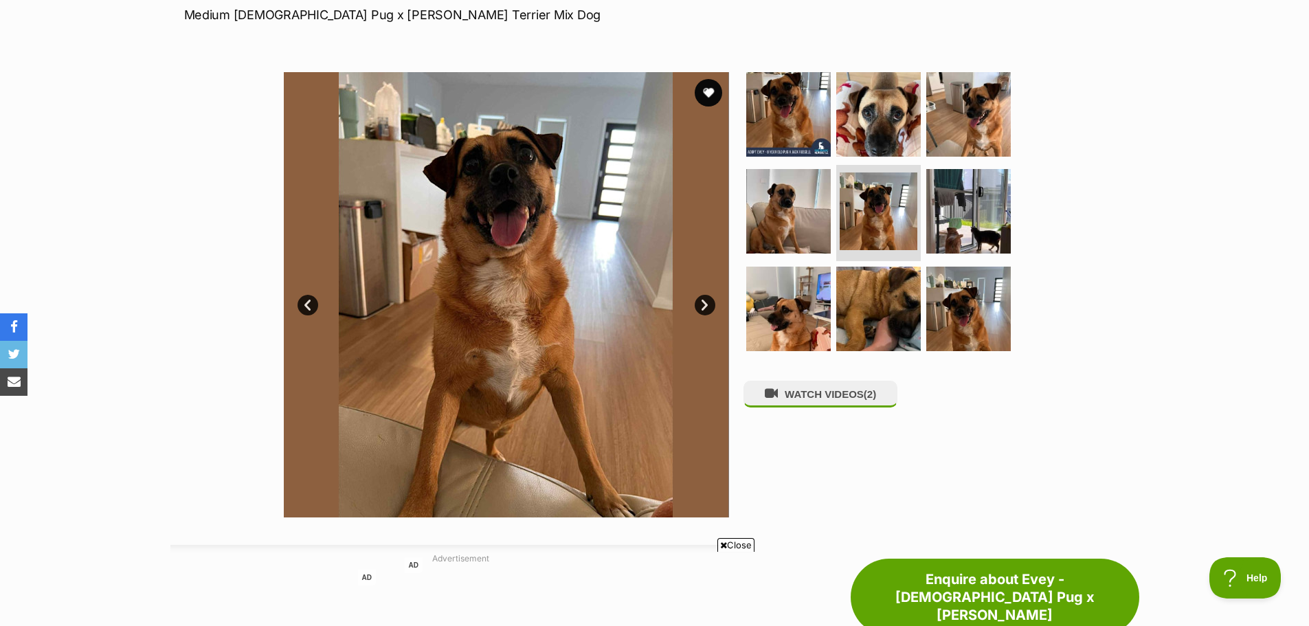
click at [706, 295] on link "Next" at bounding box center [705, 305] width 21 height 21
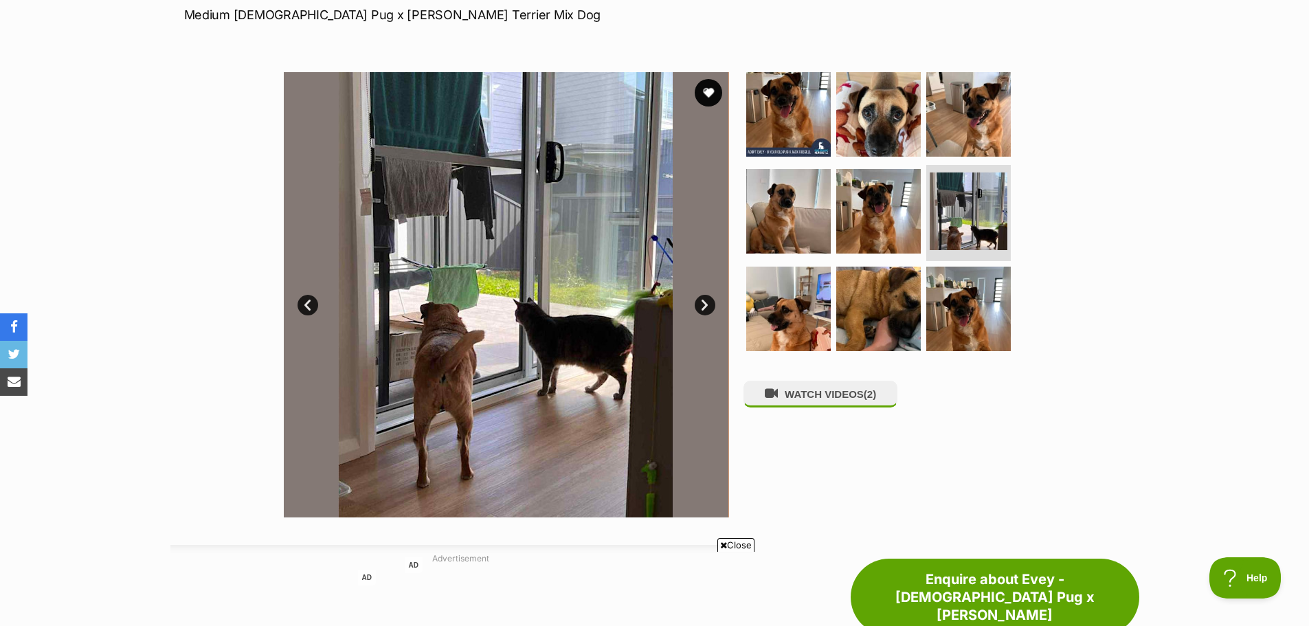
click at [706, 295] on link "Next" at bounding box center [705, 305] width 21 height 21
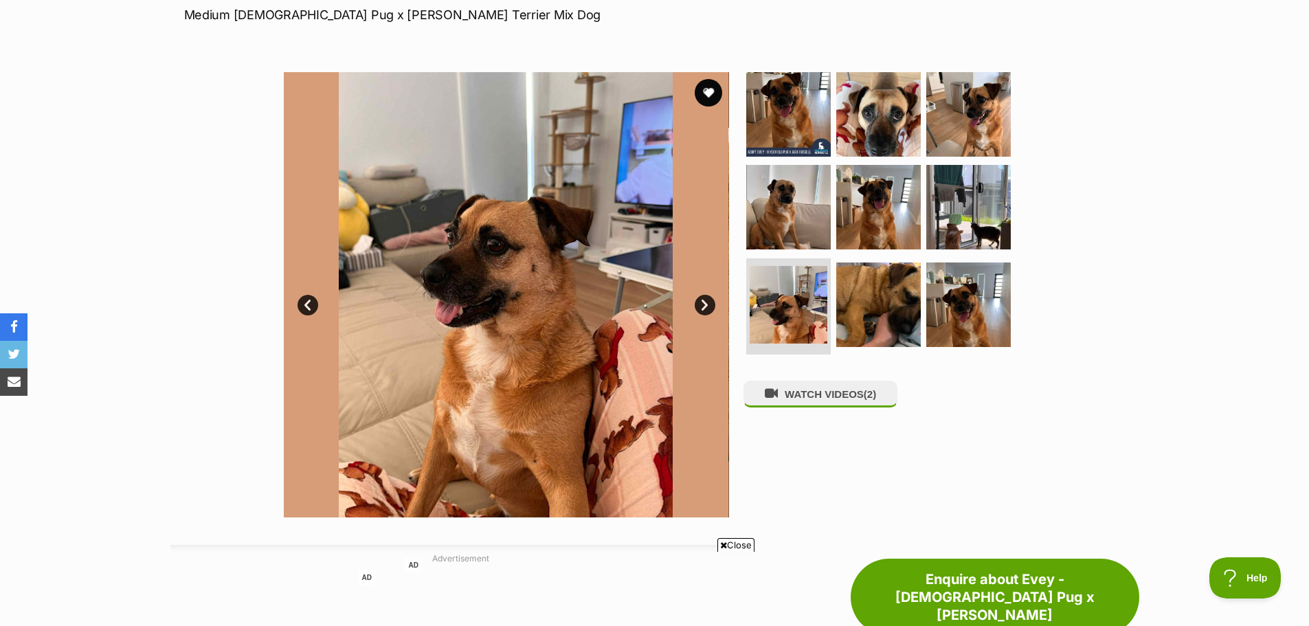
click at [706, 295] on link "Next" at bounding box center [705, 305] width 21 height 21
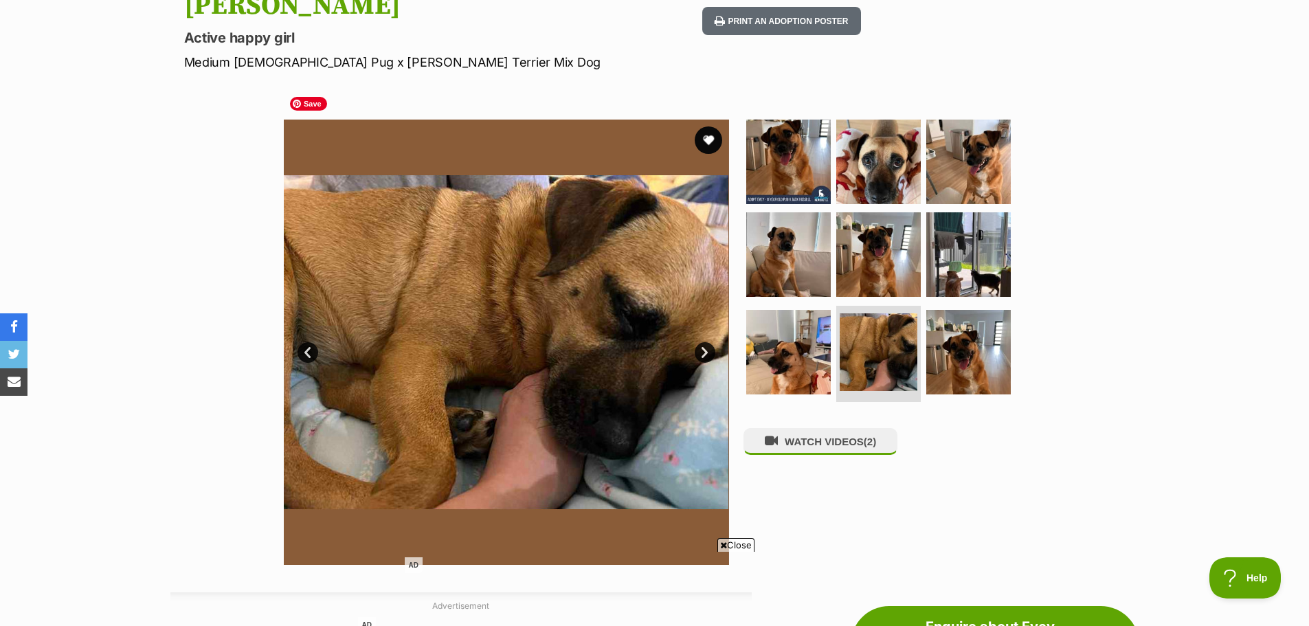
scroll to position [177, 0]
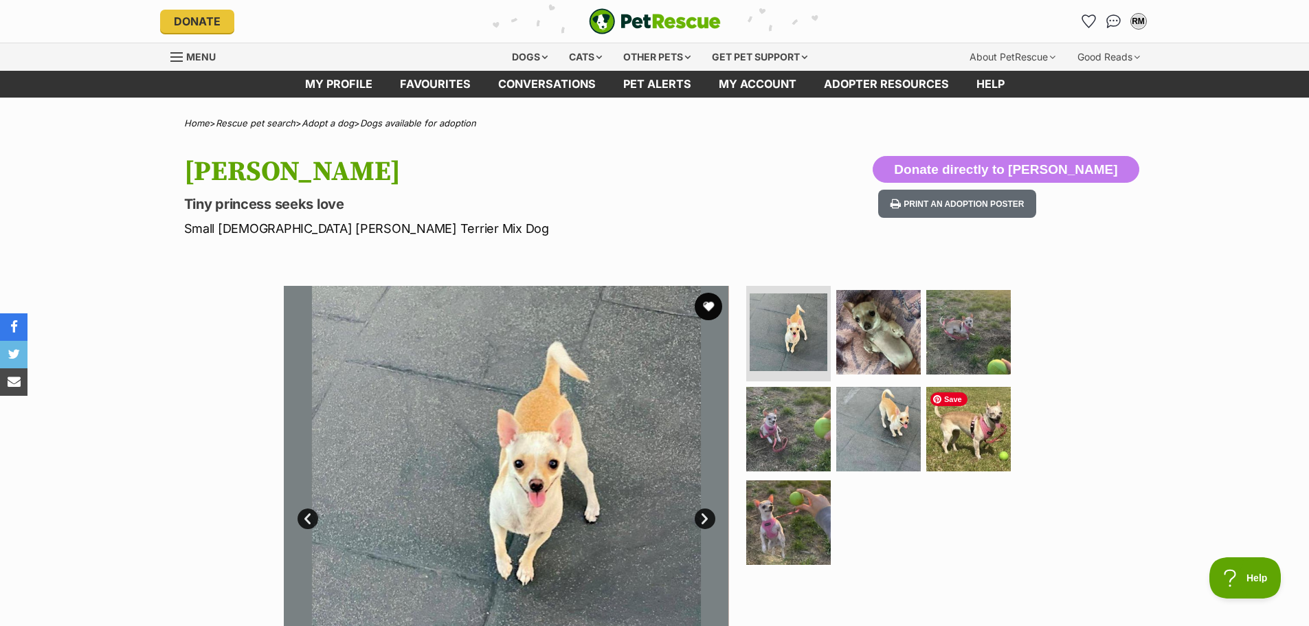
drag, startPoint x: 953, startPoint y: 422, endPoint x: 1075, endPoint y: 391, distance: 125.5
click at [953, 422] on img at bounding box center [968, 429] width 85 height 85
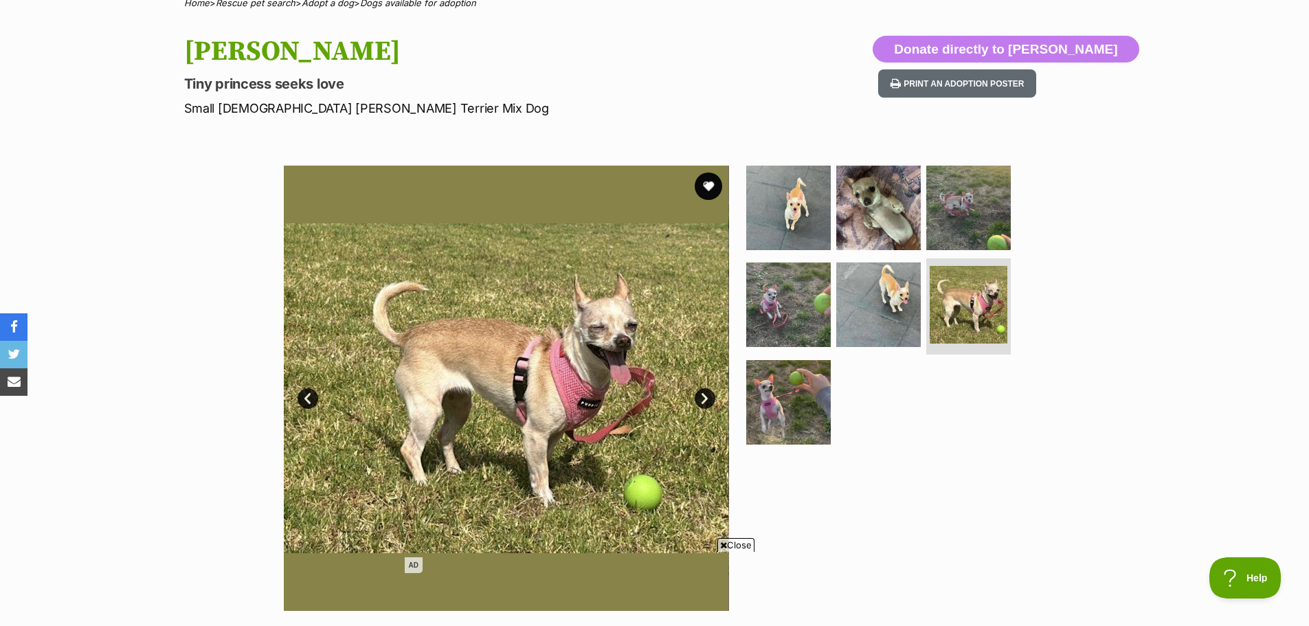
scroll to position [137, 0]
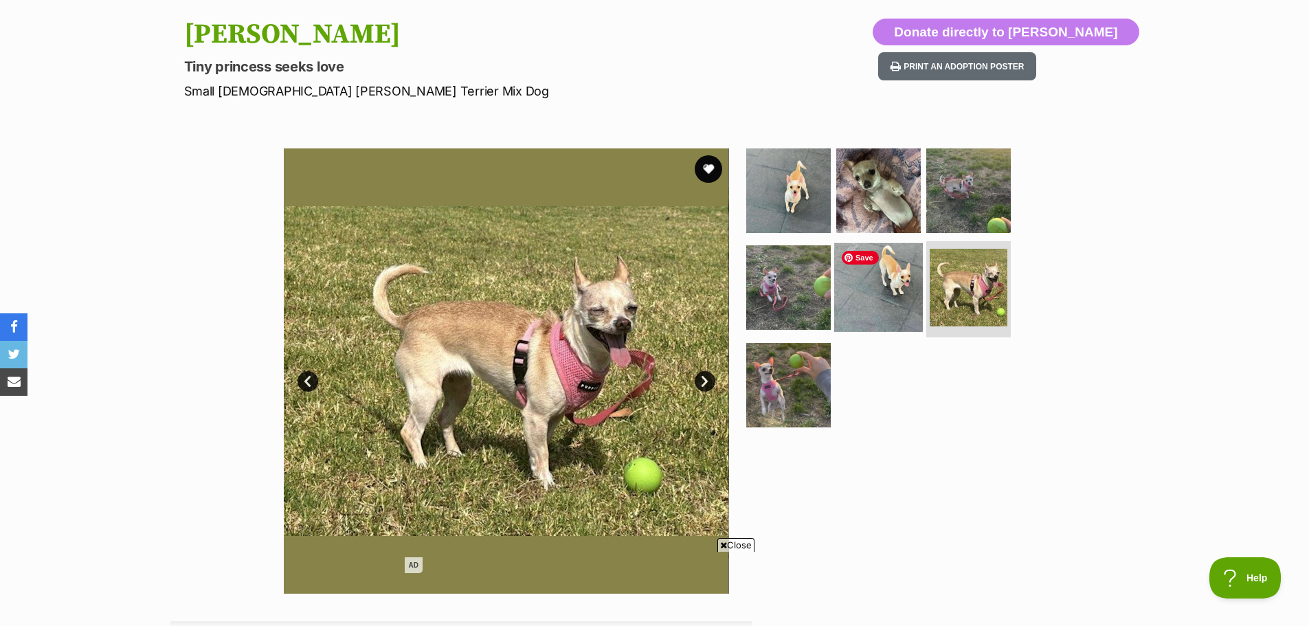
click at [887, 291] on img at bounding box center [878, 287] width 89 height 89
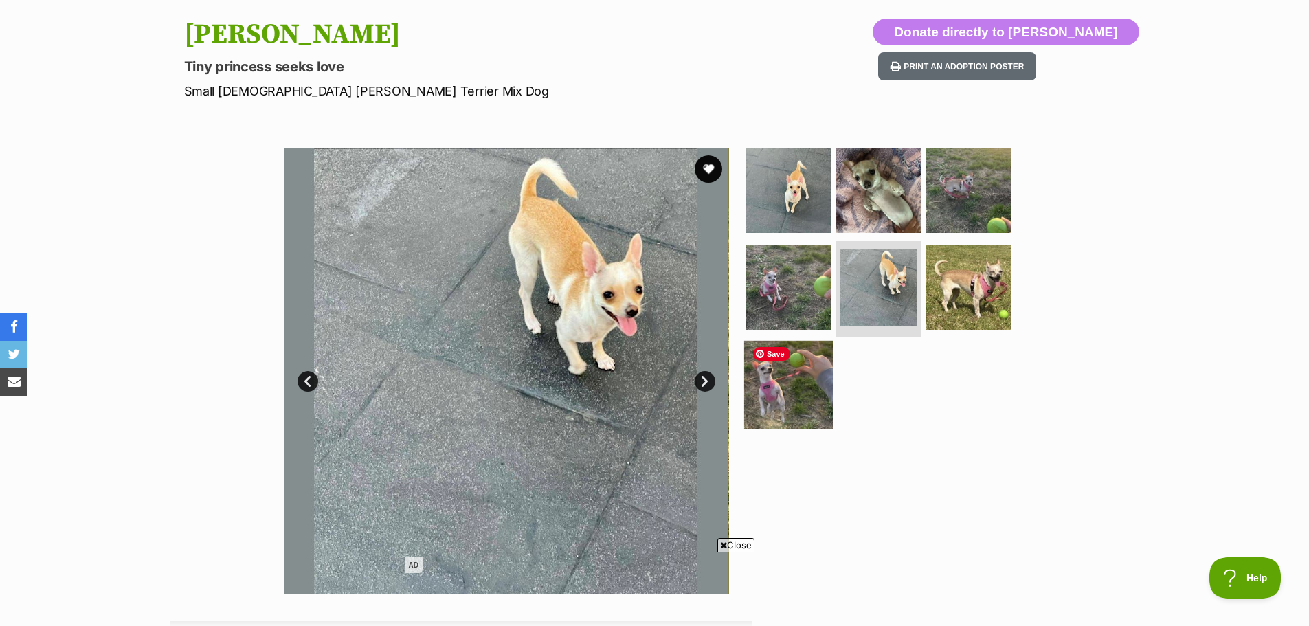
click at [779, 383] on img at bounding box center [788, 385] width 89 height 89
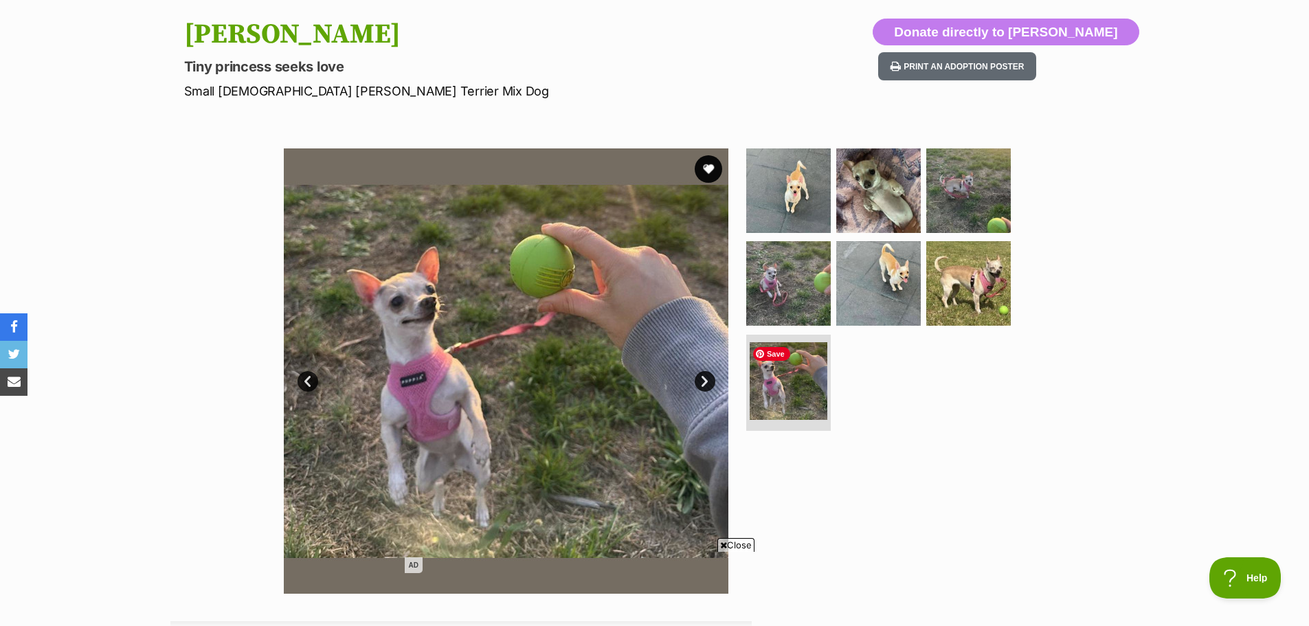
scroll to position [0, 0]
click at [791, 194] on img at bounding box center [788, 190] width 89 height 89
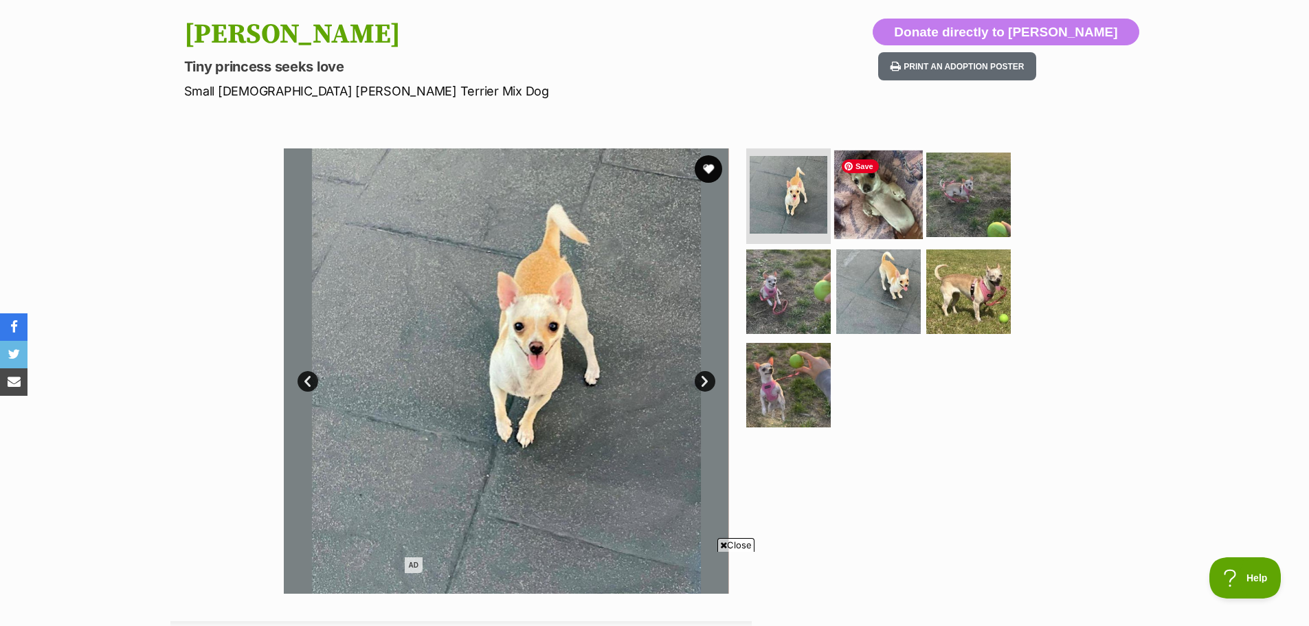
click at [900, 201] on img at bounding box center [878, 194] width 89 height 89
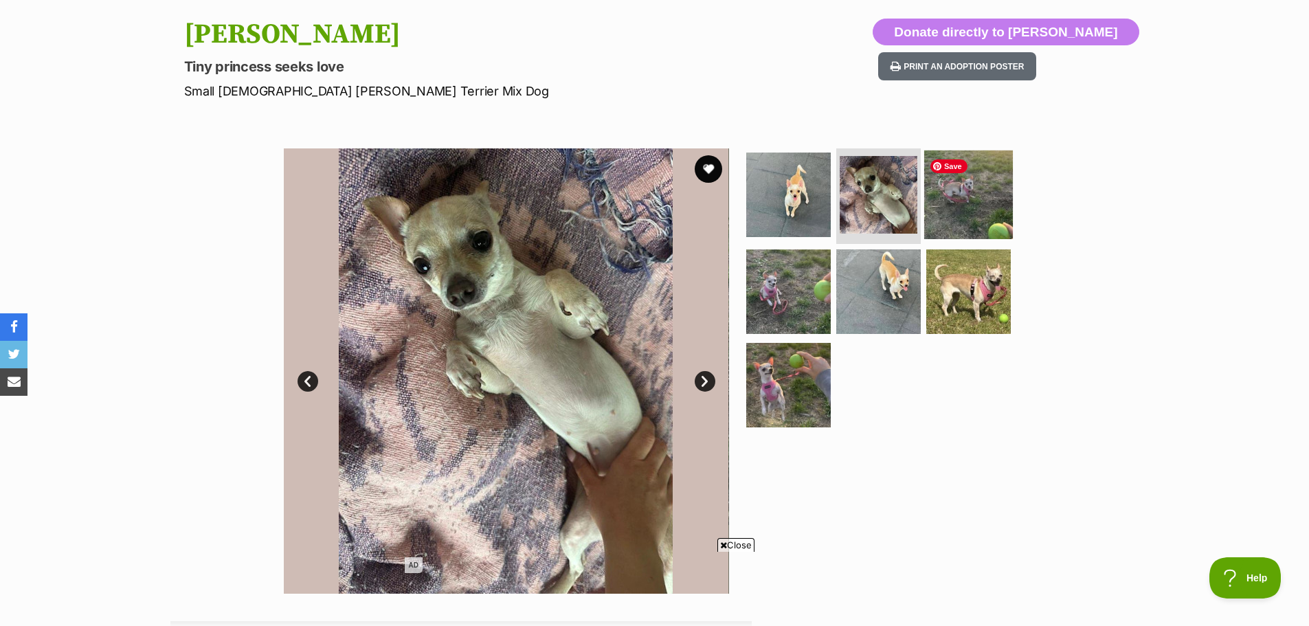
click at [946, 207] on img at bounding box center [968, 194] width 89 height 89
